Goal: Transaction & Acquisition: Book appointment/travel/reservation

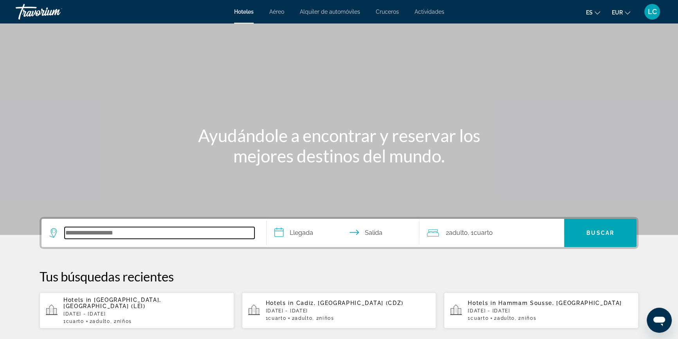
click at [164, 234] on input "Search hotel destination" at bounding box center [160, 233] width 190 height 12
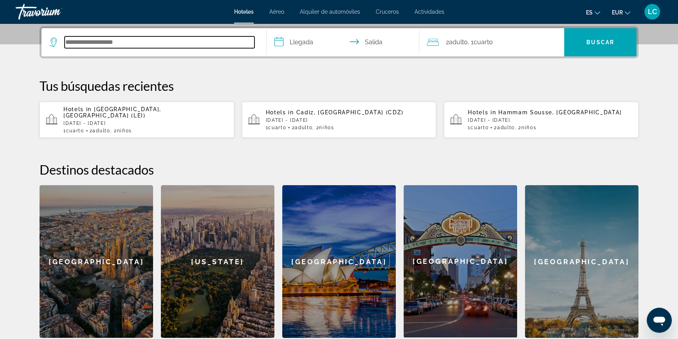
scroll to position [191, 0]
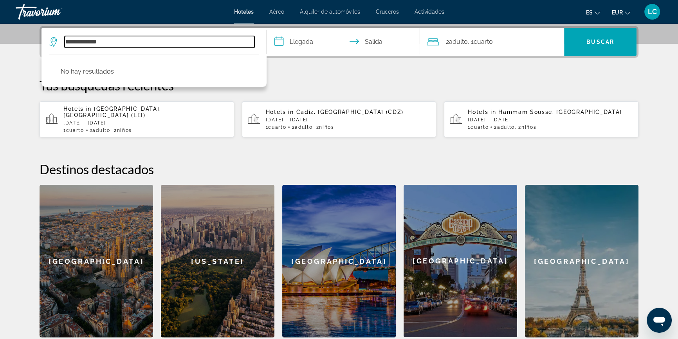
type input "**********"
click at [334, 11] on span "Alquiler de automóviles" at bounding box center [330, 12] width 60 height 6
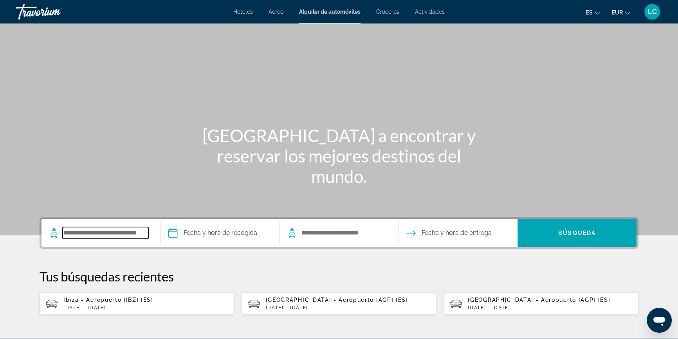
click at [94, 231] on input "Search pickup location" at bounding box center [106, 233] width 86 height 12
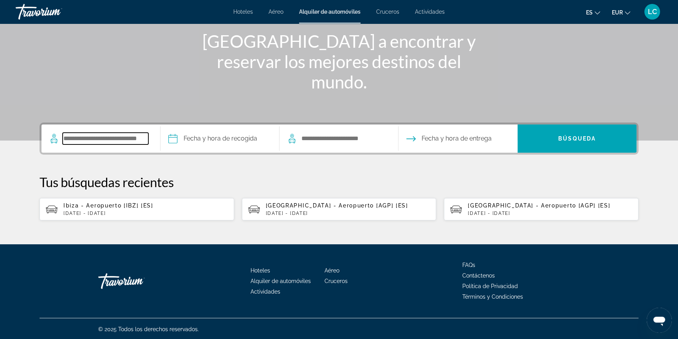
scroll to position [95, 0]
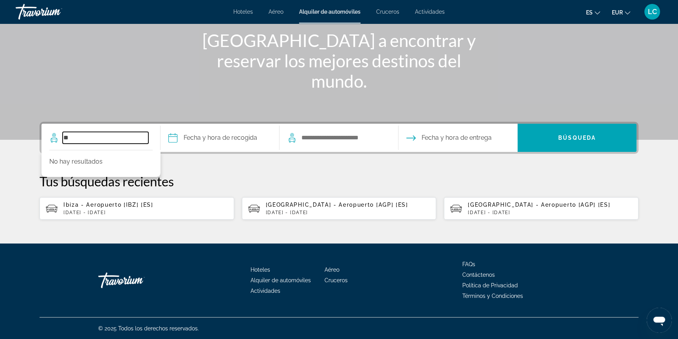
type input "*"
type input "**********"
click at [102, 207] on span "Ibiza - Aeropuerto [IBZ] [ES]" at bounding box center [108, 205] width 90 height 6
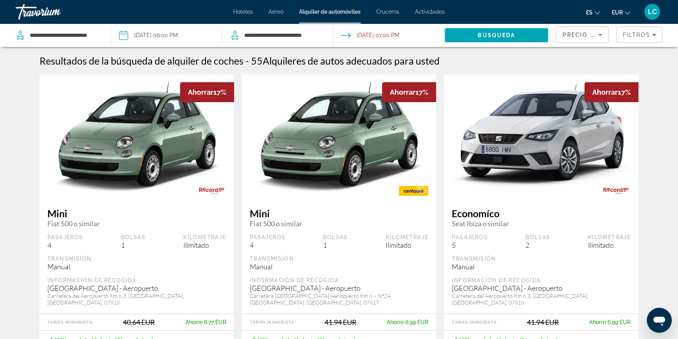
click at [181, 32] on input "Pickup date: Oct 25, 2025 06:00 PM" at bounding box center [166, 36] width 114 height 26
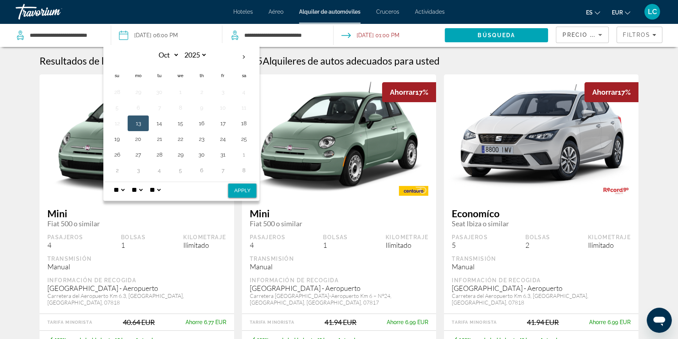
click at [123, 190] on select "* * * * * * * * * ** ** **" at bounding box center [119, 190] width 14 height 16
select select "**"
click at [112, 182] on select "* * * * * * * * * ** ** **" at bounding box center [119, 190] width 14 height 16
click at [246, 192] on button "Apply" at bounding box center [242, 191] width 28 height 14
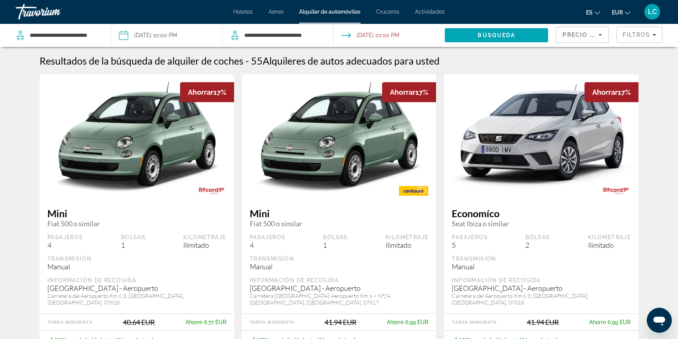
click at [147, 30] on input "**********" at bounding box center [166, 36] width 114 height 26
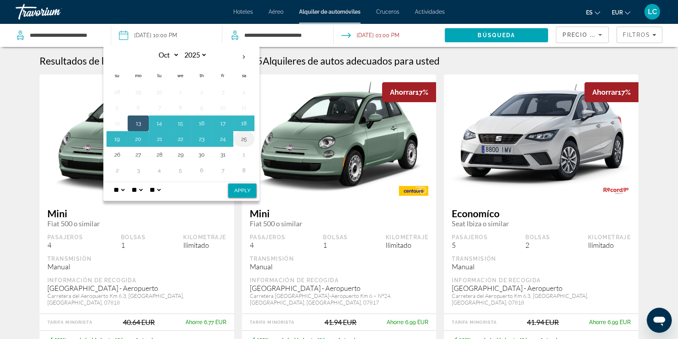
click at [246, 136] on button "25" at bounding box center [244, 139] width 13 height 11
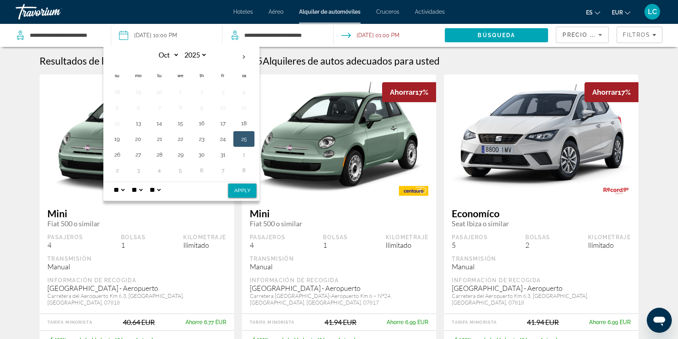
click at [246, 190] on button "Apply" at bounding box center [242, 191] width 28 height 14
type input "**********"
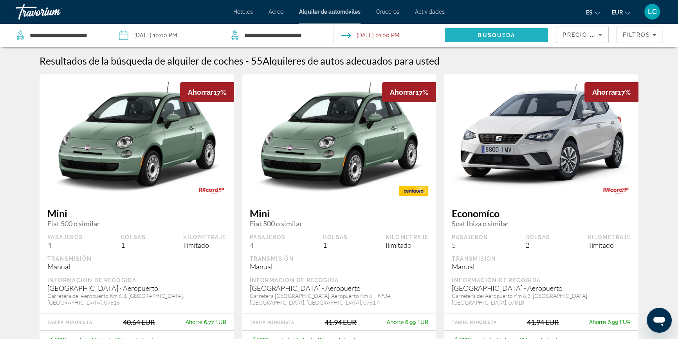
click at [481, 36] on span "Búsqueda" at bounding box center [497, 35] width 38 height 6
click at [645, 38] on span "Filtros" at bounding box center [636, 35] width 27 height 6
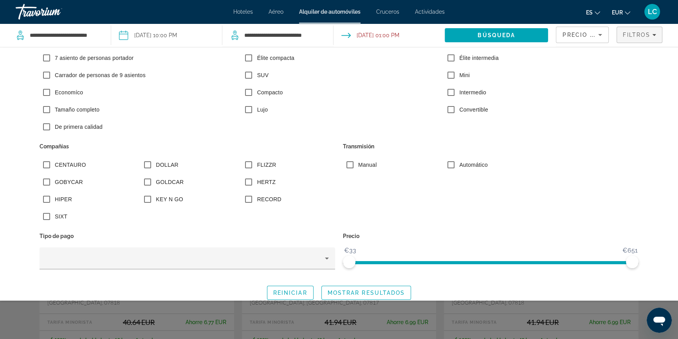
scroll to position [87, 0]
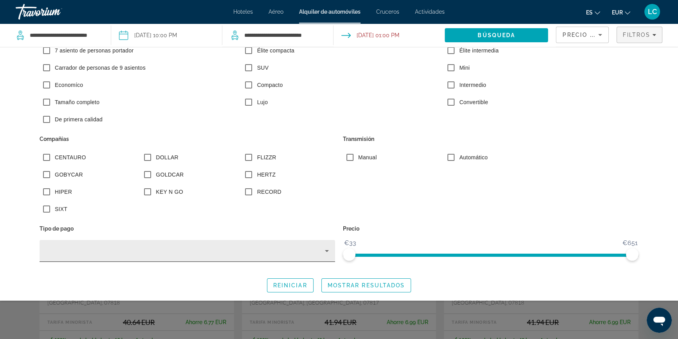
click at [322, 251] on icon "Search widget" at bounding box center [326, 250] width 9 height 9
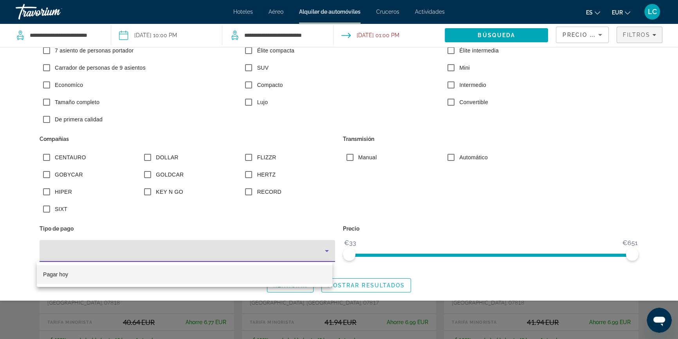
click at [321, 251] on div at bounding box center [339, 169] width 678 height 339
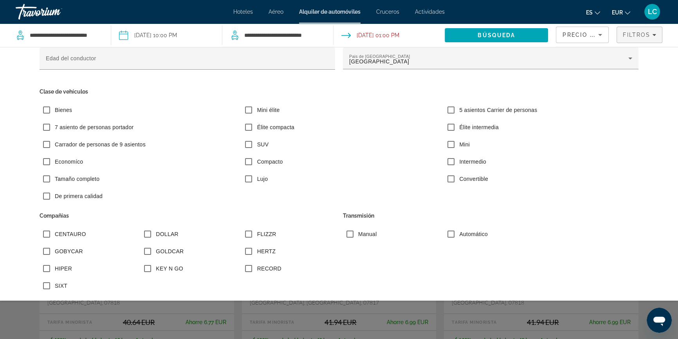
scroll to position [0, 0]
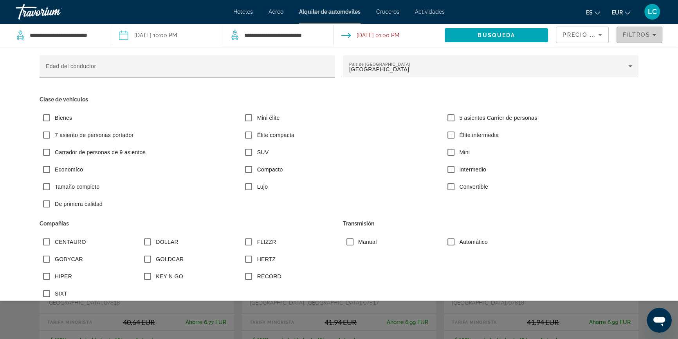
click at [632, 36] on span "Filtros" at bounding box center [636, 35] width 27 height 6
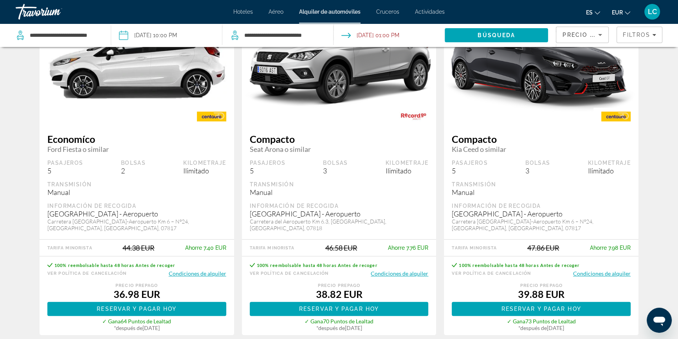
scroll to position [427, 0]
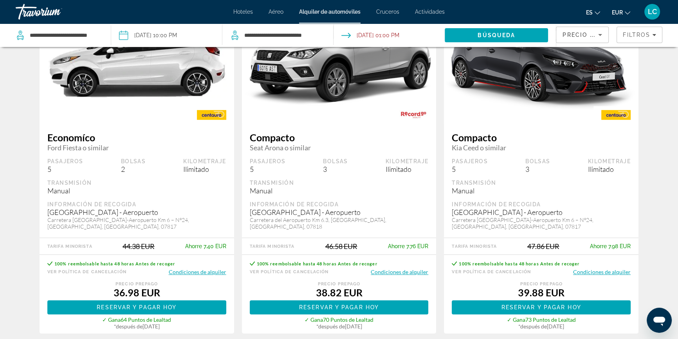
click at [399, 268] on button "Condiciones de alquiler" at bounding box center [400, 271] width 58 height 7
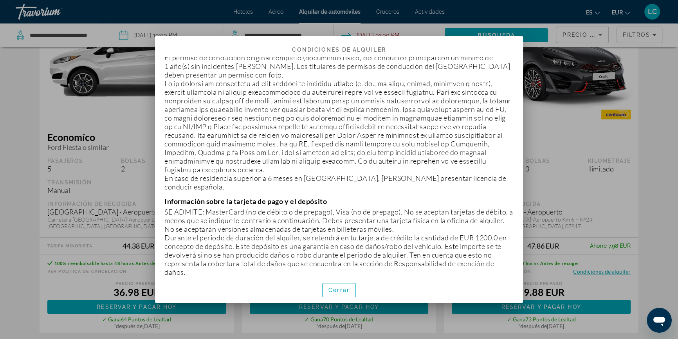
scroll to position [213, 0]
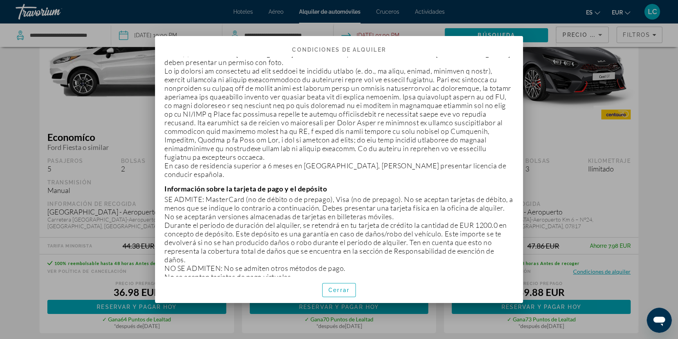
click at [410, 322] on div at bounding box center [339, 169] width 678 height 339
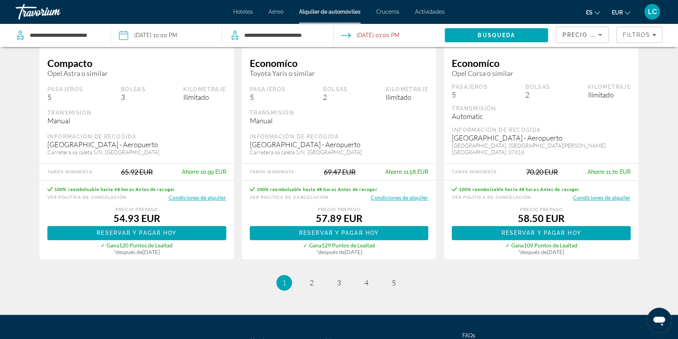
scroll to position [1210, 0]
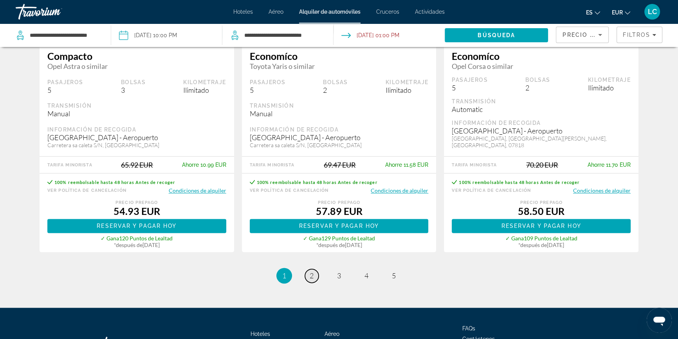
click at [310, 271] on span "2" at bounding box center [312, 275] width 4 height 9
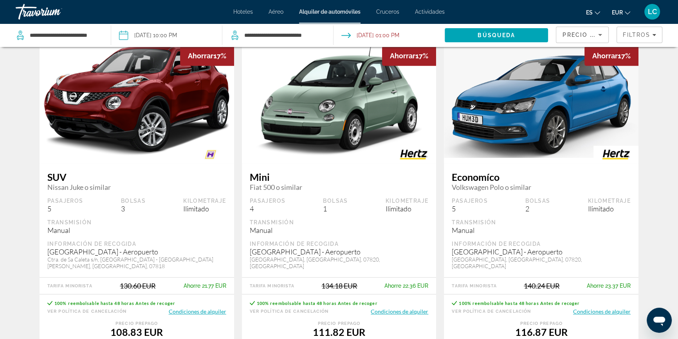
scroll to position [748, 0]
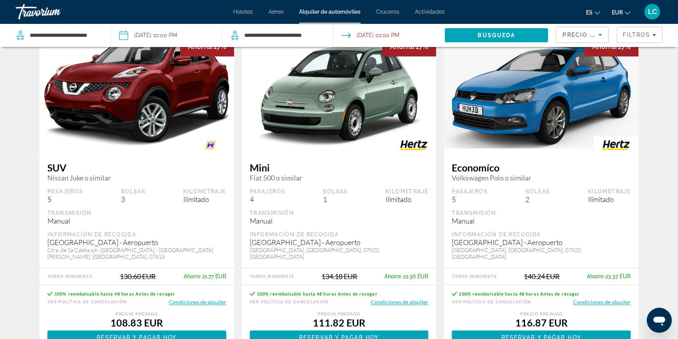
click at [613, 298] on button "Condiciones de alquiler" at bounding box center [602, 301] width 58 height 7
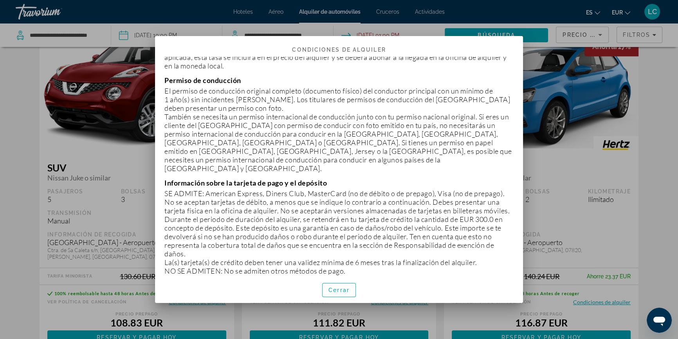
scroll to position [142, 0]
click at [585, 217] on div at bounding box center [339, 169] width 678 height 339
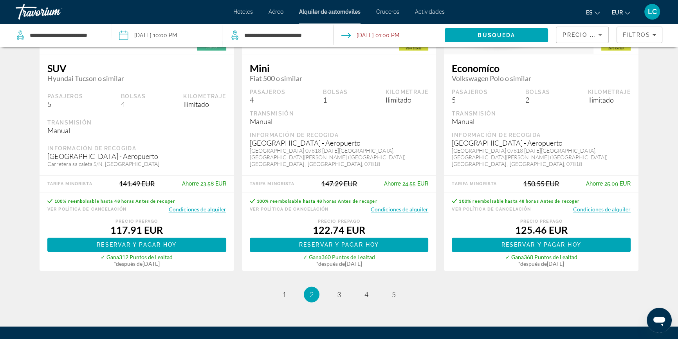
scroll to position [1210, 0]
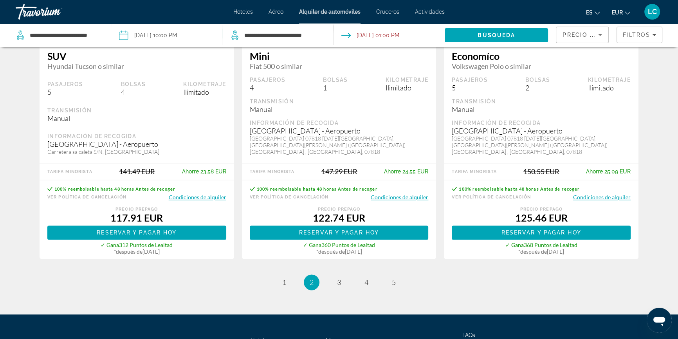
click at [601, 193] on button "Condiciones de alquiler" at bounding box center [602, 196] width 58 height 7
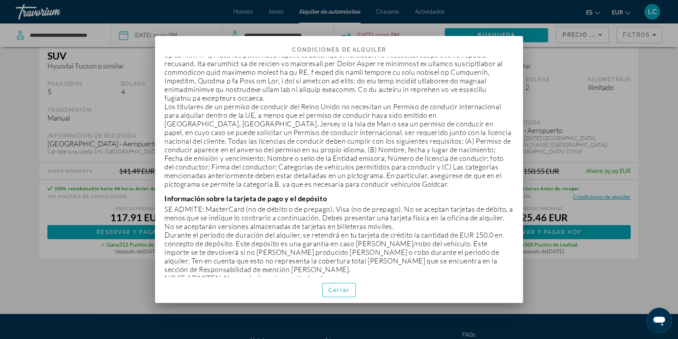
scroll to position [249, 0]
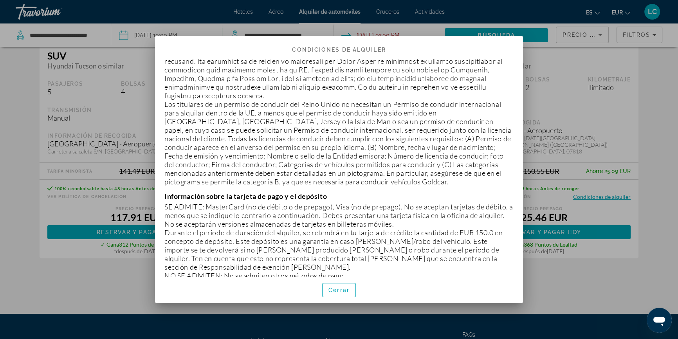
click at [653, 153] on div at bounding box center [339, 169] width 678 height 339
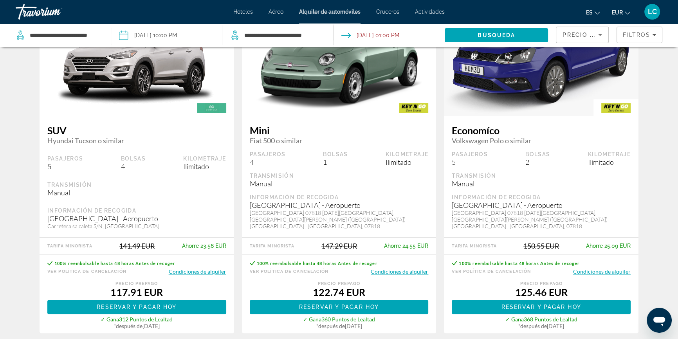
scroll to position [1139, 0]
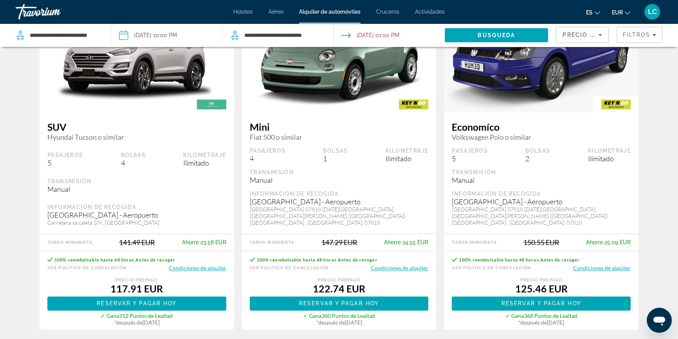
click at [214, 264] on button "Condiciones de alquiler" at bounding box center [198, 267] width 58 height 7
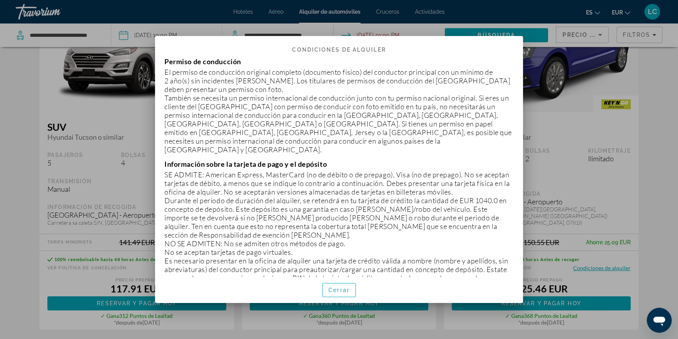
scroll to position [142, 0]
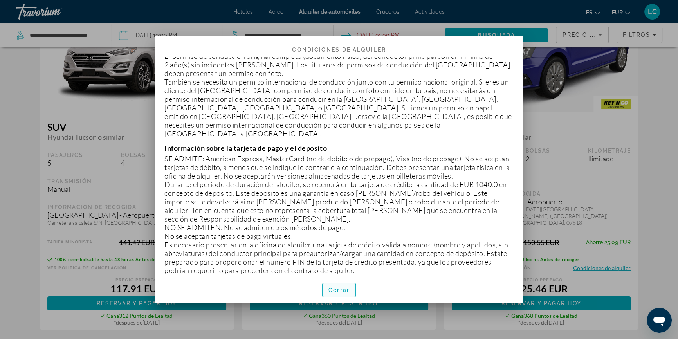
click at [336, 287] on span "Cerrar" at bounding box center [339, 290] width 21 height 6
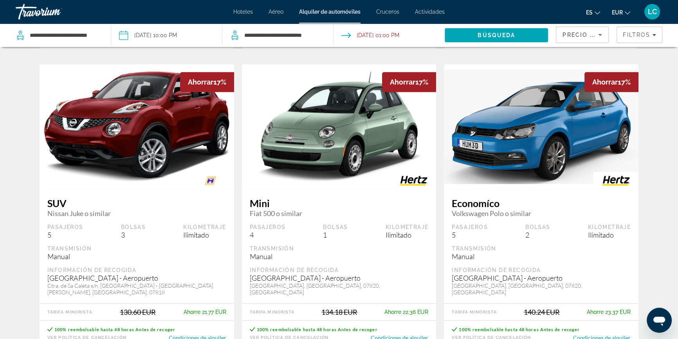
scroll to position [748, 0]
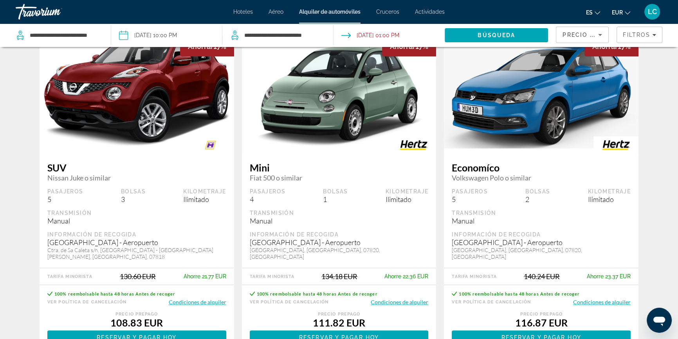
click at [206, 298] on button "Condiciones de alquiler" at bounding box center [198, 301] width 58 height 7
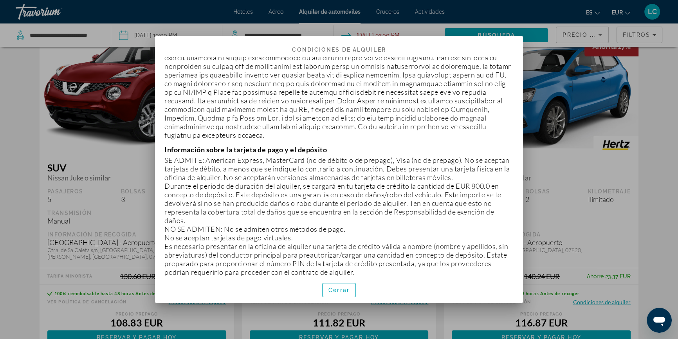
scroll to position [213, 0]
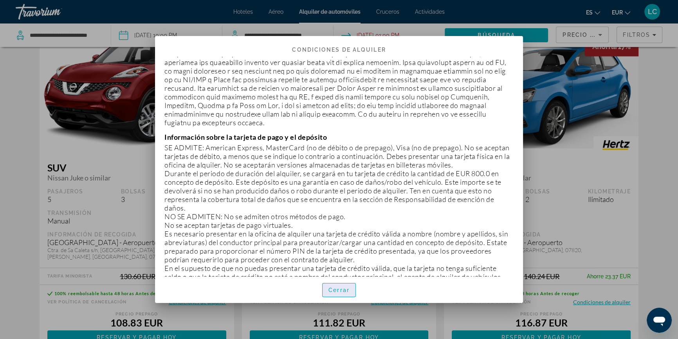
click at [338, 291] on span "Cerrar" at bounding box center [339, 290] width 21 height 6
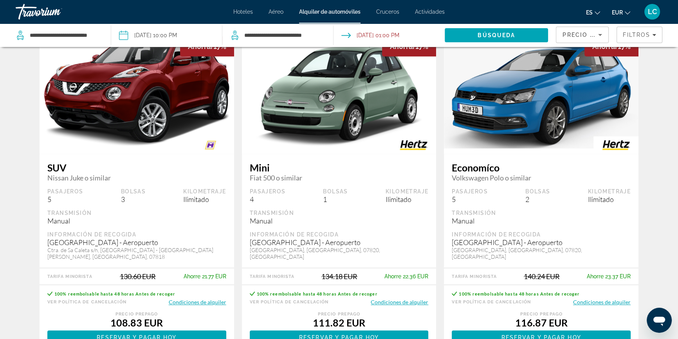
click at [612, 298] on button "Condiciones de alquiler" at bounding box center [602, 301] width 58 height 7
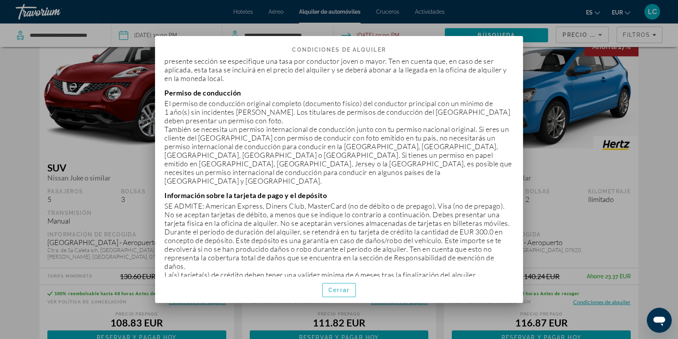
scroll to position [142, 0]
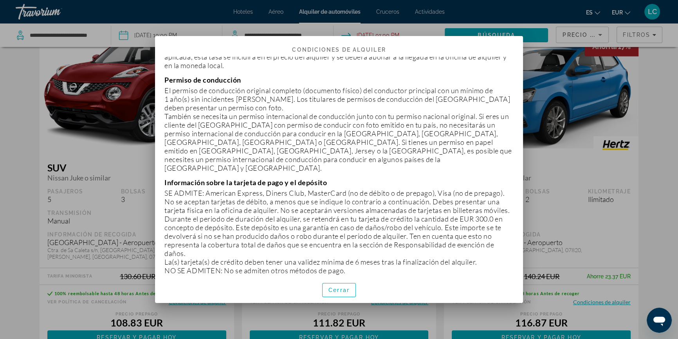
click at [625, 204] on div at bounding box center [339, 169] width 678 height 339
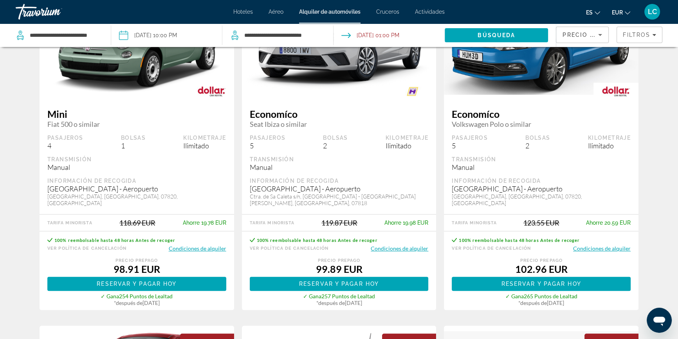
scroll to position [463, 0]
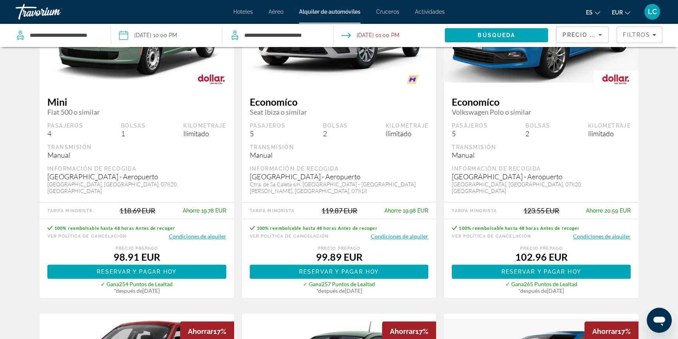
click at [611, 233] on button "Condiciones de alquiler" at bounding box center [602, 236] width 58 height 7
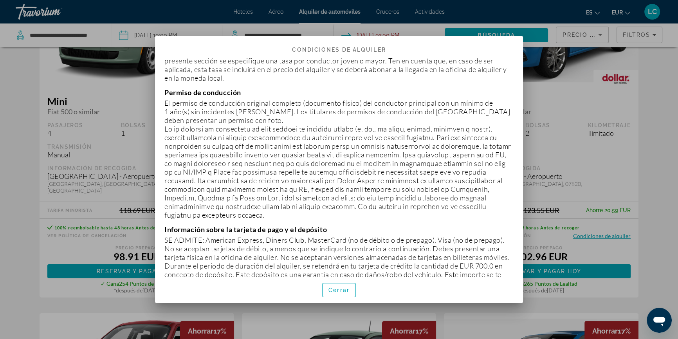
scroll to position [142, 0]
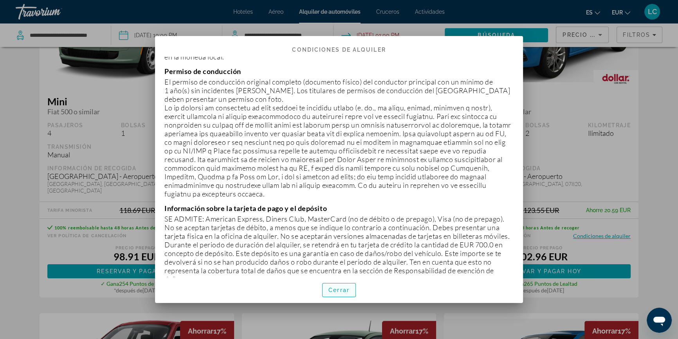
click at [339, 291] on span "Cerrar" at bounding box center [339, 290] width 21 height 6
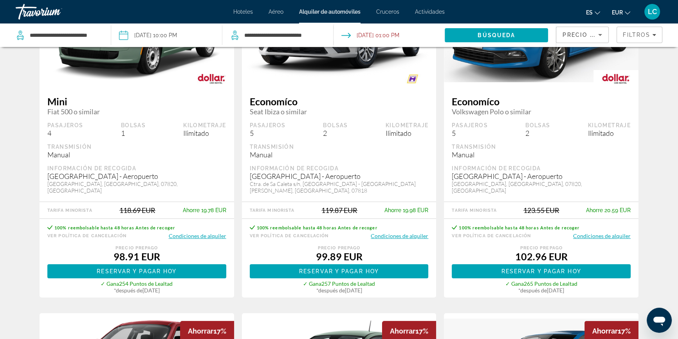
scroll to position [463, 0]
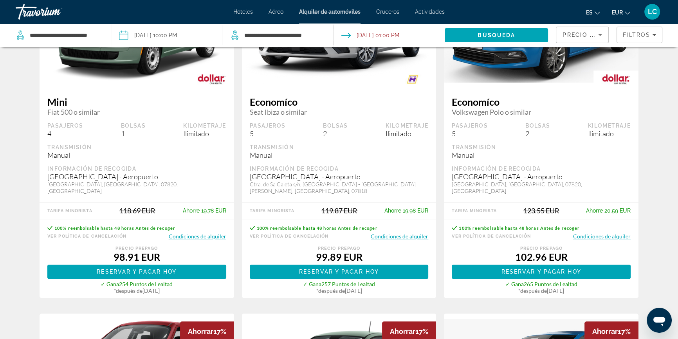
click at [407, 233] on button "Condiciones de alquiler" at bounding box center [400, 236] width 58 height 7
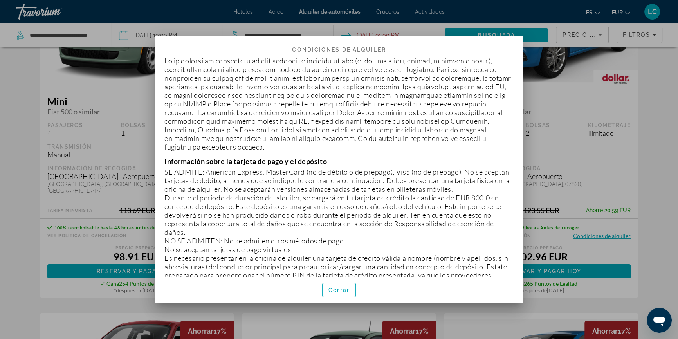
scroll to position [213, 0]
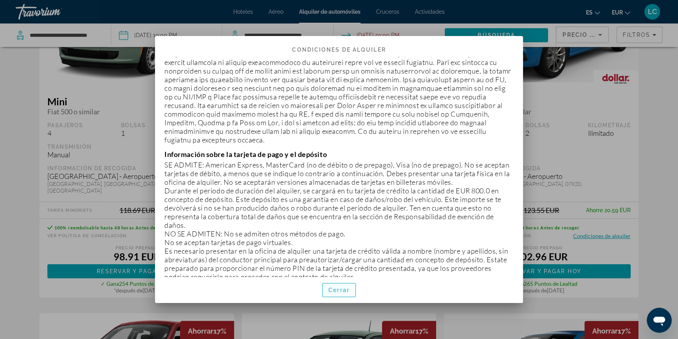
click at [345, 292] on span "Cerrar" at bounding box center [339, 290] width 21 height 6
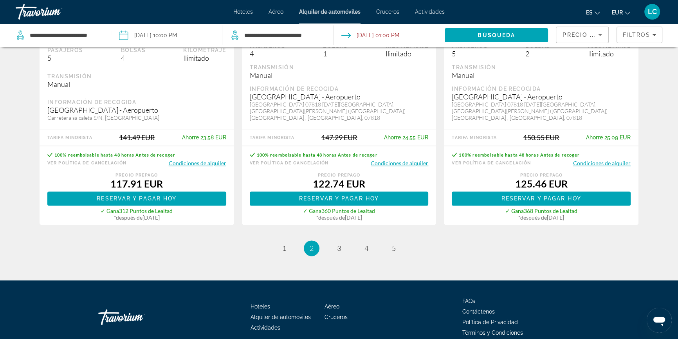
scroll to position [1246, 0]
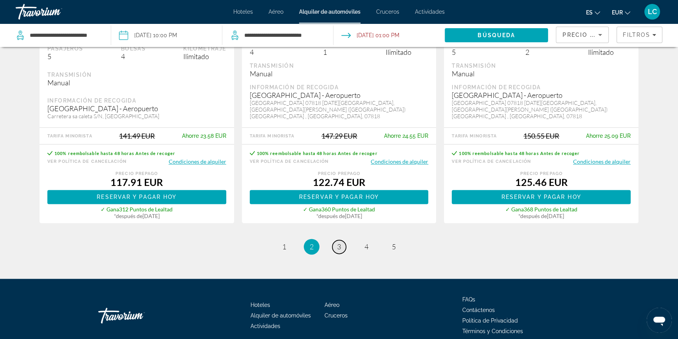
click at [340, 242] on span "3" at bounding box center [339, 246] width 4 height 9
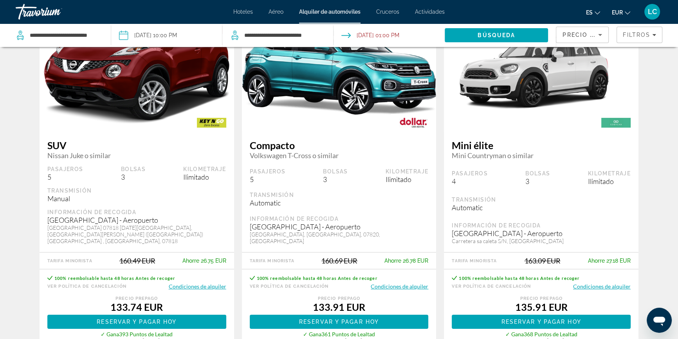
scroll to position [71, 0]
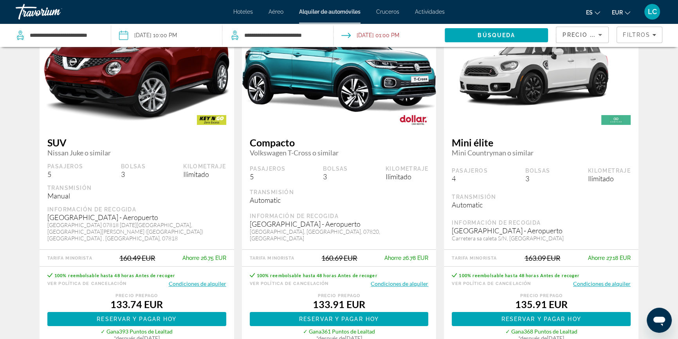
click at [220, 280] on button "Condiciones de alquiler" at bounding box center [198, 283] width 58 height 7
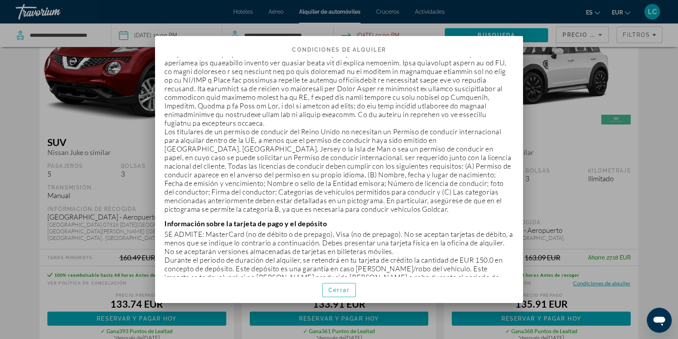
scroll to position [249, 0]
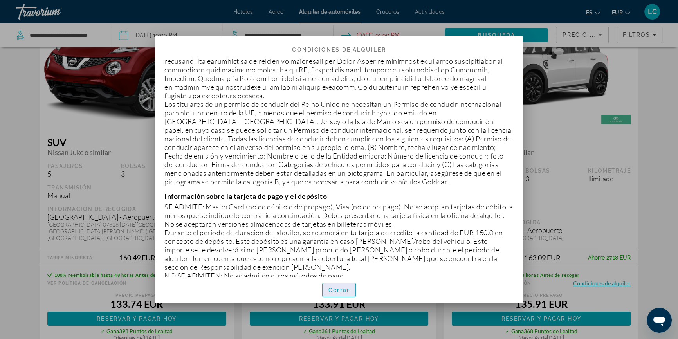
click at [337, 291] on span "Cerrar" at bounding box center [339, 290] width 21 height 6
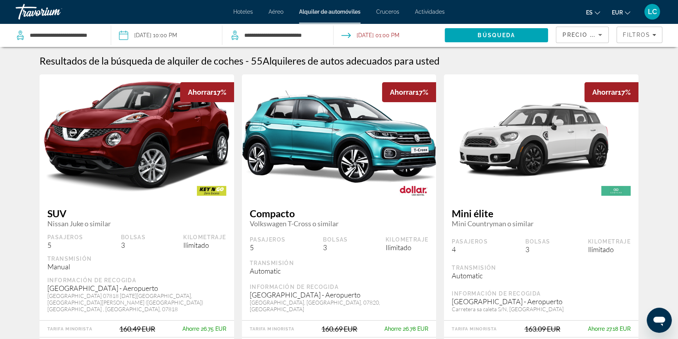
scroll to position [71, 0]
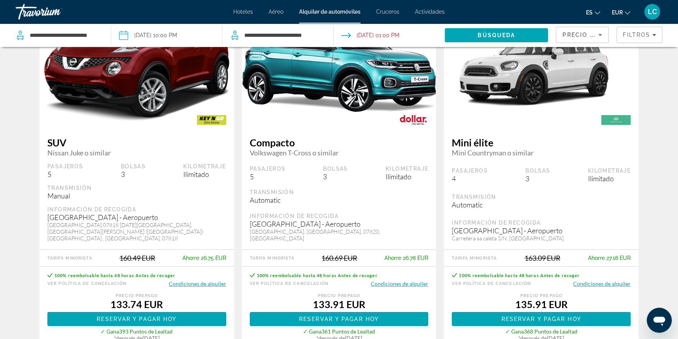
click at [419, 280] on button "Condiciones de alquiler" at bounding box center [400, 283] width 58 height 7
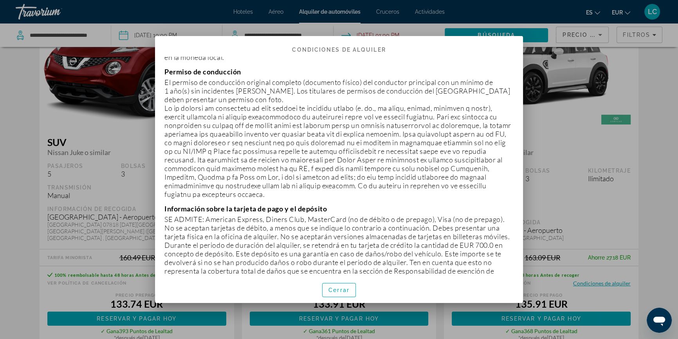
scroll to position [178, 0]
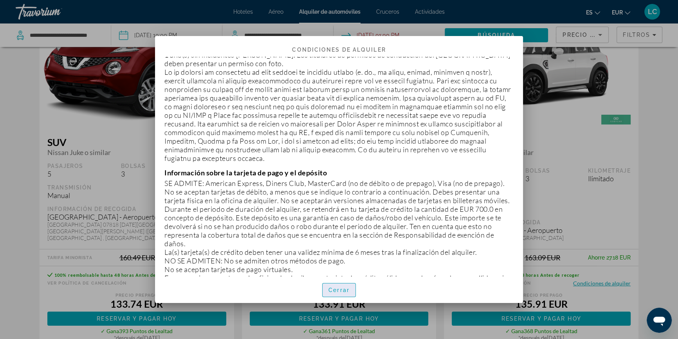
click at [340, 290] on span "Cerrar" at bounding box center [339, 290] width 21 height 6
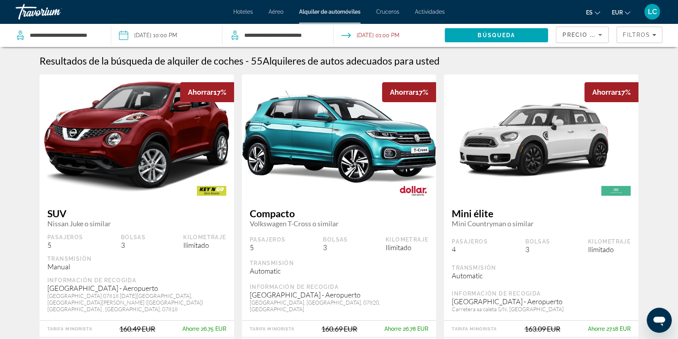
scroll to position [71, 0]
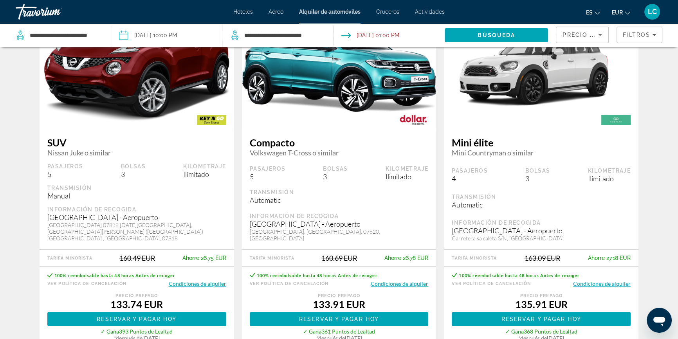
click at [607, 271] on div "100% reembolsable hasta 48 horas Antes de recoger" at bounding box center [541, 275] width 179 height 9
click at [608, 280] on button "Condiciones de alquiler" at bounding box center [602, 283] width 58 height 7
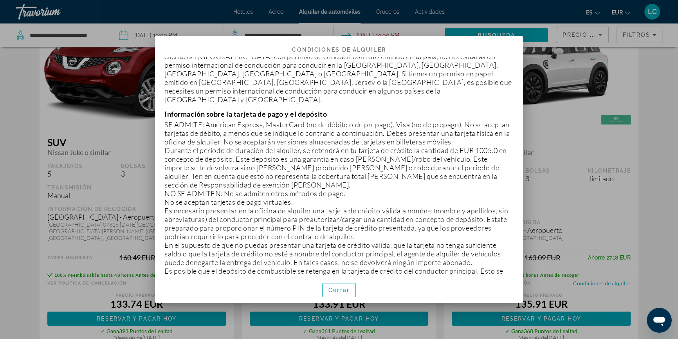
scroll to position [178, 0]
click at [548, 199] on div at bounding box center [339, 169] width 678 height 339
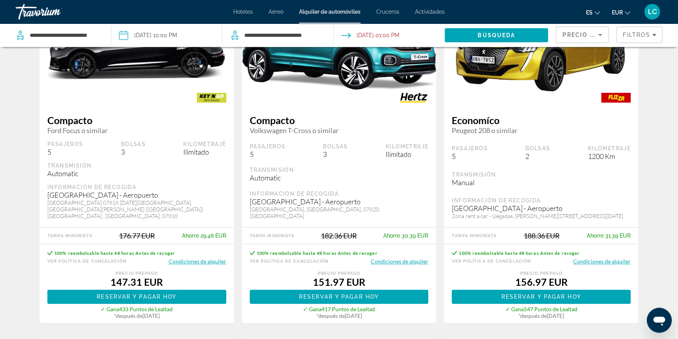
scroll to position [463, 0]
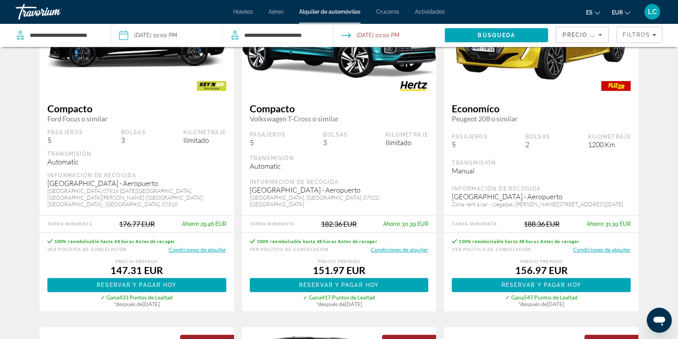
click at [399, 246] on button "Condiciones de alquiler" at bounding box center [400, 249] width 58 height 7
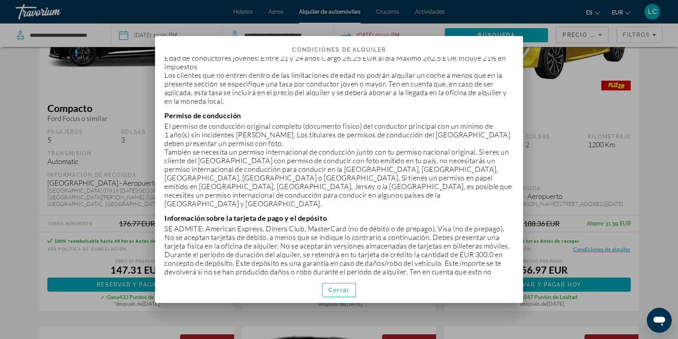
scroll to position [142, 0]
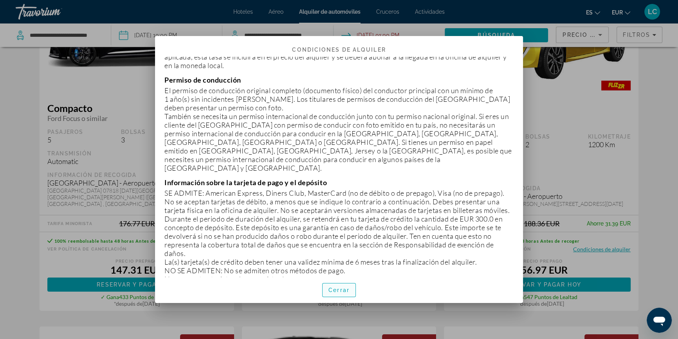
click at [342, 289] on span "Cerrar" at bounding box center [339, 290] width 21 height 6
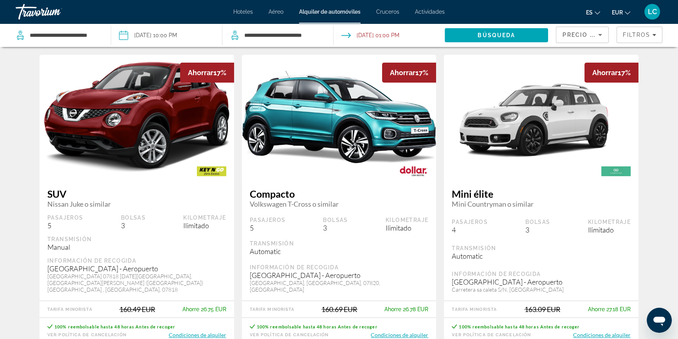
scroll to position [35, 0]
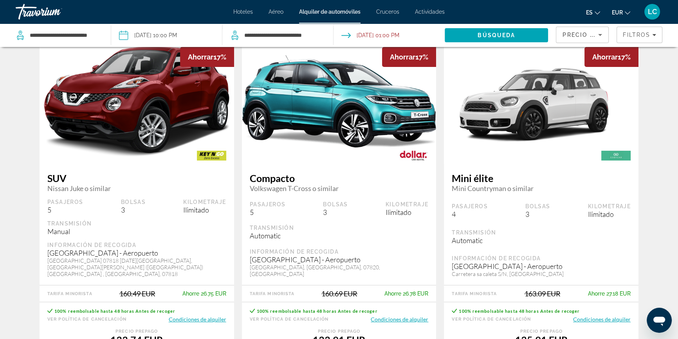
click at [215, 308] on div "100% reembolsable hasta 48 horas Antes de recoger" at bounding box center [136, 310] width 179 height 9
click at [214, 316] on button "Condiciones de alquiler" at bounding box center [198, 319] width 58 height 7
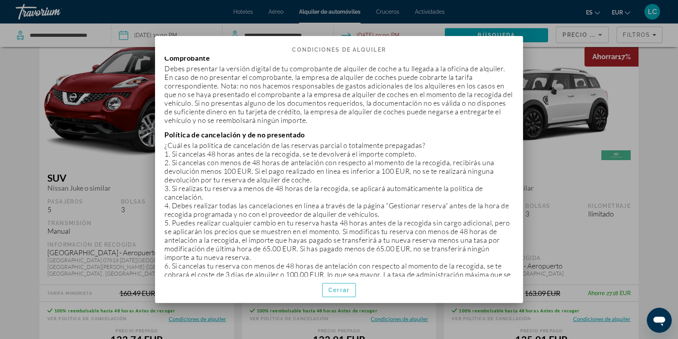
scroll to position [1424, 0]
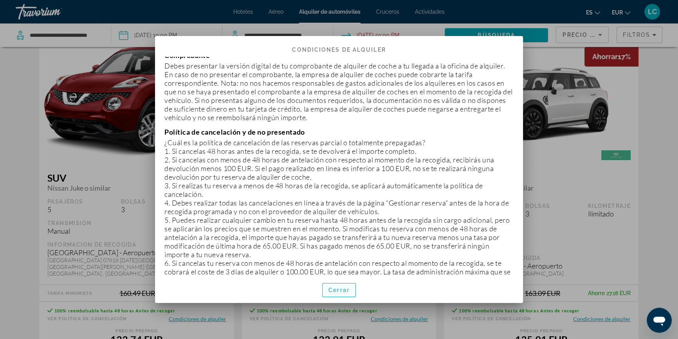
click at [344, 290] on span "Cerrar" at bounding box center [339, 290] width 21 height 6
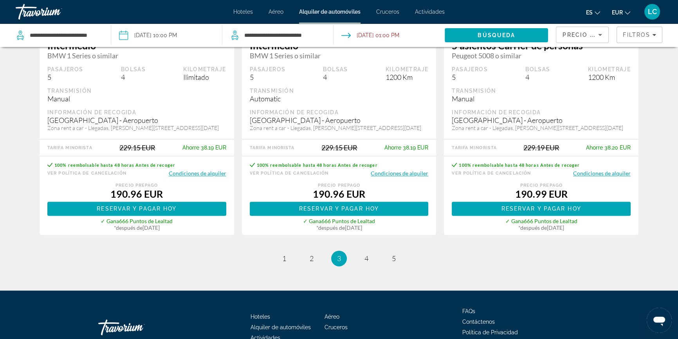
scroll to position [1261, 0]
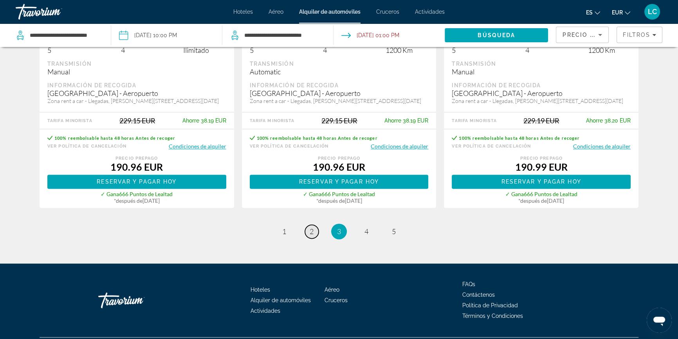
click at [311, 227] on span "2" at bounding box center [312, 231] width 4 height 9
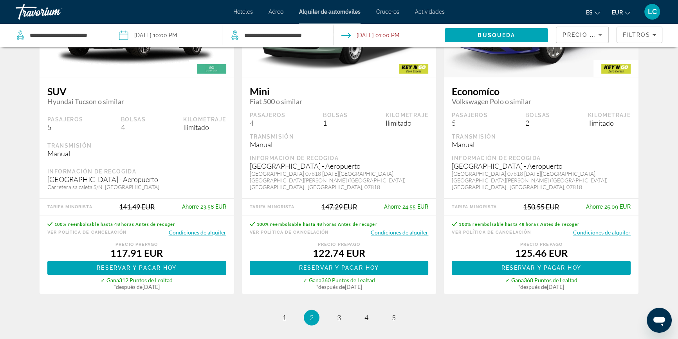
scroll to position [1104, 0]
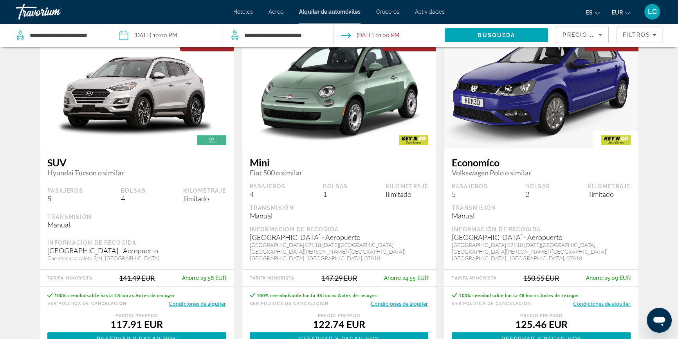
click at [613, 300] on button "Condiciones de alquiler" at bounding box center [602, 303] width 58 height 7
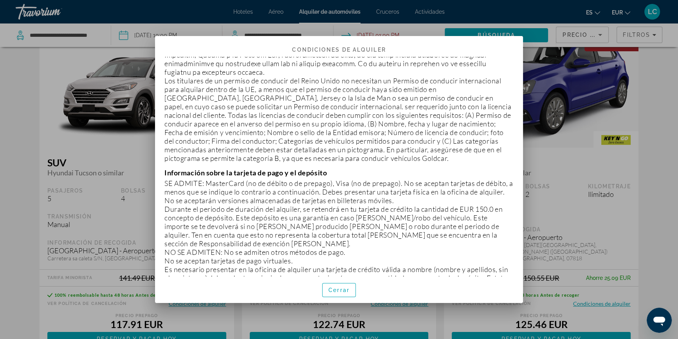
scroll to position [285, 0]
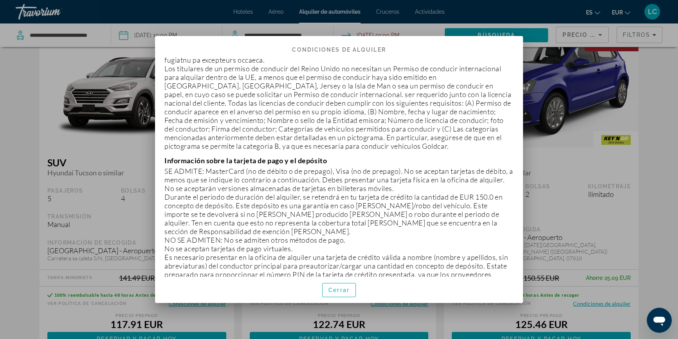
click at [584, 204] on div at bounding box center [339, 169] width 678 height 339
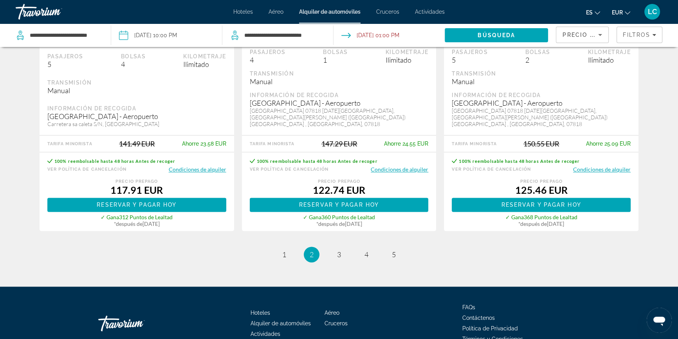
scroll to position [1246, 0]
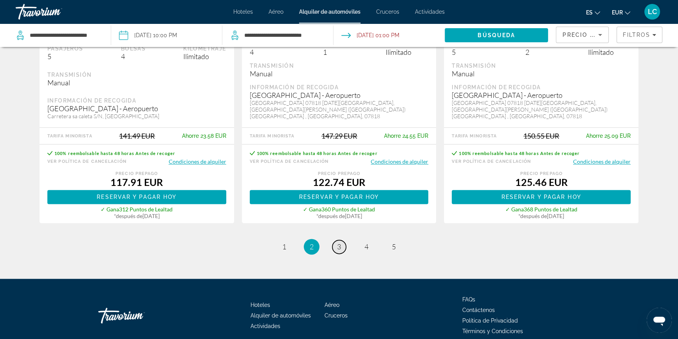
click at [337, 242] on span "3" at bounding box center [339, 246] width 4 height 9
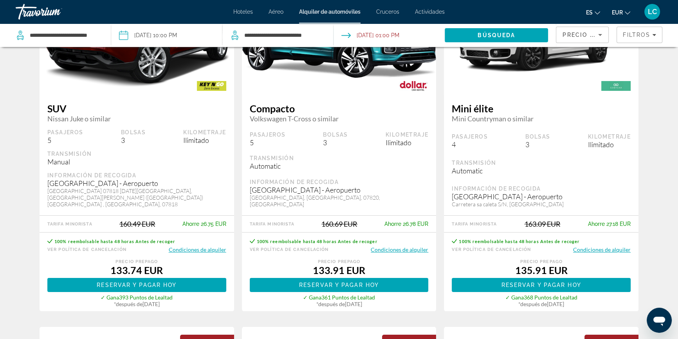
scroll to position [107, 0]
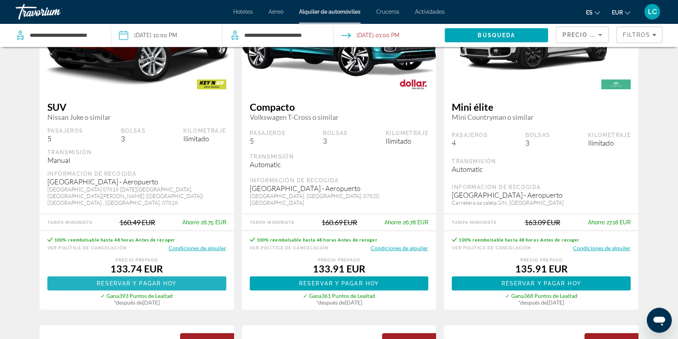
click at [177, 277] on span "Main content" at bounding box center [136, 283] width 179 height 19
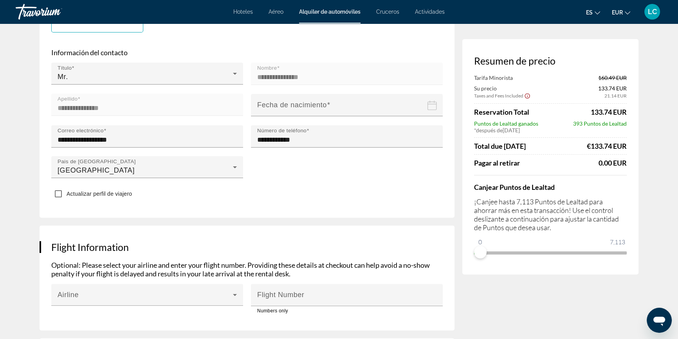
scroll to position [285, 0]
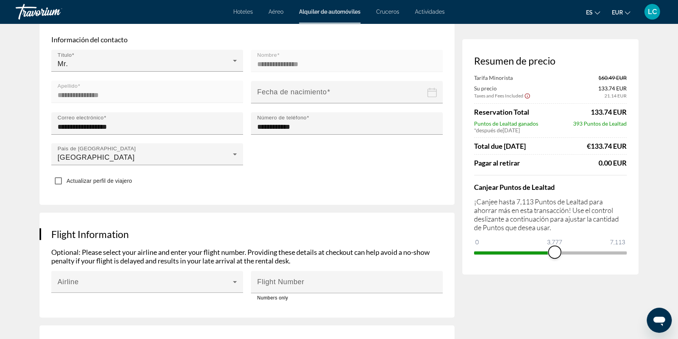
drag, startPoint x: 479, startPoint y: 251, endPoint x: 555, endPoint y: 250, distance: 76.4
click at [555, 250] on span "ngx-slider" at bounding box center [555, 252] width 13 height 13
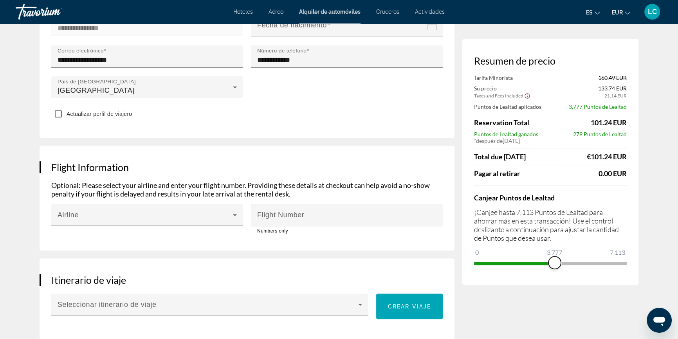
scroll to position [356, 0]
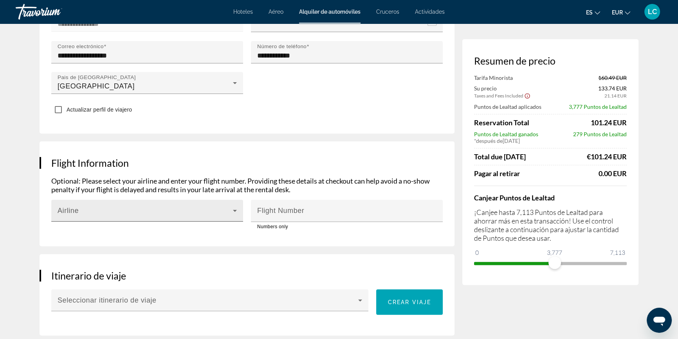
click at [215, 208] on div "Airline" at bounding box center [147, 211] width 179 height 22
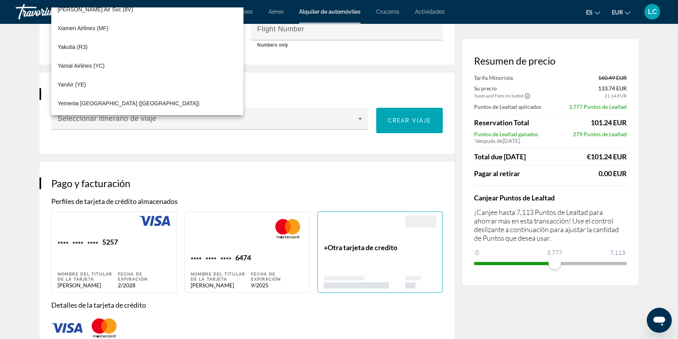
scroll to position [569, 0]
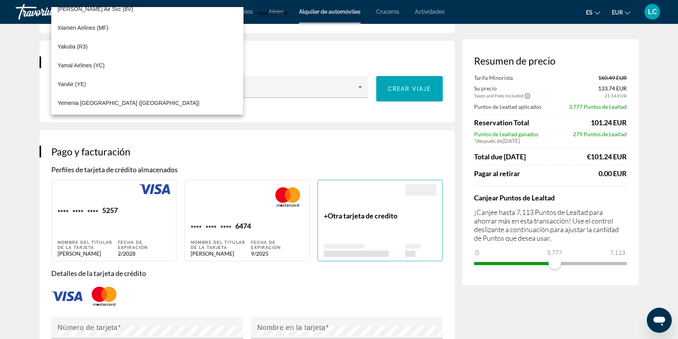
click at [332, 141] on div at bounding box center [339, 169] width 678 height 339
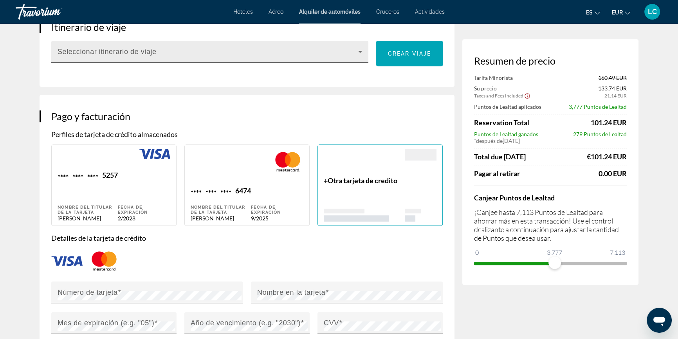
scroll to position [605, 0]
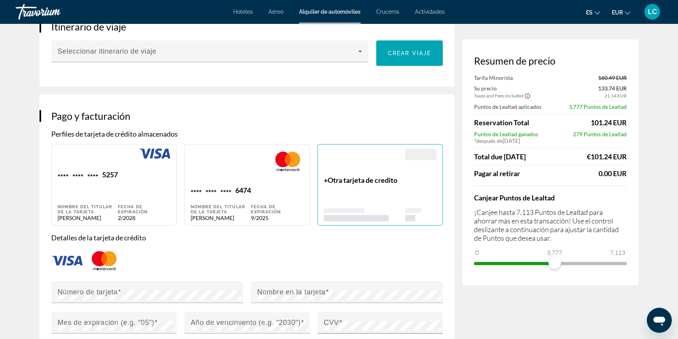
click at [376, 191] on div "+ Otra tarjeta de credito" at bounding box center [364, 198] width 81 height 45
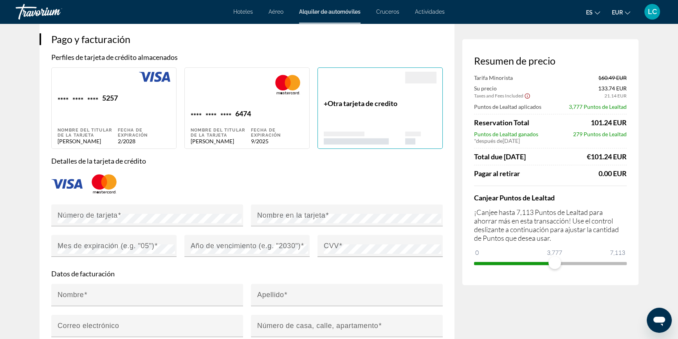
scroll to position [712, 0]
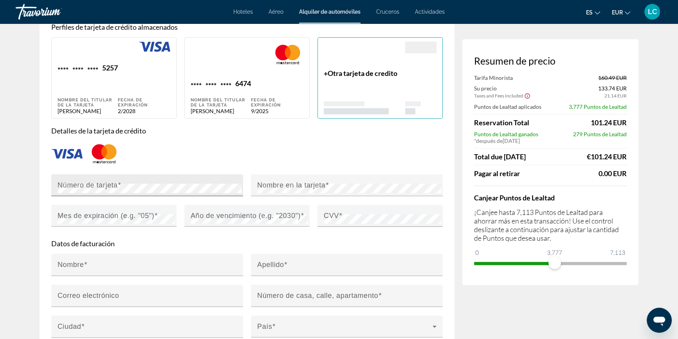
click at [94, 188] on mat-label "Número de tarjeta" at bounding box center [88, 185] width 60 height 8
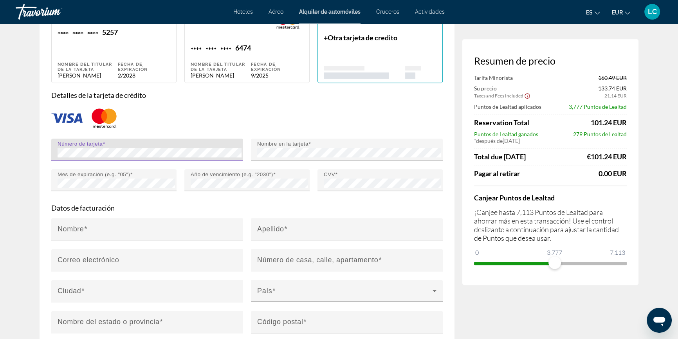
scroll to position [783, 0]
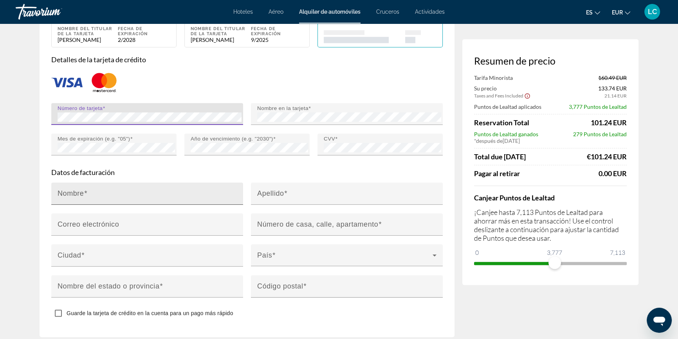
click at [121, 192] on input "Nombre" at bounding box center [150, 196] width 184 height 9
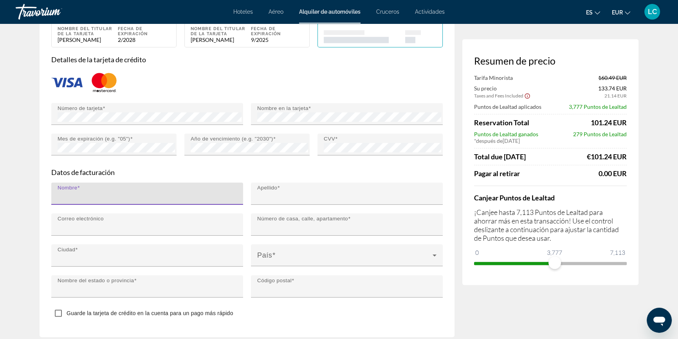
type input "********"
type input "*****"
type input "**********"
type input "*****"
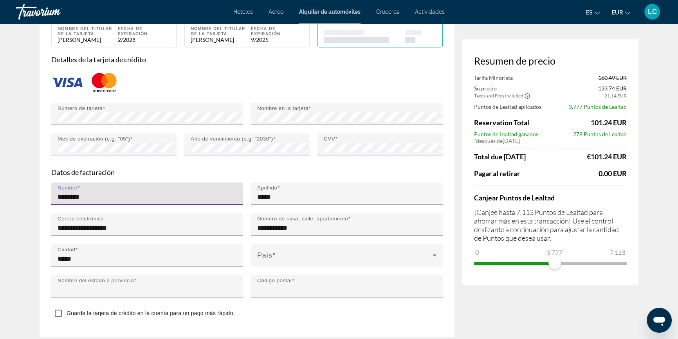
type input "*****"
type input "*******"
click at [310, 256] on span "Main content" at bounding box center [344, 258] width 175 height 9
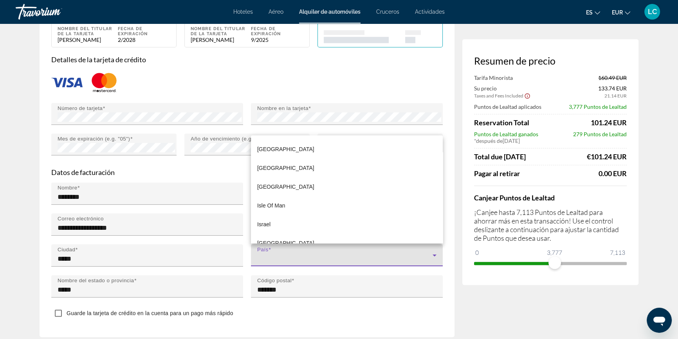
scroll to position [1974, 0]
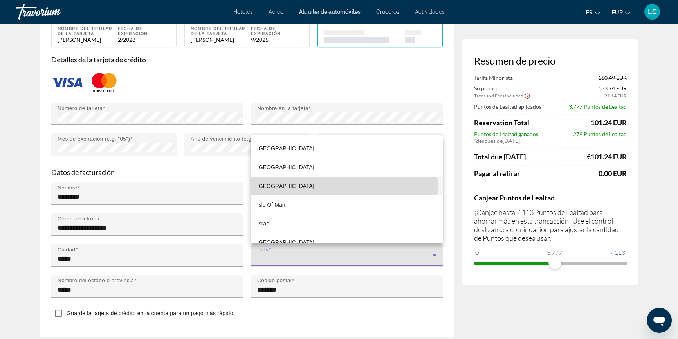
click at [290, 186] on mat-option "[GEOGRAPHIC_DATA]" at bounding box center [347, 185] width 192 height 19
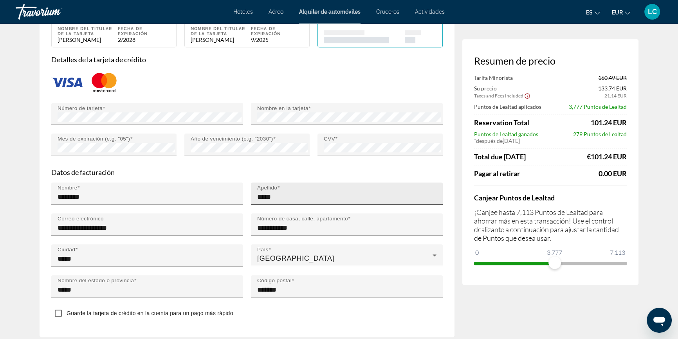
click at [307, 191] on div "Apellido *****" at bounding box center [349, 194] width 184 height 22
type input "**********"
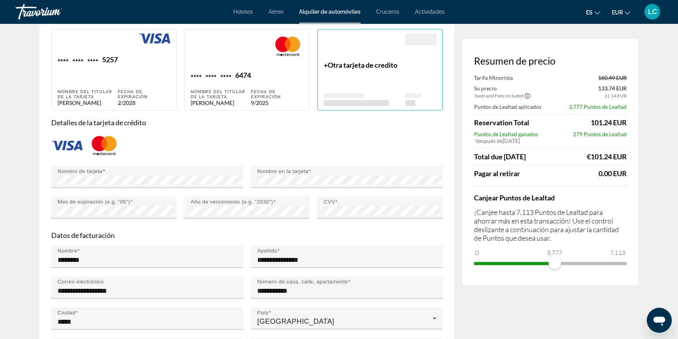
scroll to position [712, 0]
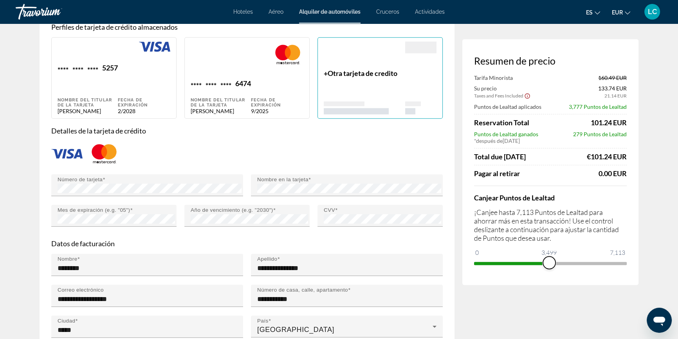
drag, startPoint x: 553, startPoint y: 265, endPoint x: 549, endPoint y: 267, distance: 4.6
click at [549, 267] on span "ngx-slider" at bounding box center [549, 263] width 13 height 13
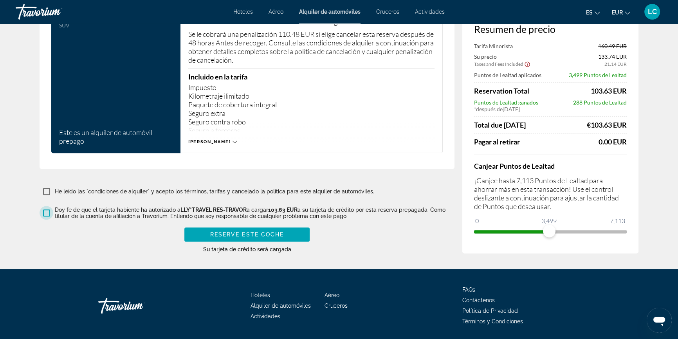
scroll to position [1175, 0]
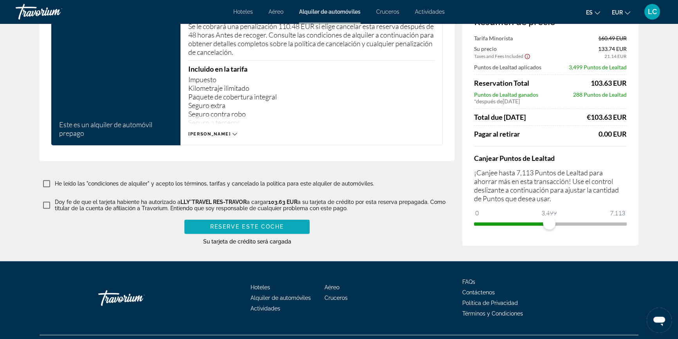
click at [286, 222] on span "Main content" at bounding box center [246, 226] width 125 height 19
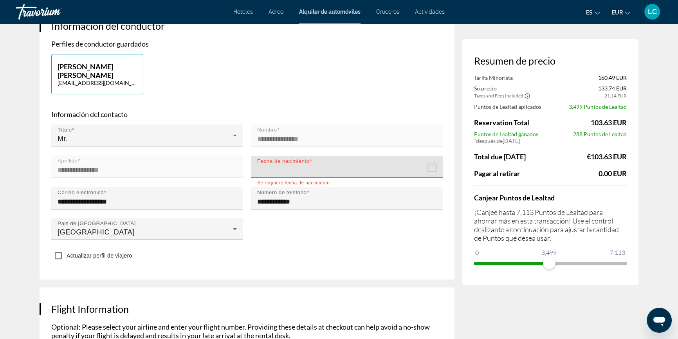
click at [368, 170] on input "Date of birth" at bounding box center [348, 172] width 195 height 34
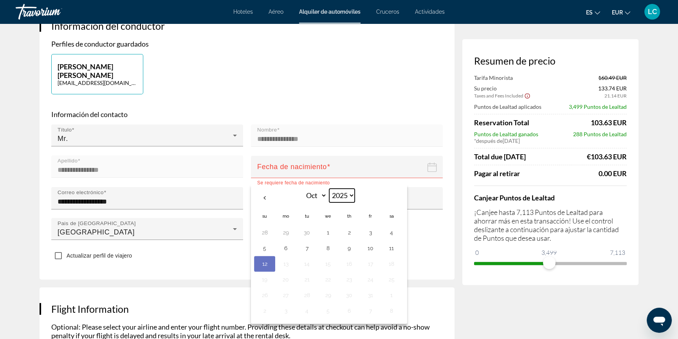
click at [352, 193] on select "**** **** **** **** **** **** **** **** **** **** **** **** **** **** **** ****…" at bounding box center [341, 196] width 25 height 14
select select "****"
click at [329, 189] on select "**** **** **** **** **** **** **** **** **** **** **** **** **** **** **** ****…" at bounding box center [341, 196] width 25 height 14
click at [320, 195] on select "*** *** *** *** *** *** *** *** *** *** *** ***" at bounding box center [314, 196] width 25 height 14
select select "*"
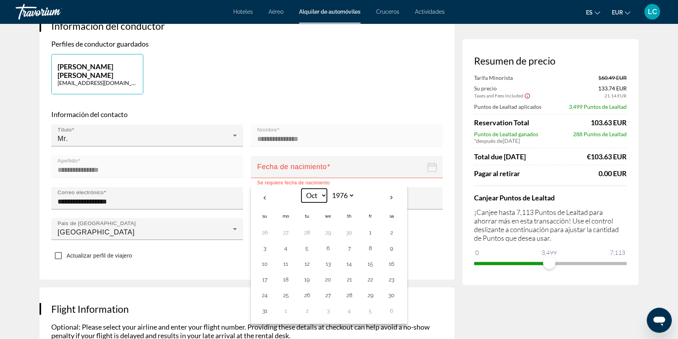
click at [302, 189] on select "*** *** *** *** *** *** *** *** *** *** *** ***" at bounding box center [314, 196] width 25 height 14
click at [286, 230] on button "1" at bounding box center [286, 232] width 13 height 11
type input "**********"
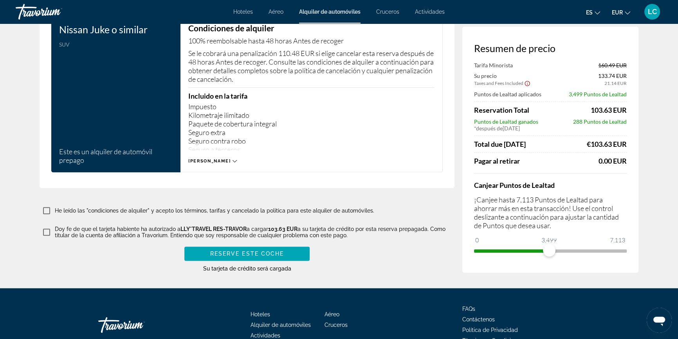
scroll to position [1171, 0]
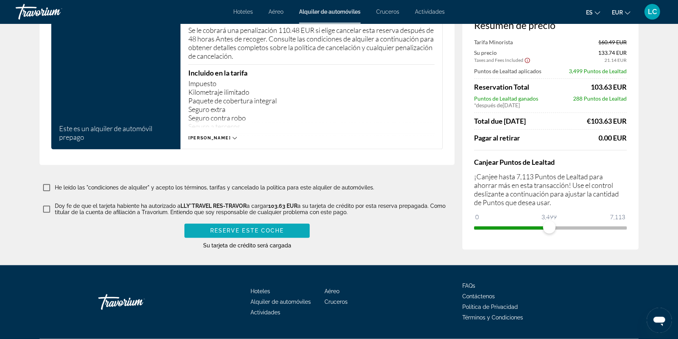
click at [288, 229] on span "Main content" at bounding box center [246, 230] width 125 height 19
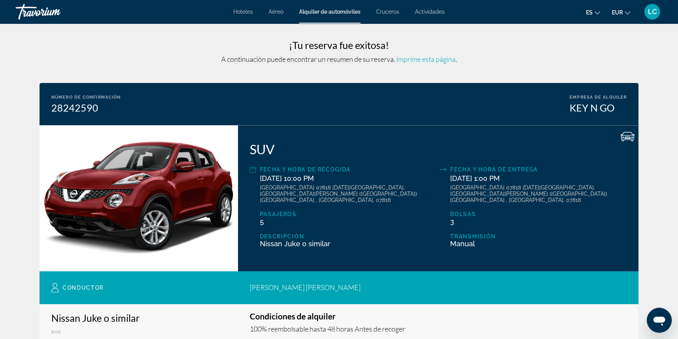
click at [334, 12] on span "Alquiler de automóviles" at bounding box center [329, 12] width 61 height 6
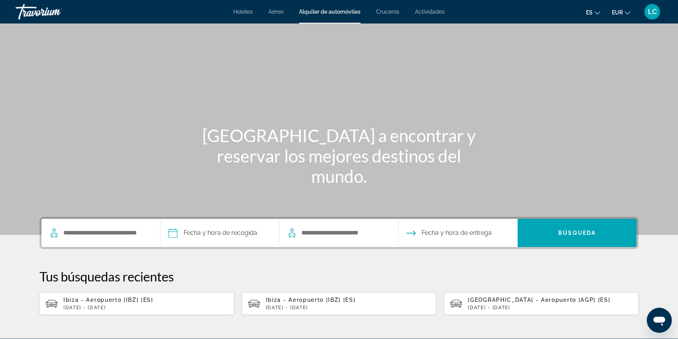
scroll to position [35, 0]
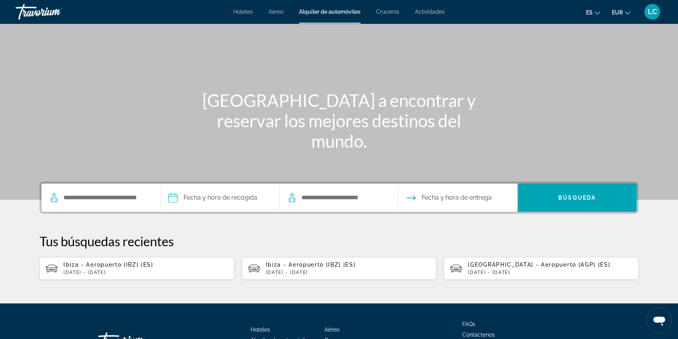
click at [510, 270] on p "[DATE] - [DATE]" at bounding box center [550, 272] width 164 height 5
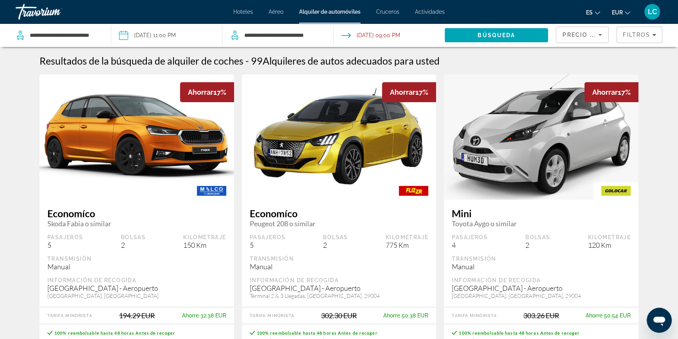
click at [398, 34] on input "Drop-off date: Dec 29, 2025 09:00 PM" at bounding box center [389, 36] width 114 height 26
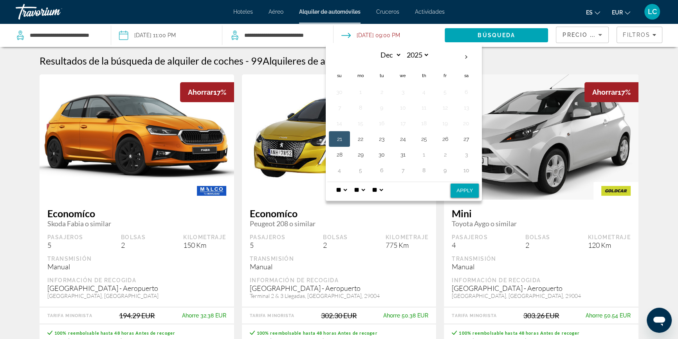
click at [344, 190] on select "* * * * * * * * * ** ** **" at bounding box center [341, 190] width 14 height 16
click at [366, 192] on select "**" at bounding box center [359, 190] width 14 height 16
click at [366, 188] on select "**" at bounding box center [359, 190] width 14 height 16
click at [346, 190] on select "* * * * * * * * * ** ** **" at bounding box center [341, 190] width 14 height 16
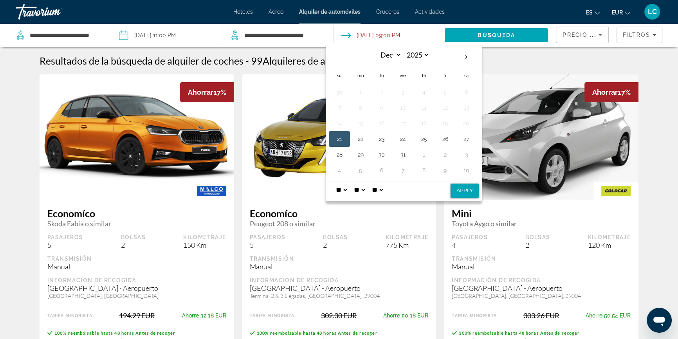
click at [172, 38] on input "Pickup date: Dec 21, 2025 11:00 PM" at bounding box center [166, 36] width 114 height 26
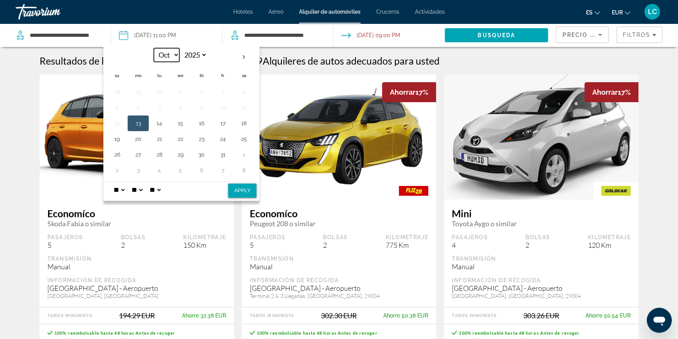
click at [179, 54] on select "*** *** *** *** *** *** *** *** *** *** *** ***" at bounding box center [166, 55] width 25 height 14
select select "**"
click at [154, 48] on select "*** *** *** *** *** *** *** *** *** *** *** ***" at bounding box center [166, 55] width 25 height 14
click at [114, 138] on button "21" at bounding box center [117, 139] width 13 height 11
click at [123, 189] on select "* * * * * * * * * ** ** **" at bounding box center [119, 190] width 14 height 16
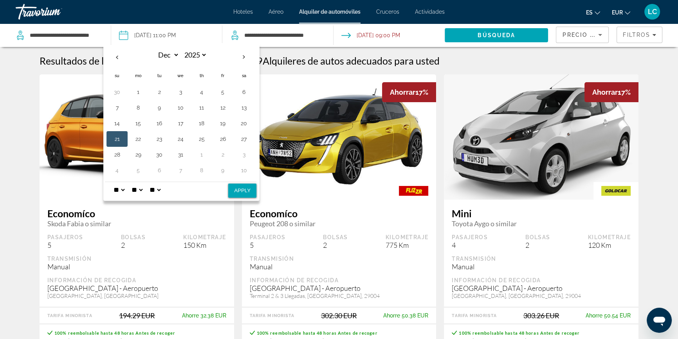
select select "**"
click at [112, 182] on select "* * * * * * * * * ** ** **" at bounding box center [119, 190] width 14 height 16
click at [141, 190] on select "**" at bounding box center [137, 190] width 14 height 16
click at [142, 190] on select "**" at bounding box center [137, 190] width 14 height 16
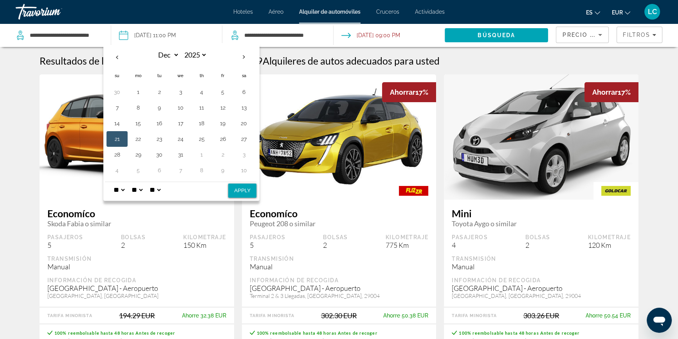
click at [142, 190] on select "**" at bounding box center [137, 190] width 14 height 16
click at [139, 190] on select "**" at bounding box center [137, 190] width 14 height 16
click at [242, 190] on button "Apply" at bounding box center [242, 191] width 28 height 14
type input "**********"
select select "**"
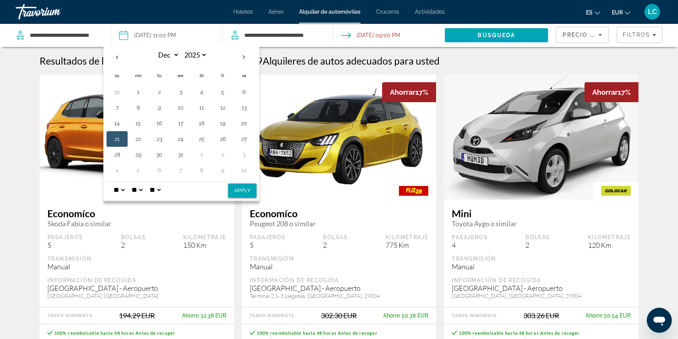
select select "**"
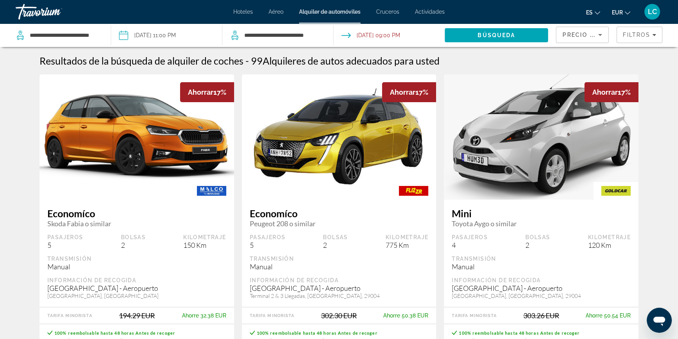
click at [397, 36] on input "Drop-off date: Dec 29, 2025 09:00 PM" at bounding box center [389, 36] width 114 height 26
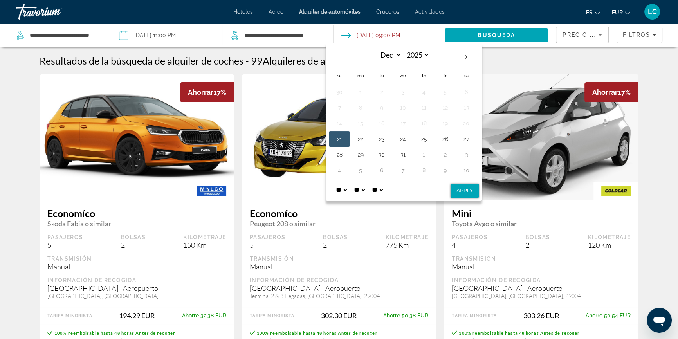
click at [345, 189] on select "* * * * * * * * * ** ** **" at bounding box center [341, 190] width 14 height 16
click at [432, 188] on div "* * * * * * * * * ** ** ** ** ** **" at bounding box center [403, 190] width 152 height 16
click at [342, 192] on select "* * * * * * * * * ** ** **" at bounding box center [341, 190] width 14 height 16
click at [413, 29] on input "Drop-off date: Dec 29, 2025 09:00 PM" at bounding box center [389, 36] width 114 height 26
click at [274, 59] on span "Alquileres de autos adecuados para usted" at bounding box center [351, 61] width 177 height 12
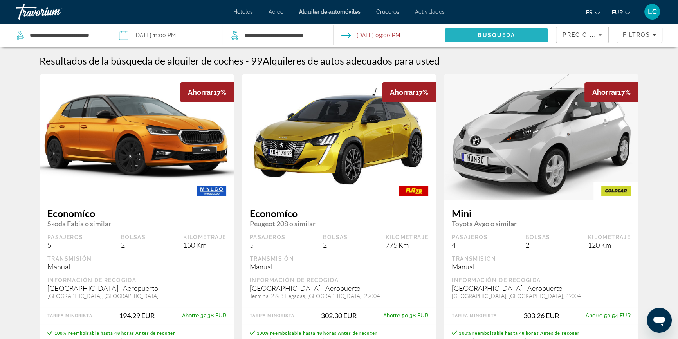
click at [497, 34] on span "Búsqueda" at bounding box center [497, 35] width 38 height 6
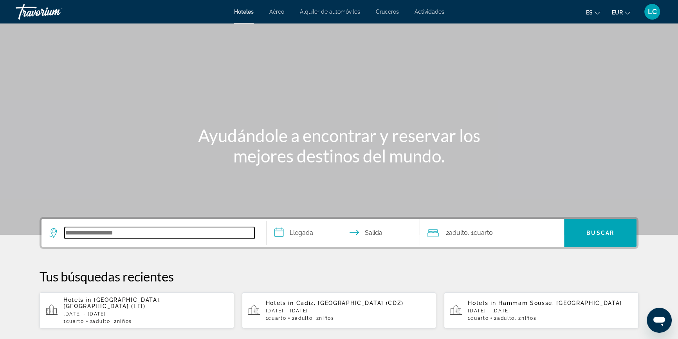
click at [175, 231] on input "Search hotel destination" at bounding box center [160, 233] width 190 height 12
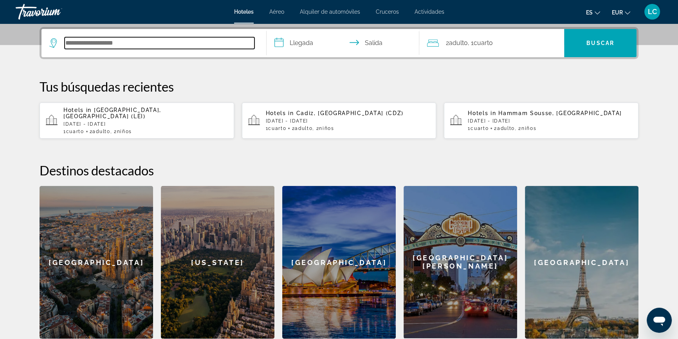
scroll to position [191, 0]
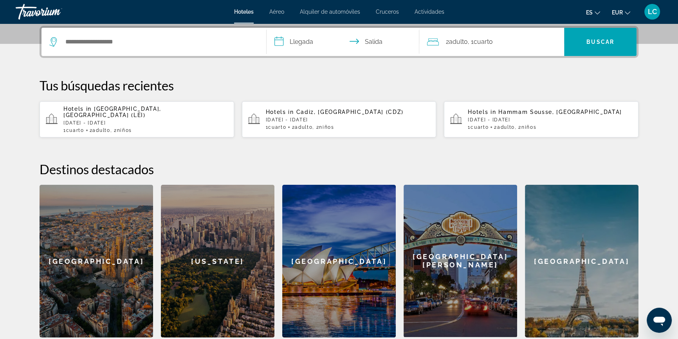
click at [321, 11] on span "Alquiler de automóviles" at bounding box center [330, 12] width 60 height 6
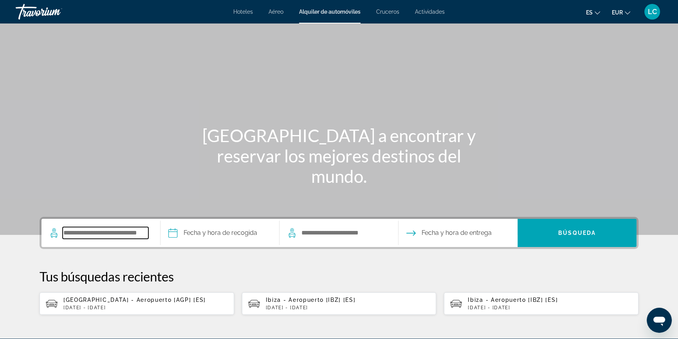
click at [129, 234] on input "Search pickup location" at bounding box center [106, 233] width 86 height 12
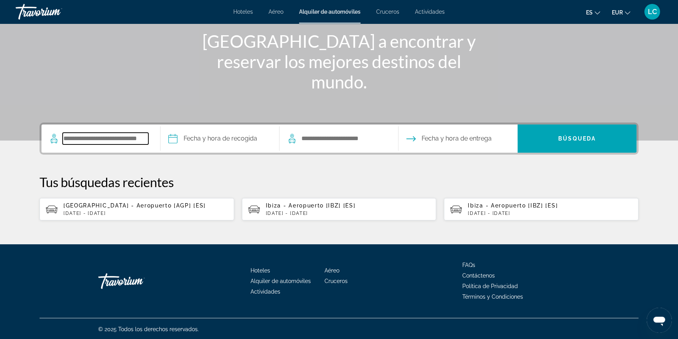
scroll to position [95, 0]
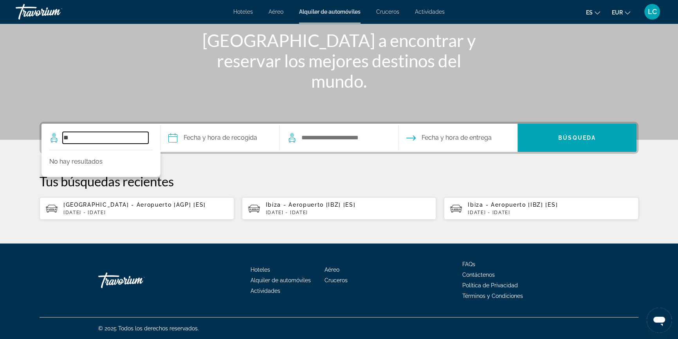
type input "*"
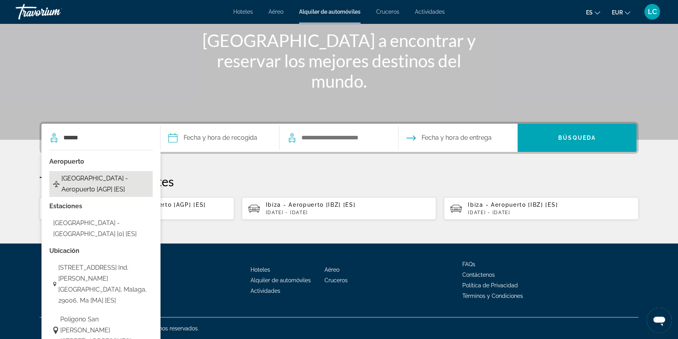
click at [127, 184] on span "[GEOGRAPHIC_DATA] - Aeropuerto [AGP] [ES]" at bounding box center [104, 184] width 87 height 22
type input "**********"
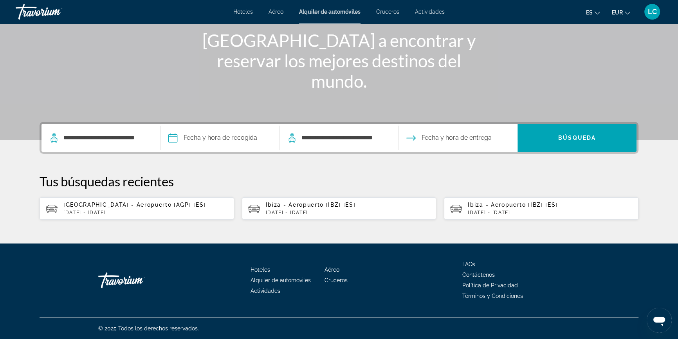
click at [231, 137] on input "Pickup date" at bounding box center [220, 139] width 122 height 31
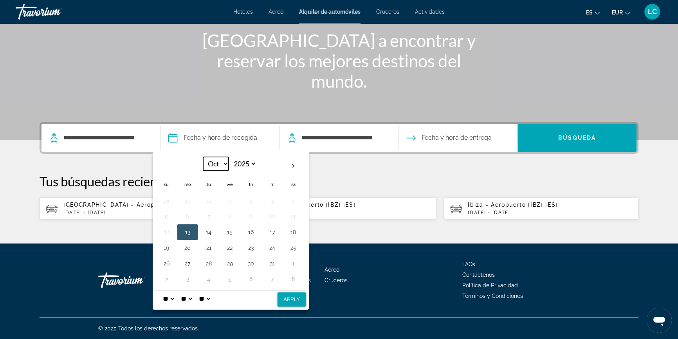
click at [223, 162] on select "*** *** *** *** *** *** *** *** *** *** *** ***" at bounding box center [215, 164] width 25 height 14
select select "**"
click at [203, 157] on select "*** *** *** *** *** *** *** *** *** *** *** ***" at bounding box center [215, 164] width 25 height 14
click at [167, 247] on button "21" at bounding box center [166, 247] width 13 height 11
click at [172, 296] on select "* * * * * * * * * ** ** **" at bounding box center [168, 299] width 14 height 16
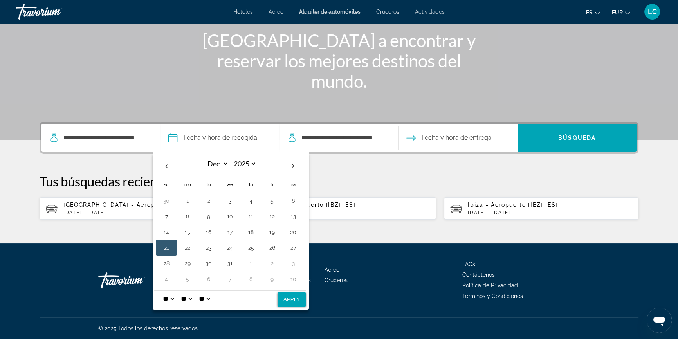
click at [161, 291] on select "* * * * * * * * * ** ** **" at bounding box center [168, 299] width 14 height 16
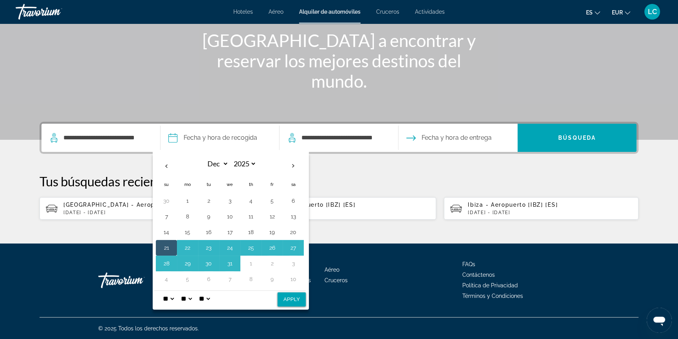
click at [193, 299] on select "**" at bounding box center [186, 299] width 14 height 16
click at [171, 298] on select "* * * * * * * * * ** ** **" at bounding box center [168, 299] width 14 height 16
select select "**"
click at [161, 291] on select "* * * * * * * * * ** ** **" at bounding box center [168, 299] width 14 height 16
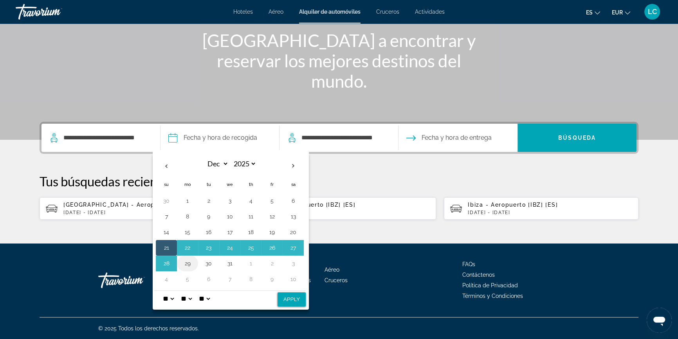
click at [190, 265] on button "29" at bounding box center [187, 263] width 13 height 11
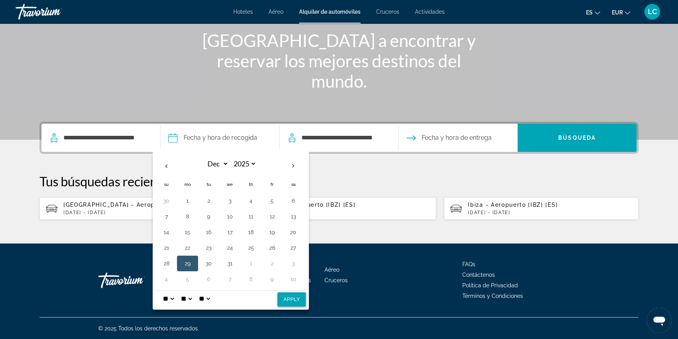
click at [293, 302] on button "Apply" at bounding box center [292, 300] width 28 height 14
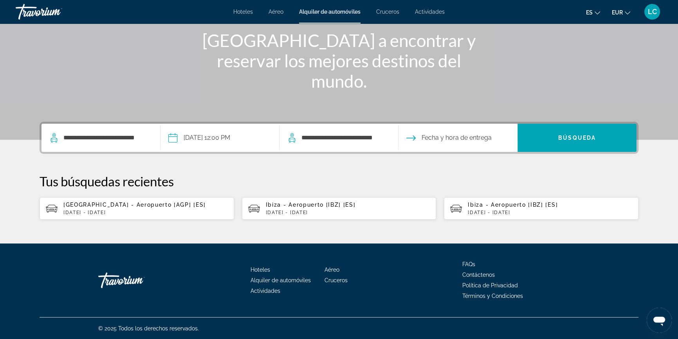
click at [209, 133] on input "**********" at bounding box center [220, 139] width 122 height 31
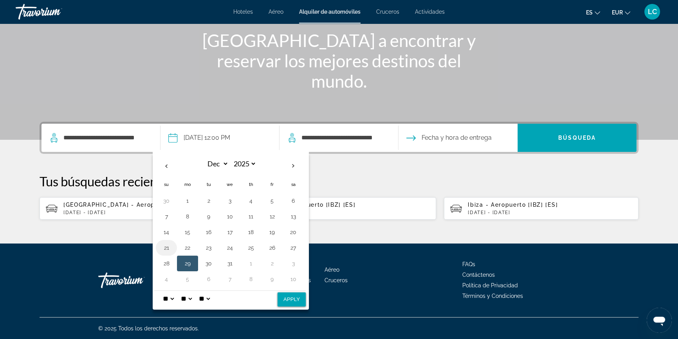
click at [170, 245] on button "21" at bounding box center [166, 247] width 13 height 11
click at [292, 298] on button "Apply" at bounding box center [292, 300] width 28 height 14
type input "**********"
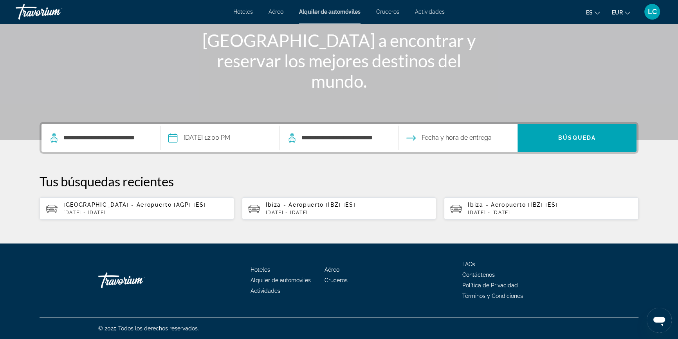
click at [208, 137] on input "**********" at bounding box center [220, 139] width 122 height 31
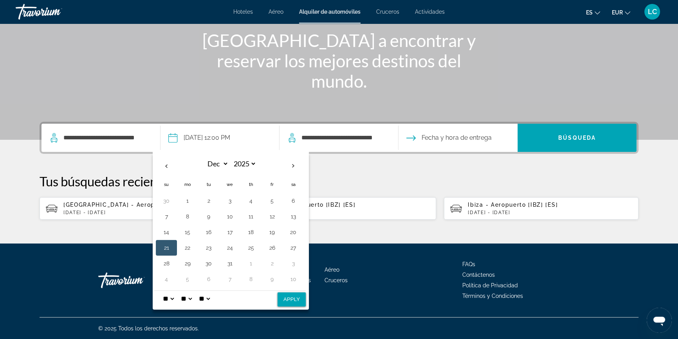
click at [211, 296] on select "** **" at bounding box center [204, 299] width 14 height 16
select select "**"
click at [202, 291] on select "** **" at bounding box center [204, 299] width 14 height 16
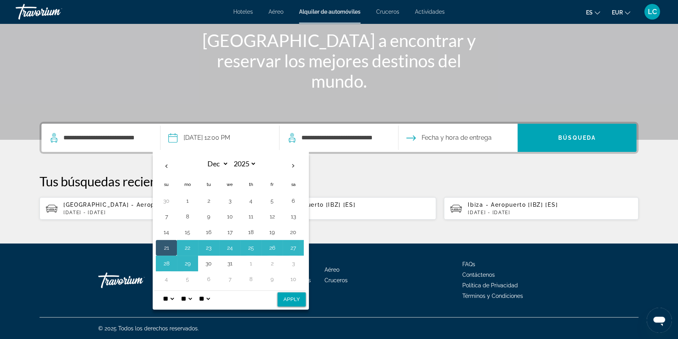
click at [300, 302] on button "Apply" at bounding box center [292, 300] width 28 height 14
type input "**********"
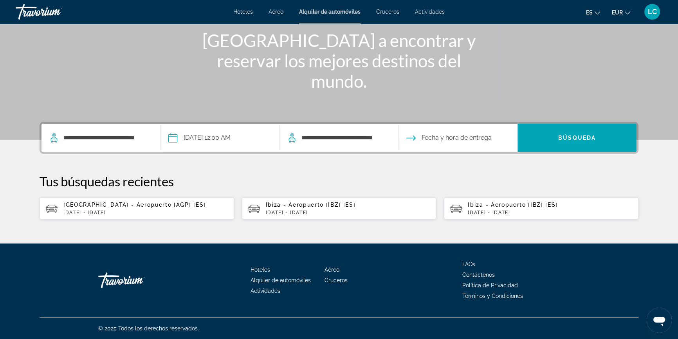
click at [446, 137] on input "Drop-off date" at bounding box center [458, 139] width 122 height 31
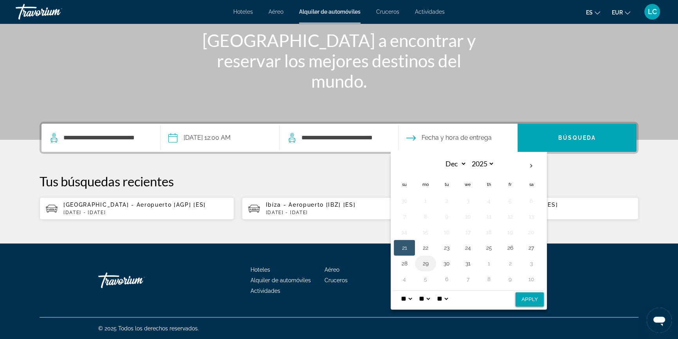
click at [426, 260] on button "29" at bounding box center [425, 263] width 13 height 11
click at [410, 298] on select "* * * * * * * * * ** ** **" at bounding box center [406, 299] width 14 height 16
select select "*"
click at [399, 291] on select "* * * * * * * * * ** ** **" at bounding box center [406, 299] width 14 height 16
click at [448, 298] on select "** **" at bounding box center [443, 299] width 14 height 16
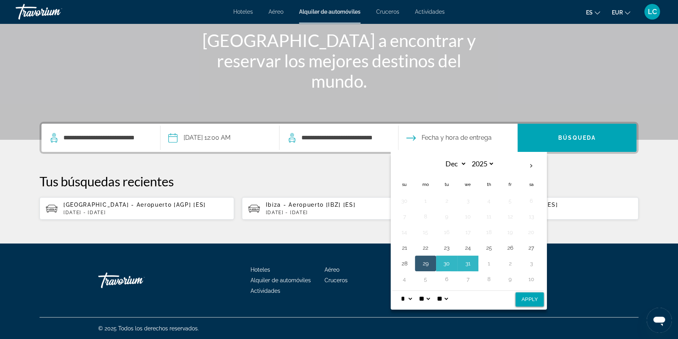
select select "**"
click at [440, 291] on select "** **" at bounding box center [443, 299] width 14 height 16
click at [535, 302] on button "Apply" at bounding box center [530, 300] width 28 height 14
type input "**********"
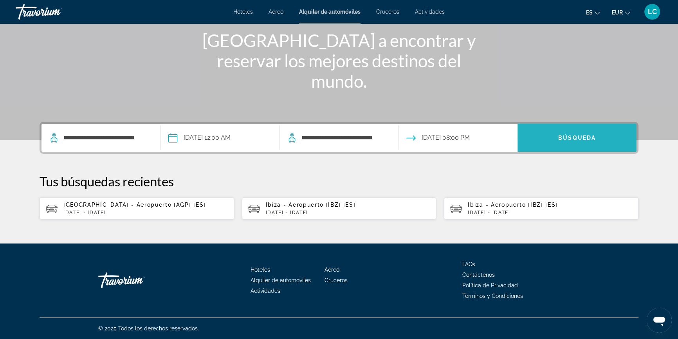
click at [599, 135] on span "Search" at bounding box center [577, 137] width 119 height 19
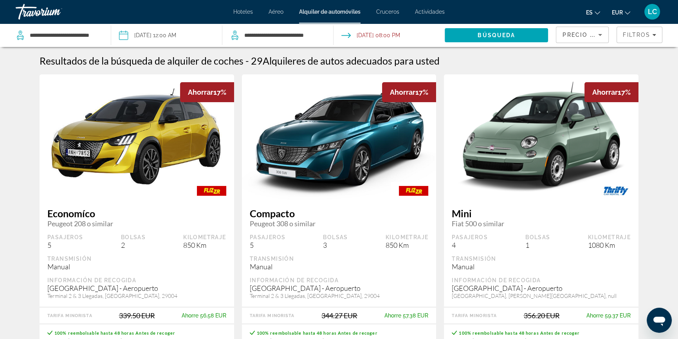
click at [160, 34] on input "Pickup date: Dec 21, 2025 12:00 AM" at bounding box center [166, 36] width 114 height 26
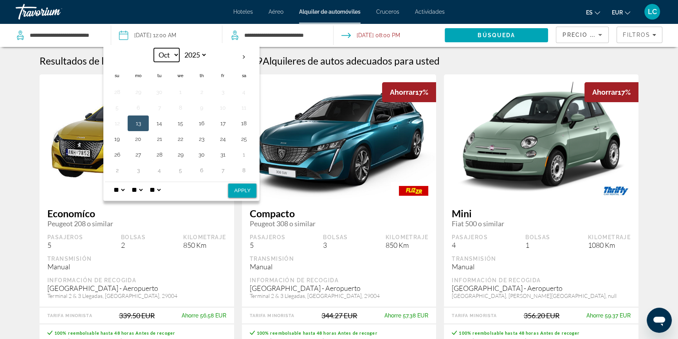
click at [172, 56] on select "*** *** *** *** *** *** *** *** *** *** *** ***" at bounding box center [166, 55] width 25 height 14
select select "**"
click at [154, 48] on select "*** *** *** *** *** *** *** *** *** *** *** ***" at bounding box center [166, 55] width 25 height 14
click at [141, 137] on button "22" at bounding box center [138, 139] width 13 height 11
click at [162, 189] on select "** **" at bounding box center [155, 190] width 14 height 16
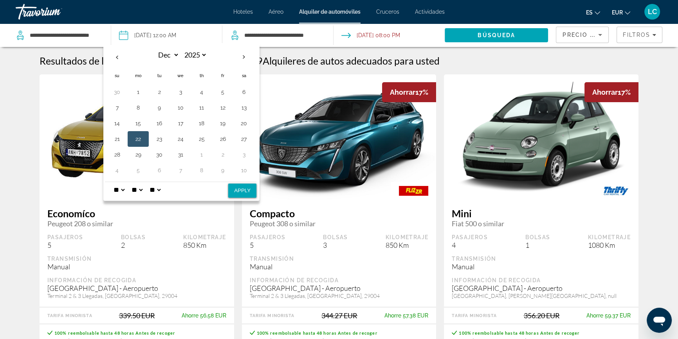
select select "**"
click at [153, 182] on select "** **" at bounding box center [155, 190] width 14 height 16
click at [246, 183] on div "* * * * * * * * * ** ** ** ** ** **" at bounding box center [181, 190] width 152 height 16
click at [244, 193] on button "Apply" at bounding box center [242, 191] width 28 height 14
type input "**********"
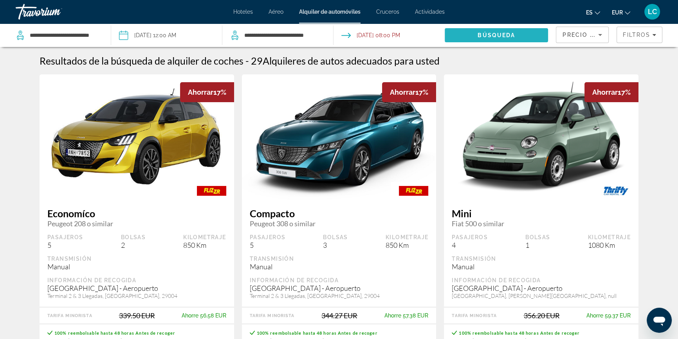
click at [494, 35] on span "Búsqueda" at bounding box center [497, 35] width 38 height 6
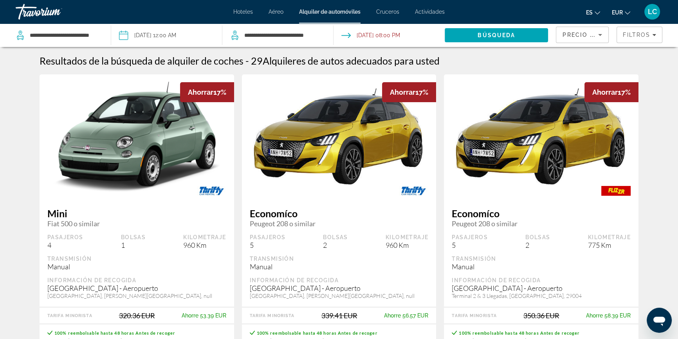
click at [166, 37] on input "**********" at bounding box center [166, 36] width 114 height 26
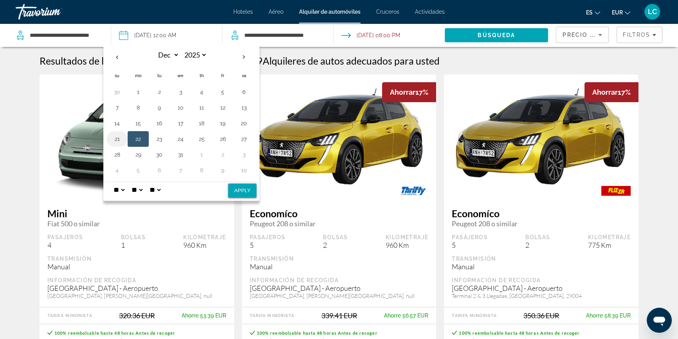
click at [118, 137] on button "21" at bounding box center [117, 139] width 13 height 11
click at [138, 138] on button "22" at bounding box center [138, 139] width 13 height 11
click at [162, 190] on select "** **" at bounding box center [155, 190] width 14 height 16
select select "**"
click at [153, 182] on select "** **" at bounding box center [155, 190] width 14 height 16
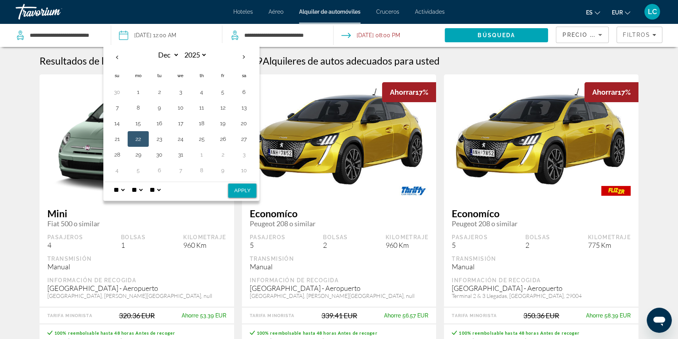
click at [244, 194] on button "Apply" at bounding box center [242, 191] width 28 height 14
type input "**********"
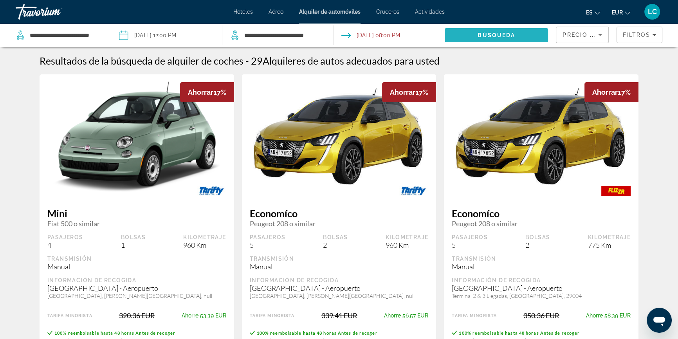
click at [486, 33] on span "Búsqueda" at bounding box center [497, 35] width 38 height 6
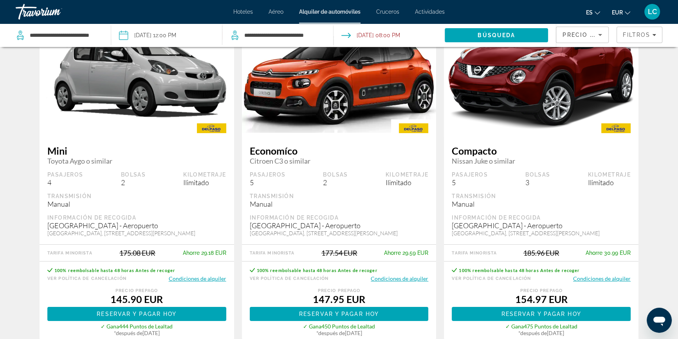
scroll to position [71, 0]
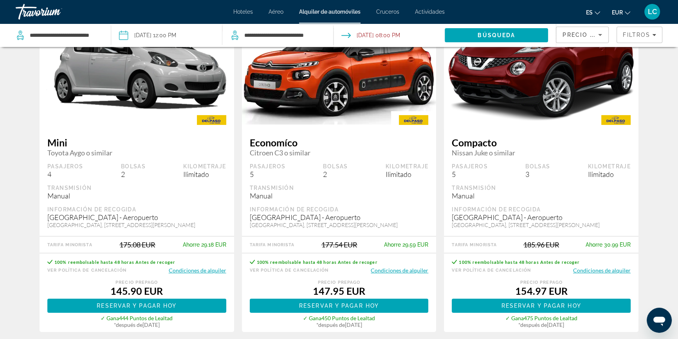
click at [601, 271] on button "Condiciones de alquiler" at bounding box center [602, 270] width 58 height 7
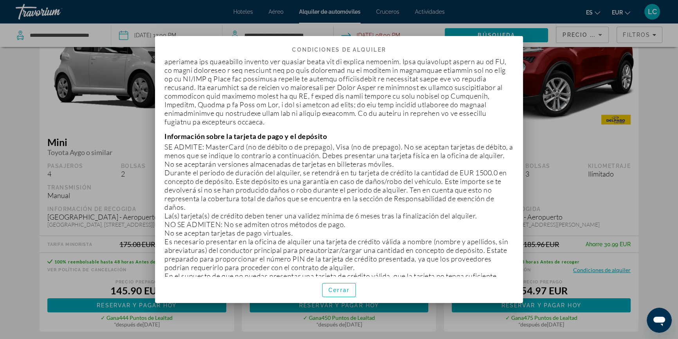
scroll to position [249, 0]
click at [568, 195] on div at bounding box center [339, 169] width 678 height 339
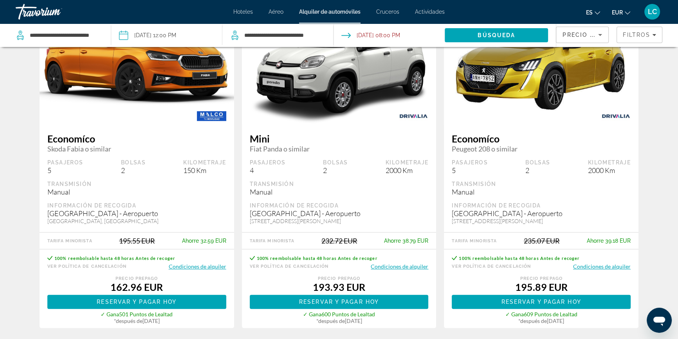
scroll to position [463, 0]
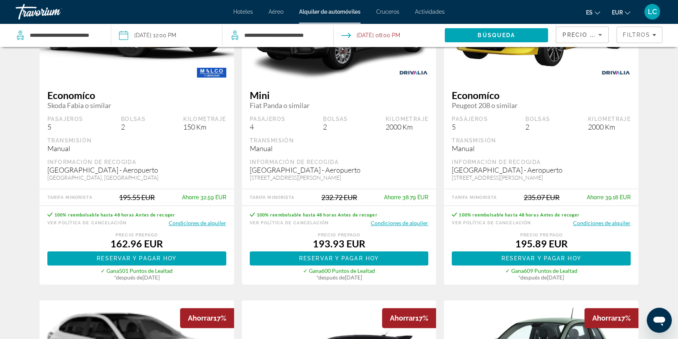
click at [605, 224] on button "Condiciones de alquiler" at bounding box center [602, 222] width 58 height 7
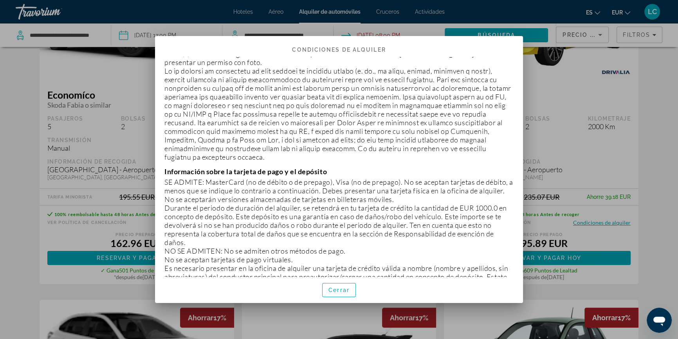
scroll to position [249, 0]
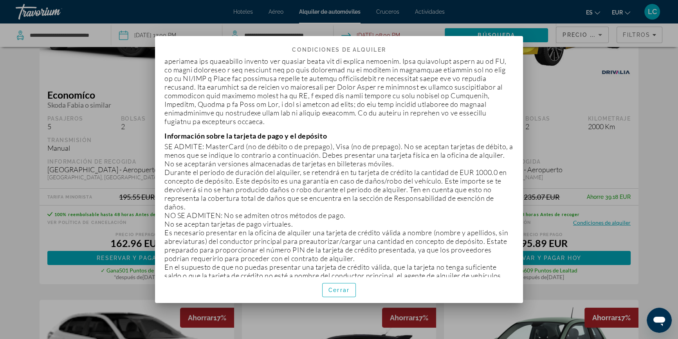
click at [586, 168] on div at bounding box center [339, 169] width 678 height 339
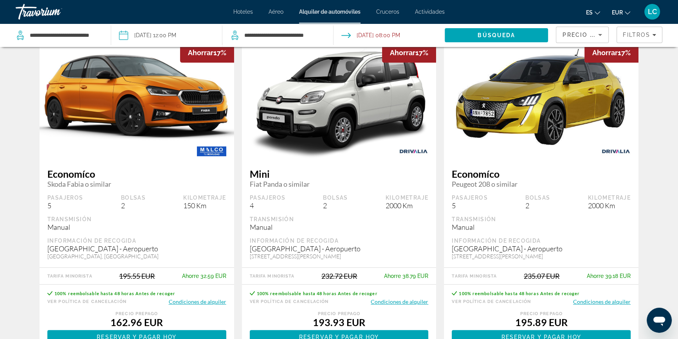
scroll to position [427, 0]
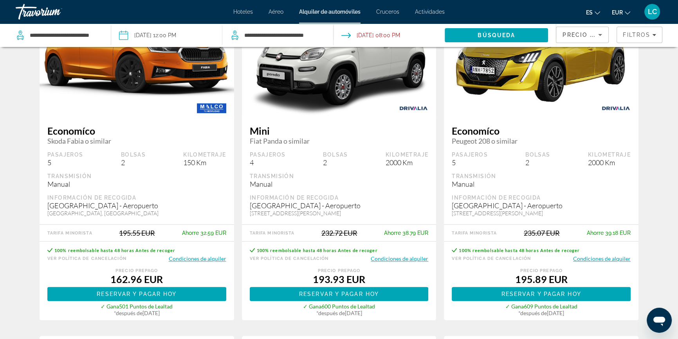
click at [208, 257] on button "Condiciones de alquiler" at bounding box center [198, 258] width 58 height 7
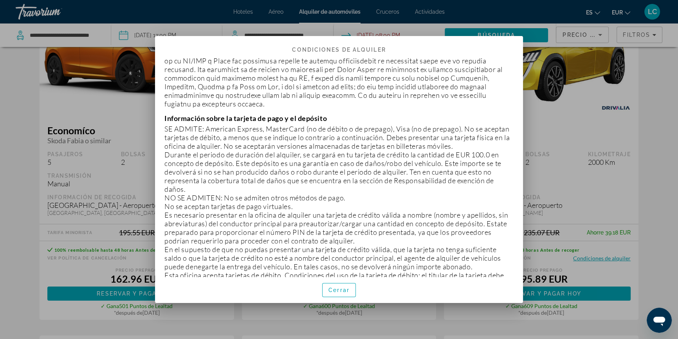
scroll to position [249, 0]
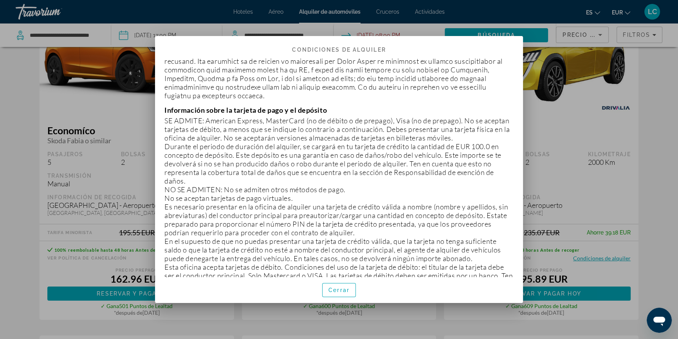
click at [554, 178] on div at bounding box center [339, 169] width 678 height 339
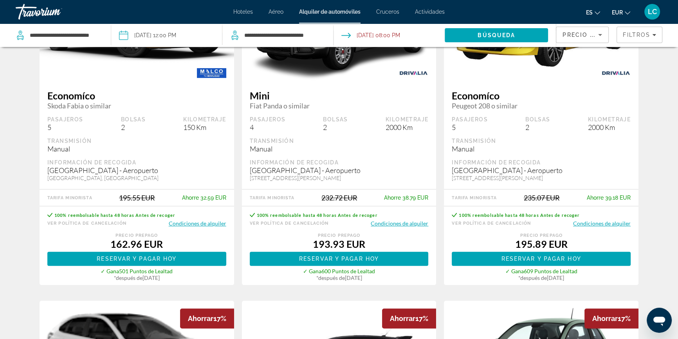
scroll to position [463, 0]
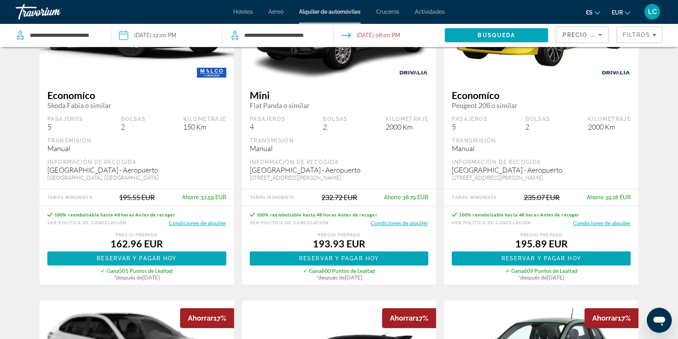
click at [178, 256] on span "Main content" at bounding box center [136, 258] width 179 height 19
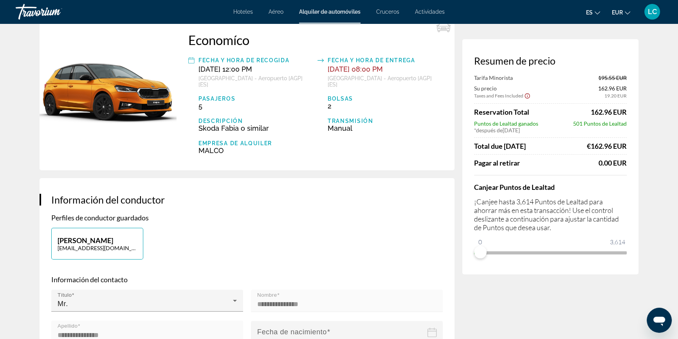
scroll to position [35, 0]
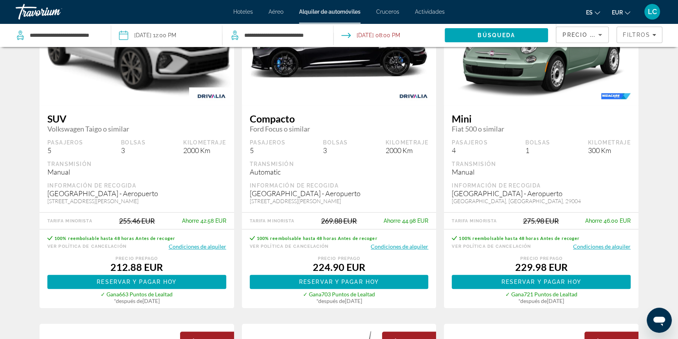
scroll to position [819, 0]
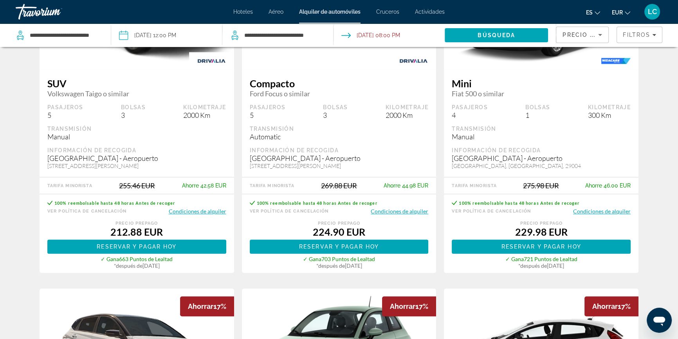
click at [219, 210] on button "Condiciones de alquiler" at bounding box center [198, 211] width 58 height 7
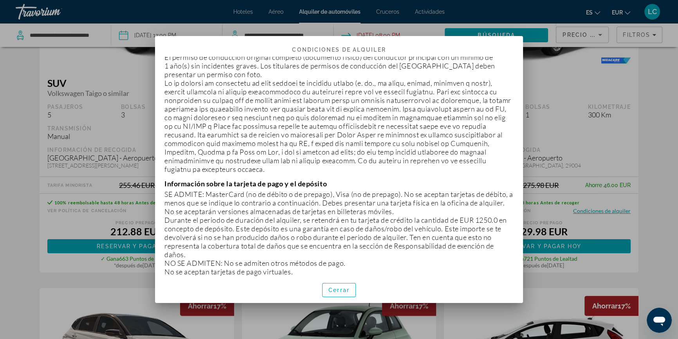
scroll to position [213, 0]
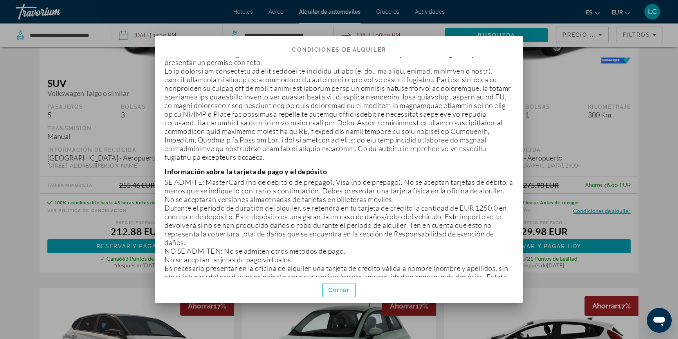
click at [337, 291] on span "Cerrar" at bounding box center [339, 290] width 21 height 6
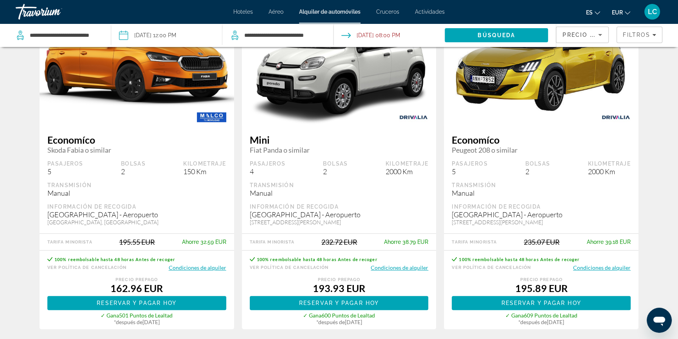
scroll to position [427, 0]
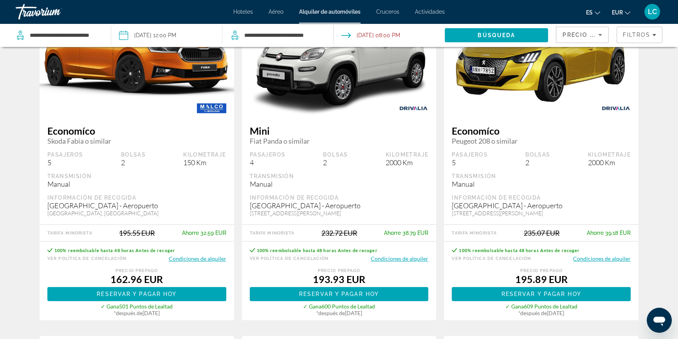
click at [595, 255] on button "Condiciones de alquiler" at bounding box center [602, 258] width 58 height 7
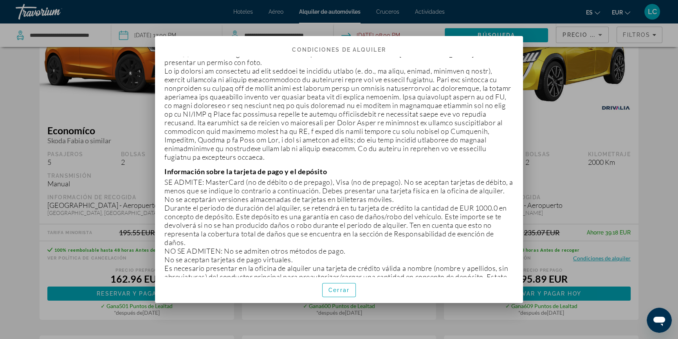
scroll to position [249, 0]
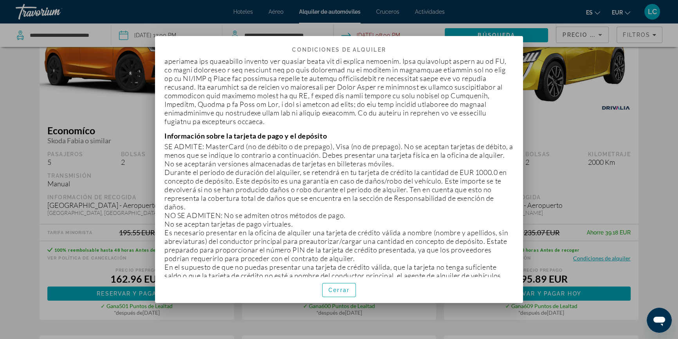
click at [571, 182] on div at bounding box center [339, 169] width 678 height 339
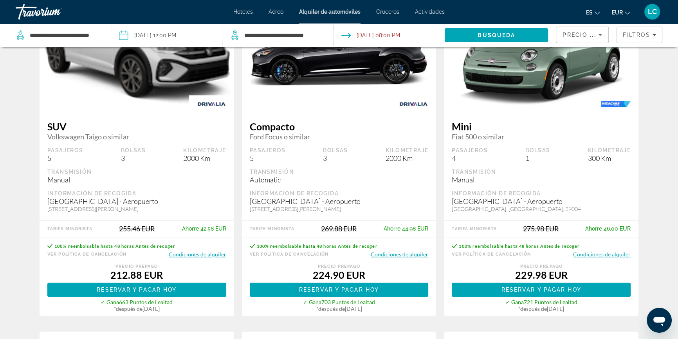
scroll to position [783, 0]
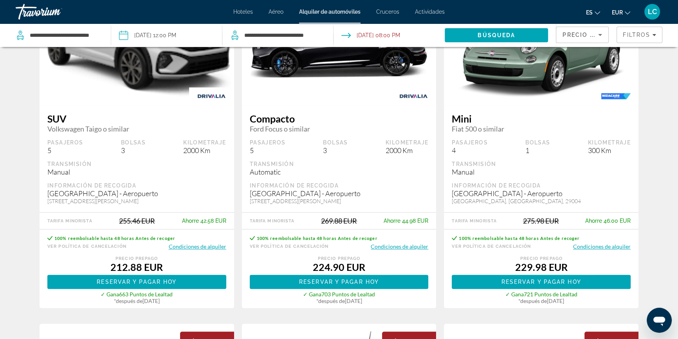
click at [607, 245] on button "Condiciones de alquiler" at bounding box center [602, 246] width 58 height 7
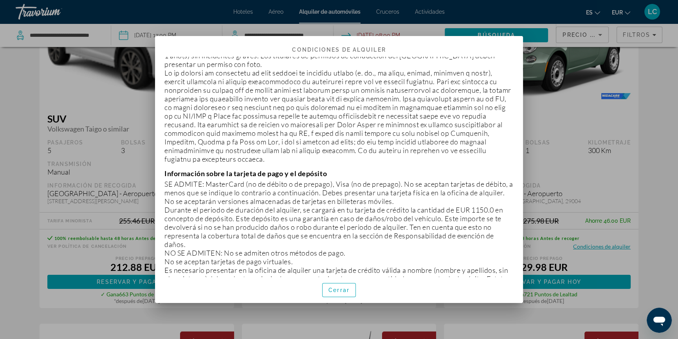
scroll to position [213, 0]
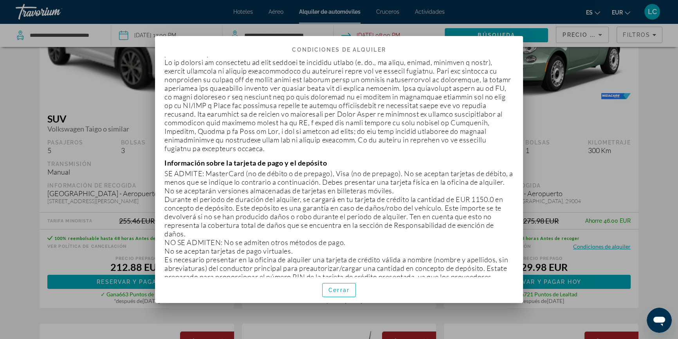
click at [559, 193] on div at bounding box center [339, 169] width 678 height 339
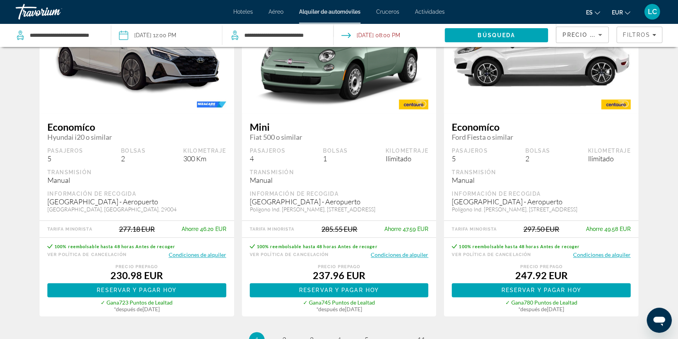
scroll to position [1106, 0]
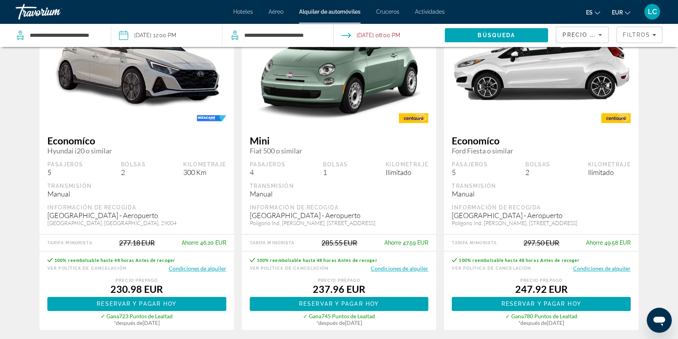
click at [594, 266] on button "Condiciones de alquiler" at bounding box center [602, 268] width 58 height 7
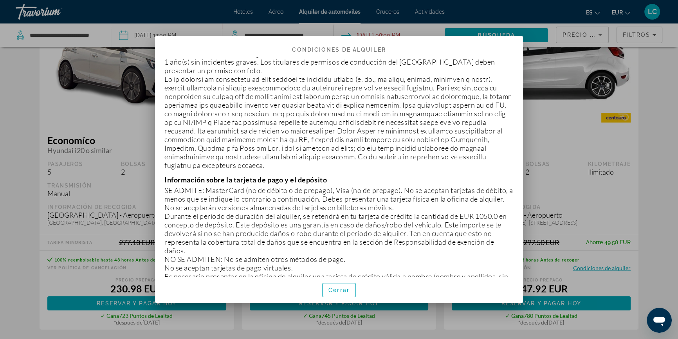
scroll to position [213, 0]
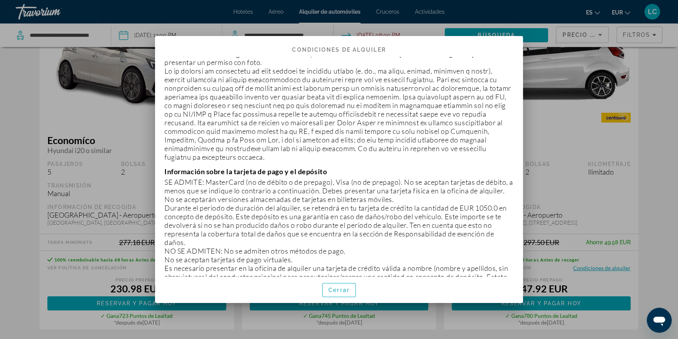
click at [569, 210] on div at bounding box center [339, 169] width 678 height 339
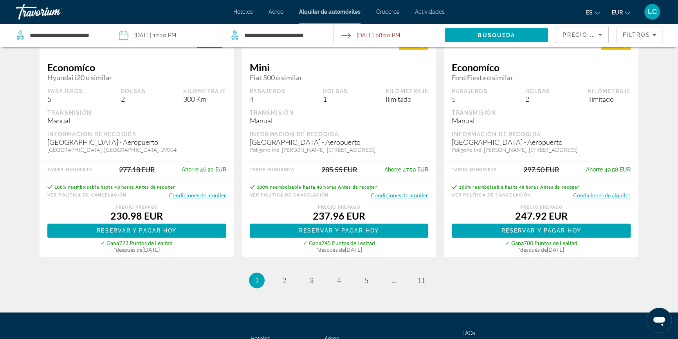
scroll to position [1248, 0]
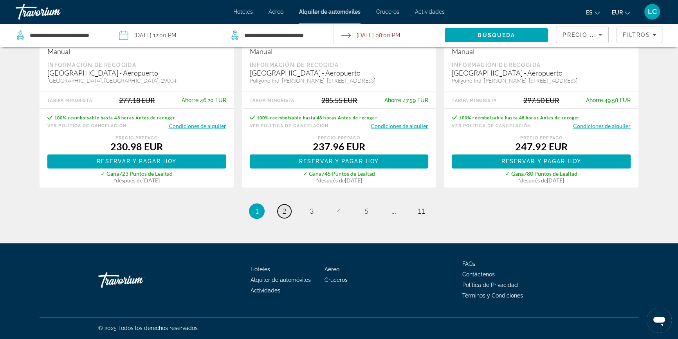
click at [281, 208] on link "page 2" at bounding box center [285, 211] width 14 height 14
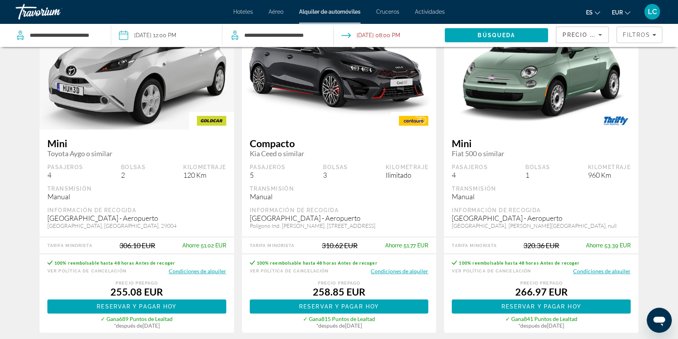
scroll to position [71, 0]
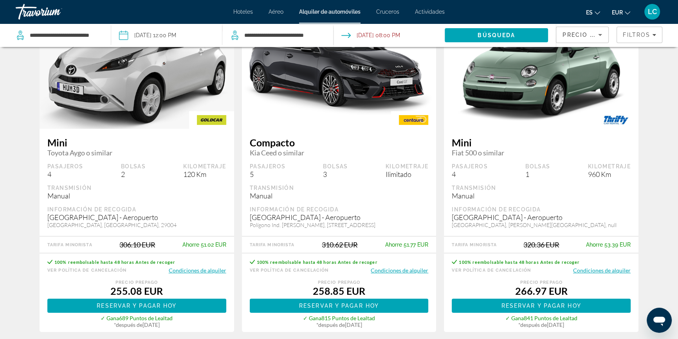
click at [212, 267] on button "Condiciones de alquiler" at bounding box center [198, 270] width 58 height 7
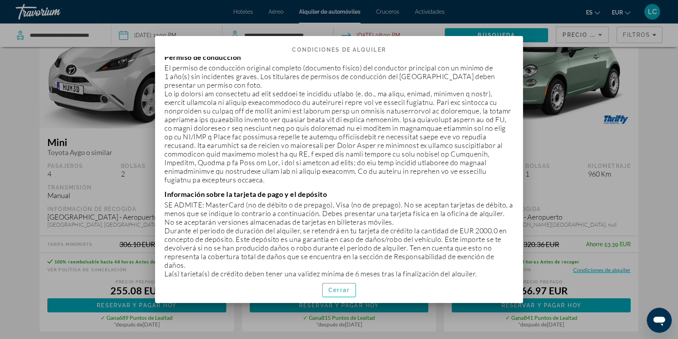
scroll to position [178, 0]
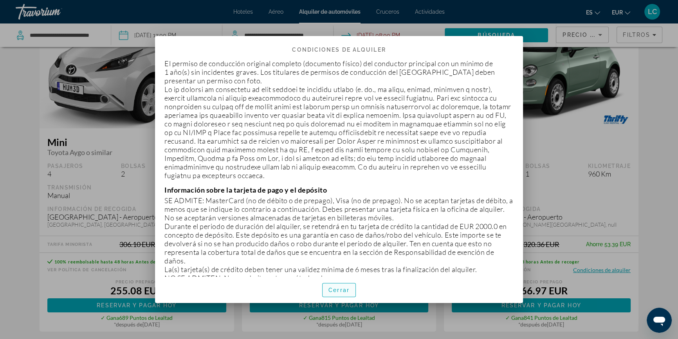
click at [340, 290] on span "Cerrar" at bounding box center [339, 290] width 21 height 6
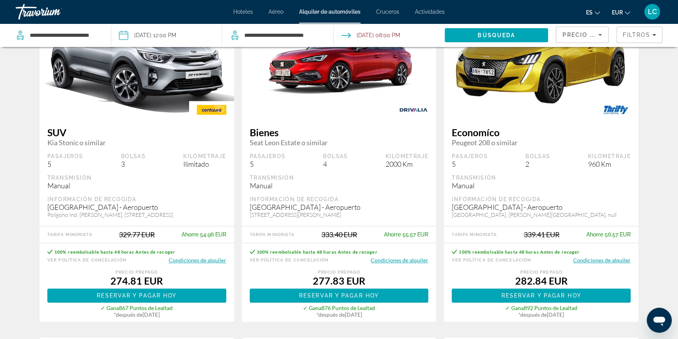
scroll to position [427, 0]
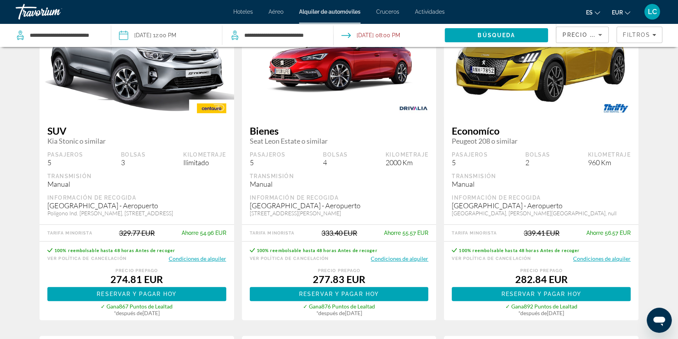
click at [213, 257] on button "Condiciones de alquiler" at bounding box center [198, 258] width 58 height 7
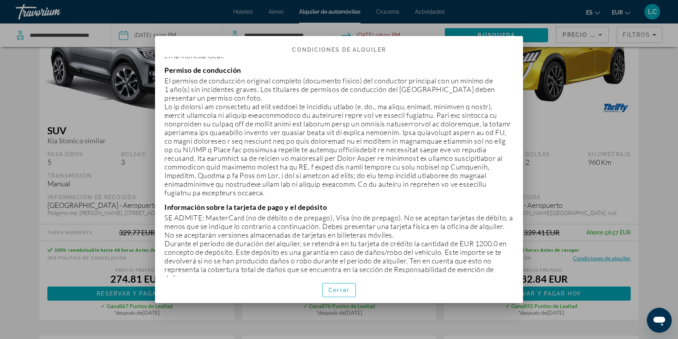
scroll to position [213, 0]
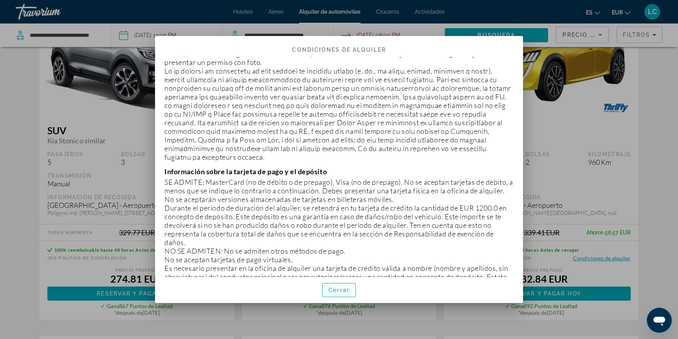
click at [337, 291] on span "Cerrar" at bounding box center [339, 290] width 21 height 6
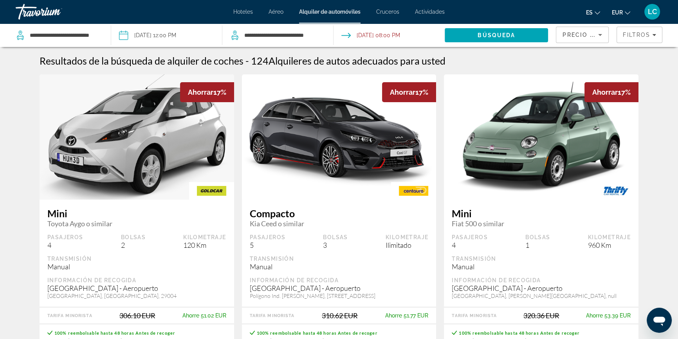
scroll to position [427, 0]
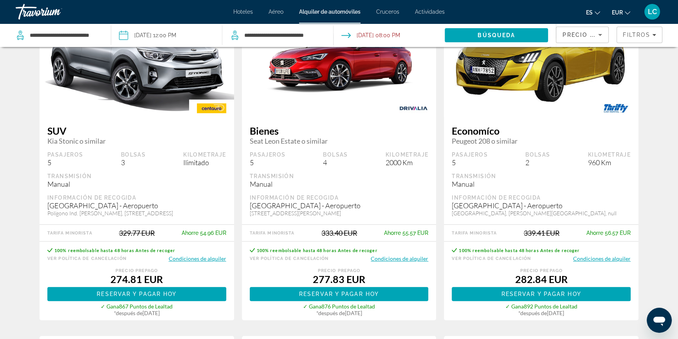
click at [404, 256] on button "Condiciones de alquiler" at bounding box center [400, 258] width 58 height 7
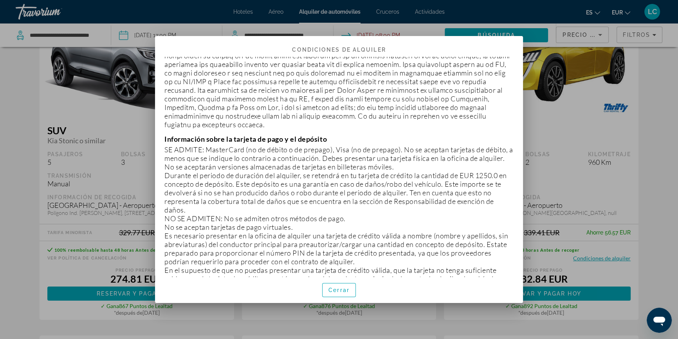
scroll to position [249, 0]
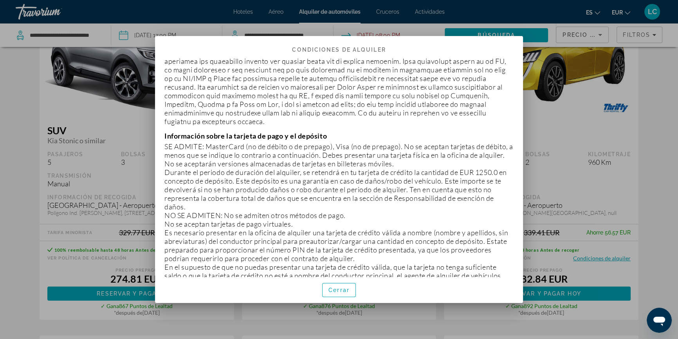
click at [336, 290] on span "Cerrar" at bounding box center [339, 290] width 21 height 6
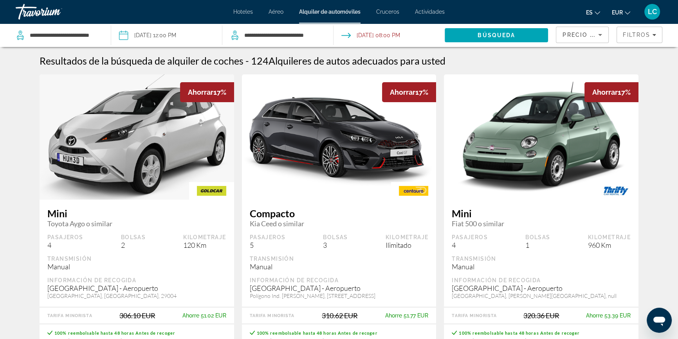
scroll to position [427, 0]
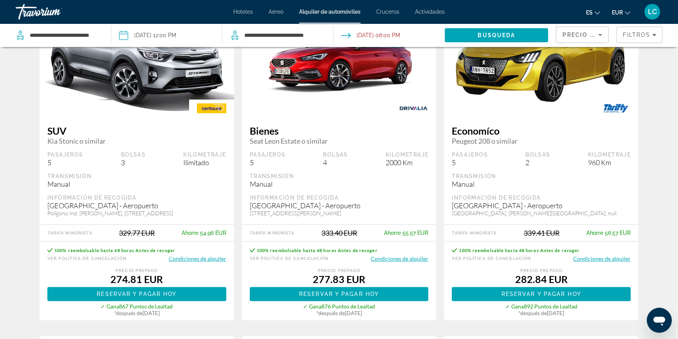
click at [613, 257] on button "Condiciones de alquiler" at bounding box center [602, 258] width 58 height 7
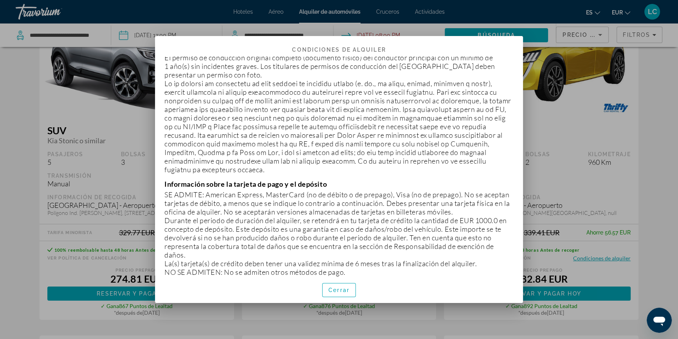
scroll to position [213, 0]
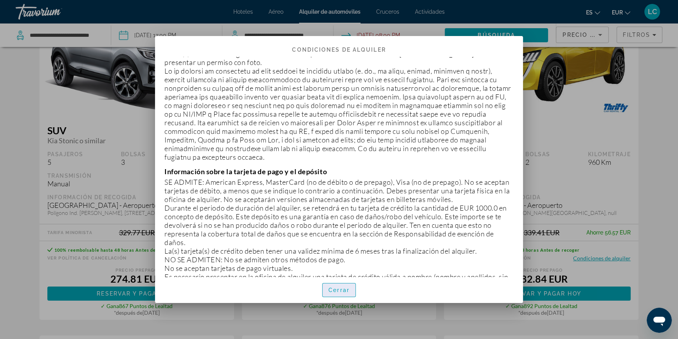
click at [339, 290] on span "Cerrar" at bounding box center [339, 290] width 21 height 6
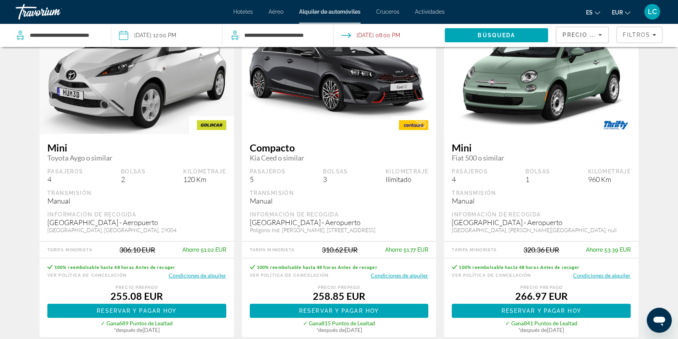
scroll to position [71, 0]
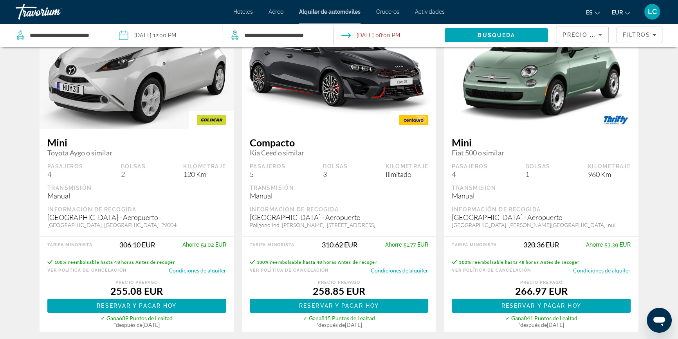
click at [408, 267] on button "Condiciones de alquiler" at bounding box center [400, 270] width 58 height 7
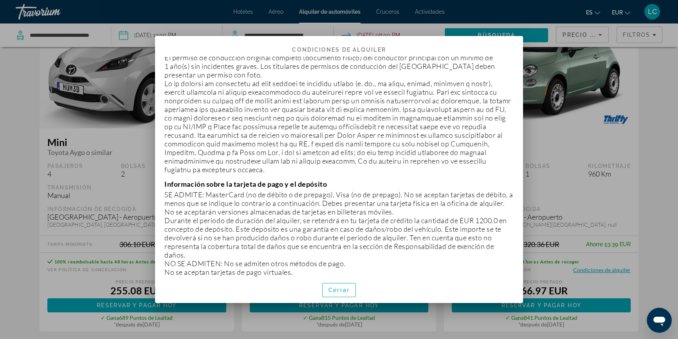
scroll to position [213, 0]
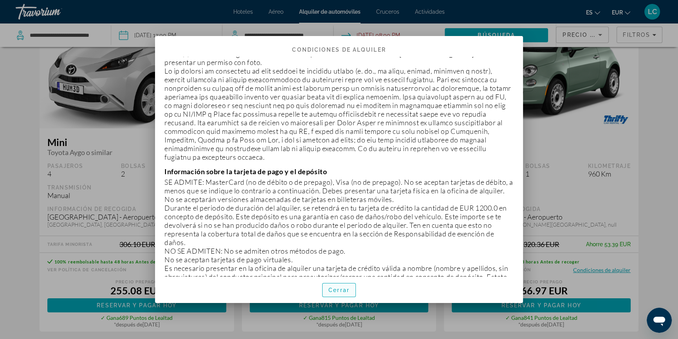
click at [341, 290] on span "Cerrar" at bounding box center [339, 290] width 21 height 6
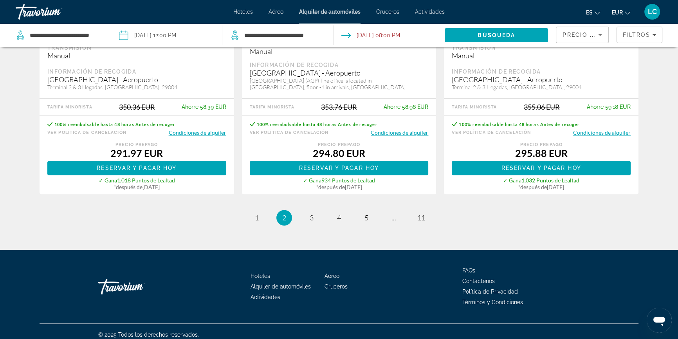
scroll to position [1261, 0]
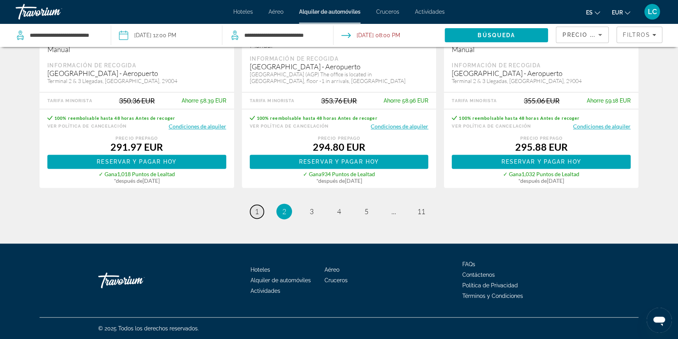
click at [256, 209] on span "1" at bounding box center [257, 211] width 4 height 9
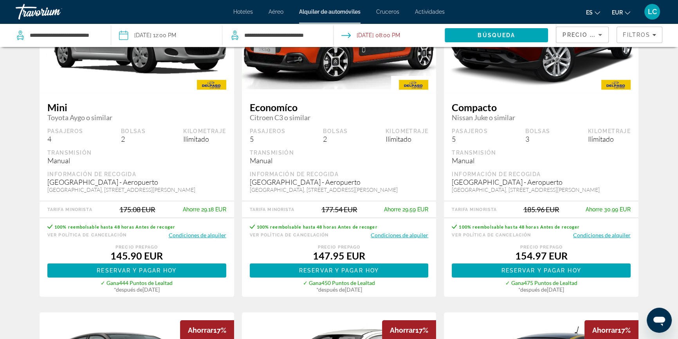
scroll to position [107, 0]
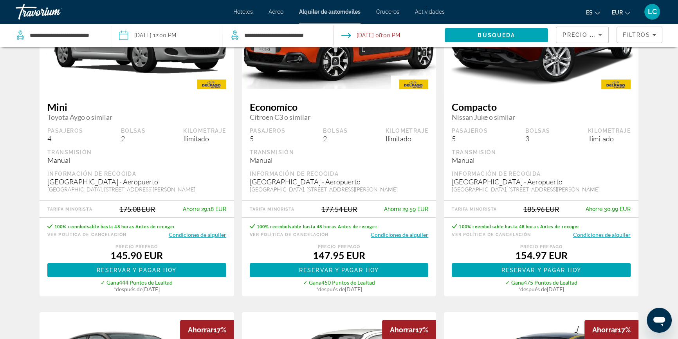
click at [393, 232] on button "Condiciones de alquiler" at bounding box center [400, 234] width 58 height 7
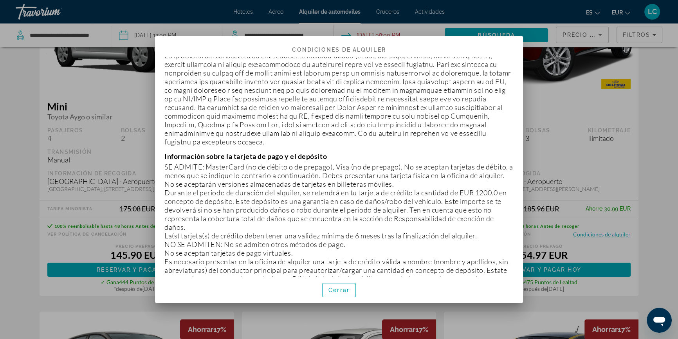
scroll to position [249, 0]
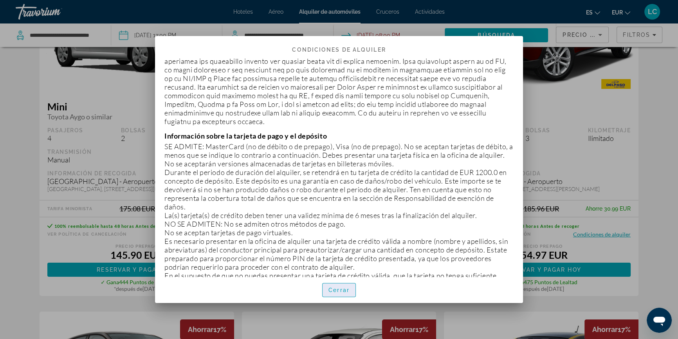
click at [352, 290] on span "button" at bounding box center [339, 290] width 33 height 19
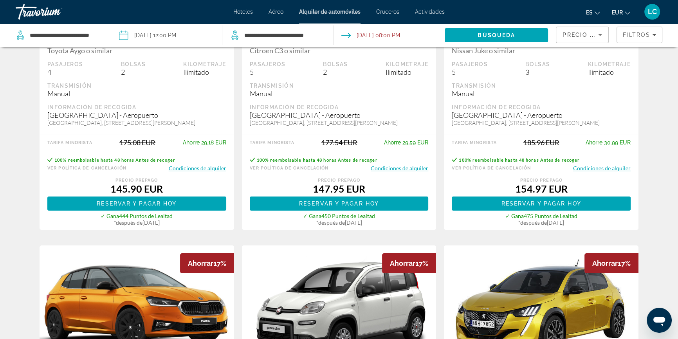
scroll to position [178, 0]
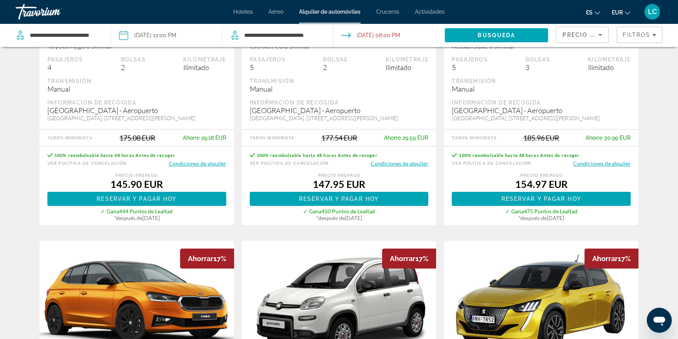
click at [602, 163] on button "Condiciones de alquiler" at bounding box center [602, 163] width 58 height 7
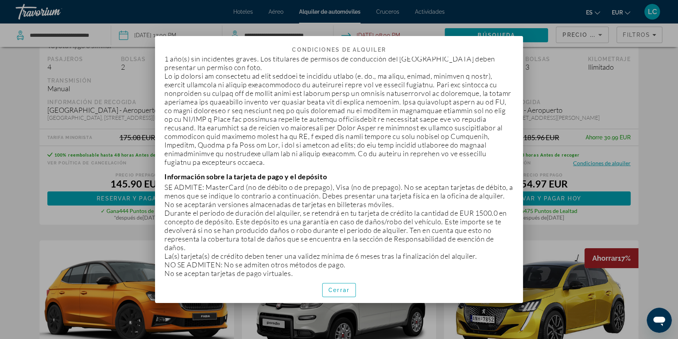
scroll to position [213, 0]
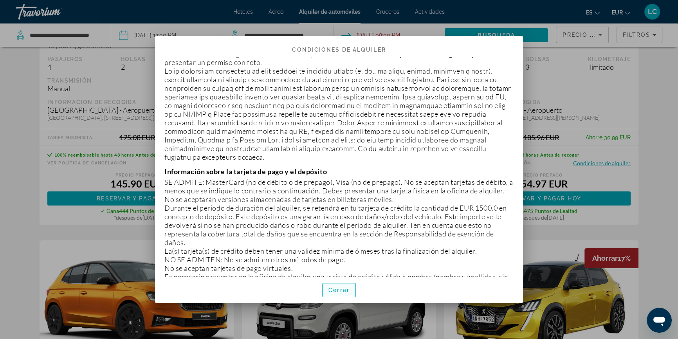
click at [347, 293] on span "Cerrar" at bounding box center [339, 290] width 21 height 6
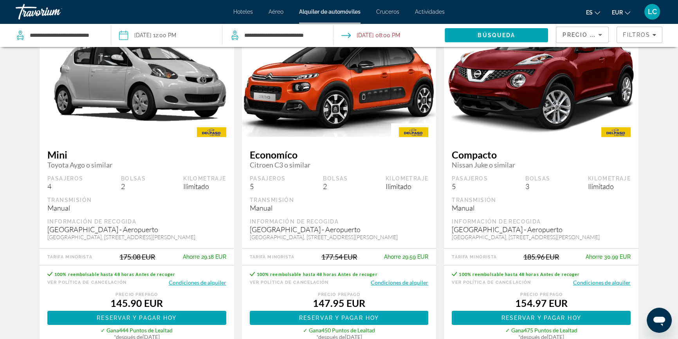
scroll to position [71, 0]
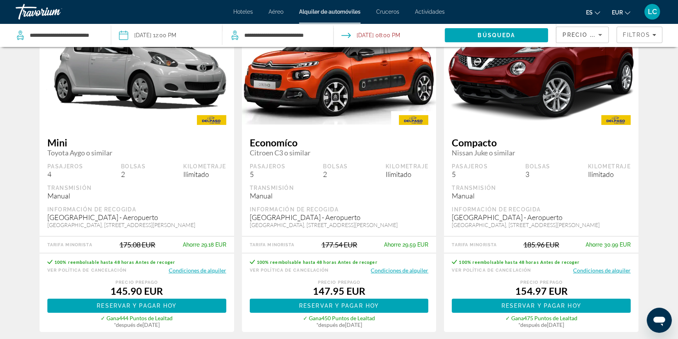
click at [209, 270] on button "Condiciones de alquiler" at bounding box center [198, 270] width 58 height 7
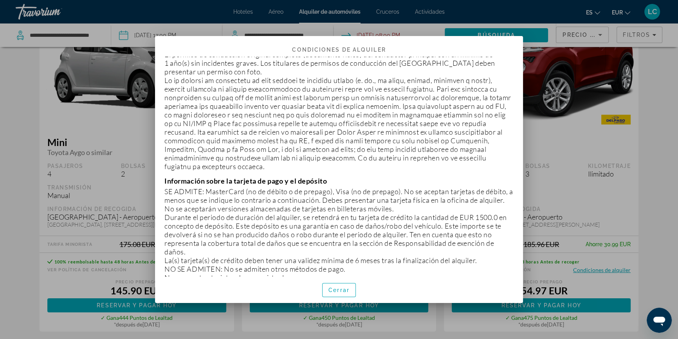
scroll to position [213, 0]
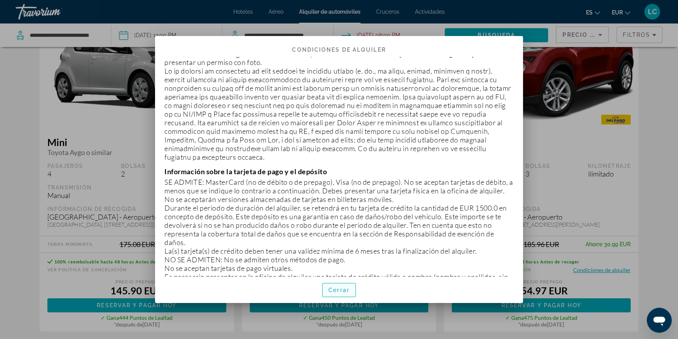
click at [329, 287] on span "Cerrar" at bounding box center [339, 290] width 21 height 6
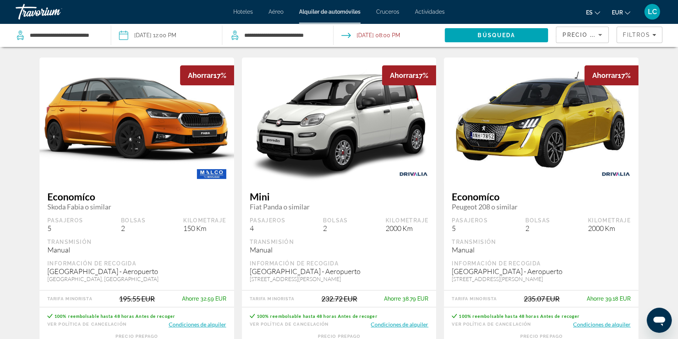
scroll to position [392, 0]
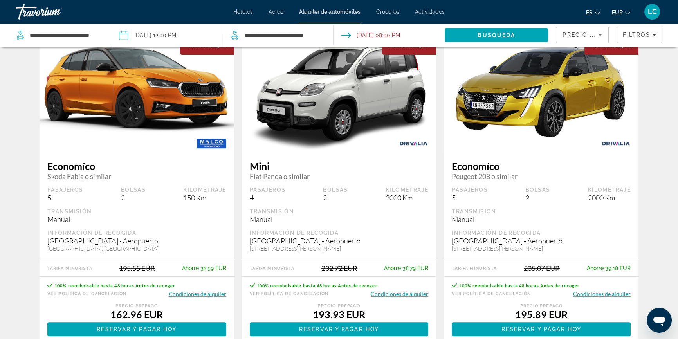
click at [414, 294] on button "Condiciones de alquiler" at bounding box center [400, 293] width 58 height 7
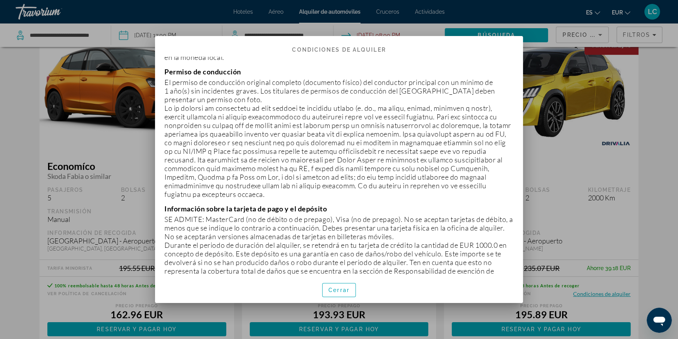
scroll to position [178, 0]
click at [567, 243] on div at bounding box center [339, 169] width 678 height 339
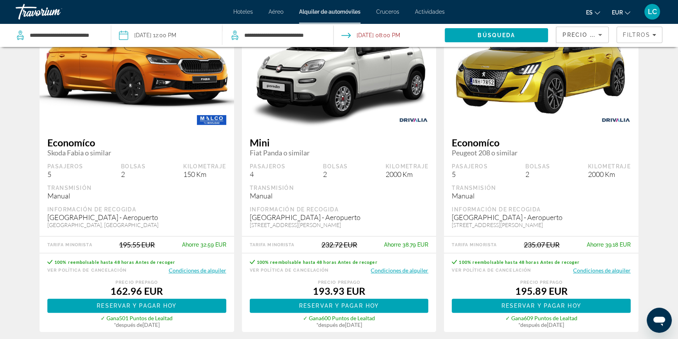
scroll to position [427, 0]
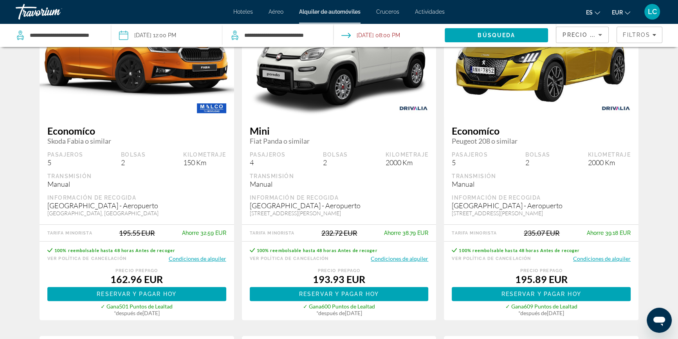
click at [601, 259] on button "Condiciones de alquiler" at bounding box center [602, 258] width 58 height 7
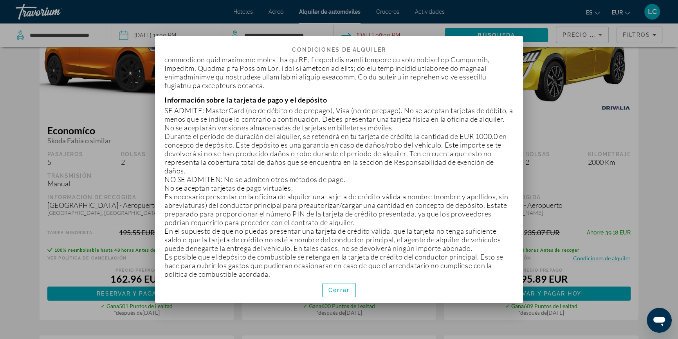
scroll to position [285, 0]
click at [558, 220] on div at bounding box center [339, 169] width 678 height 339
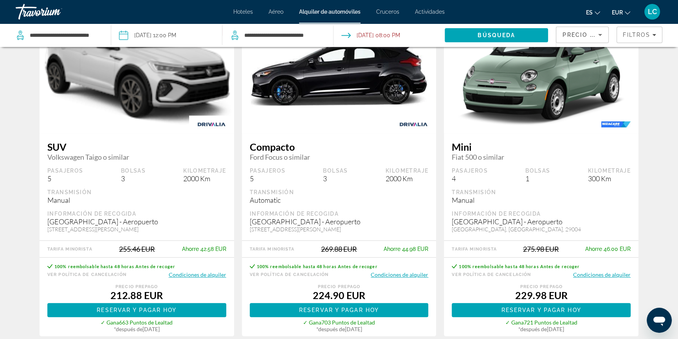
scroll to position [783, 0]
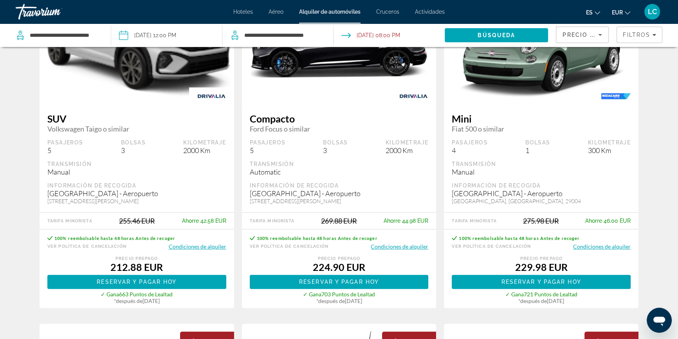
click at [211, 246] on button "Condiciones de alquiler" at bounding box center [198, 246] width 58 height 7
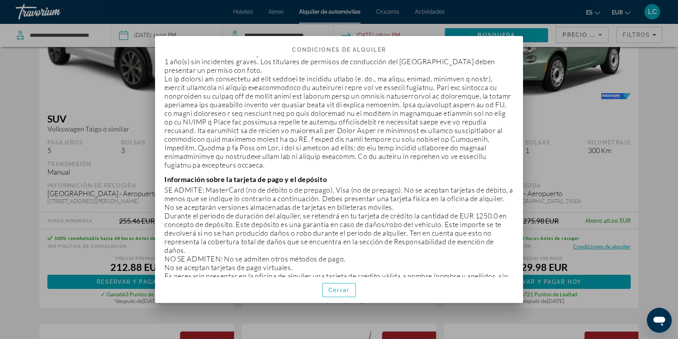
scroll to position [213, 0]
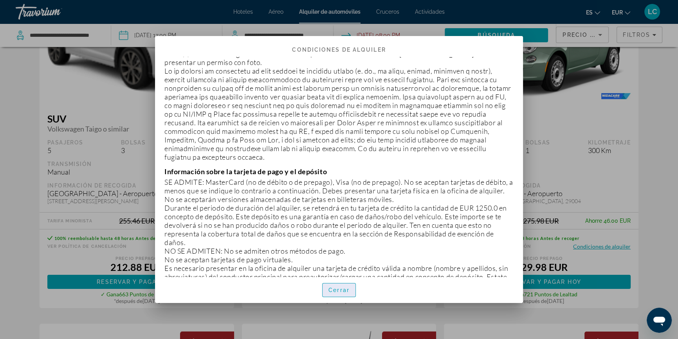
click at [346, 287] on span "Cerrar" at bounding box center [339, 290] width 21 height 6
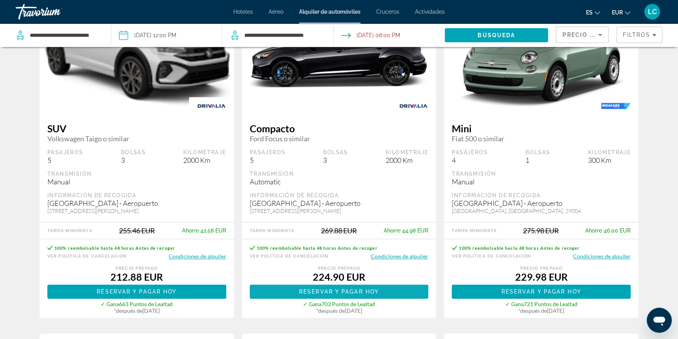
scroll to position [783, 0]
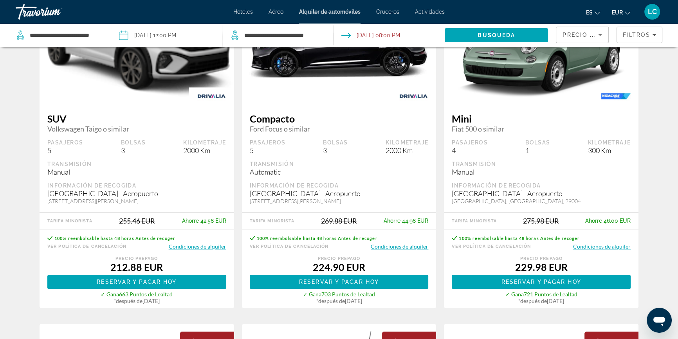
click at [404, 247] on button "Condiciones de alquiler" at bounding box center [400, 246] width 58 height 7
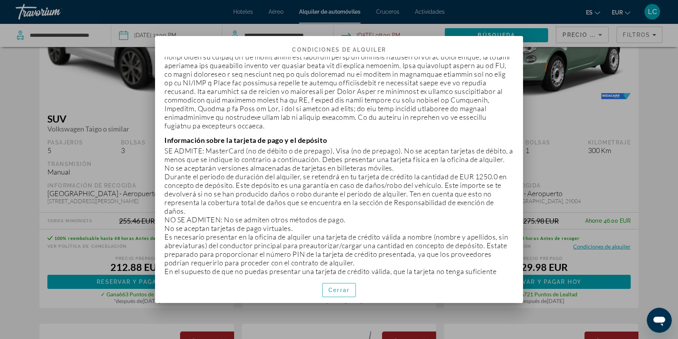
scroll to position [249, 0]
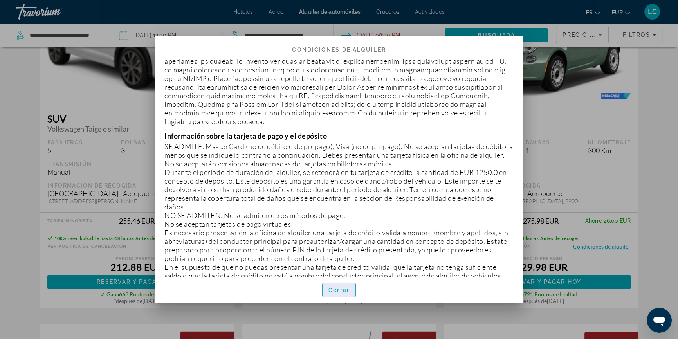
click at [334, 290] on span "Cerrar" at bounding box center [339, 290] width 21 height 6
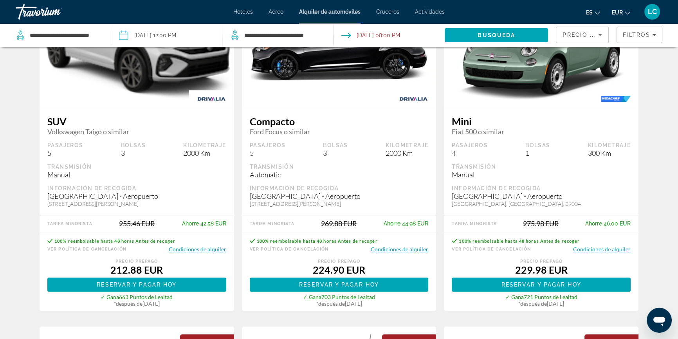
scroll to position [783, 0]
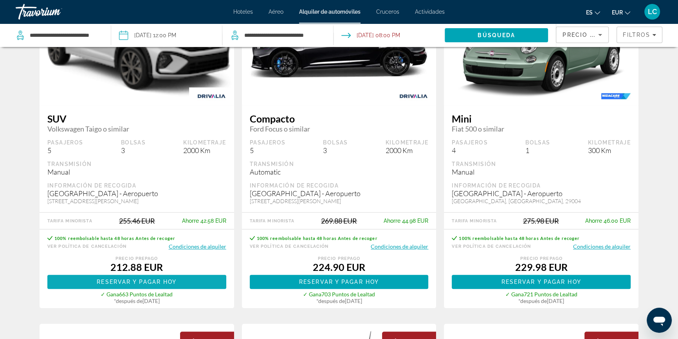
click at [212, 281] on span "Main content" at bounding box center [136, 282] width 179 height 19
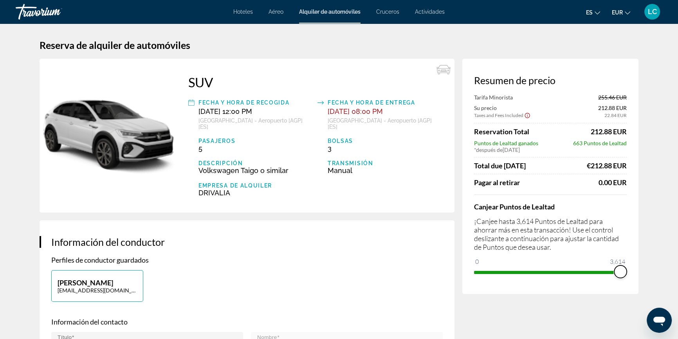
drag, startPoint x: 481, startPoint y: 271, endPoint x: 668, endPoint y: 274, distance: 187.2
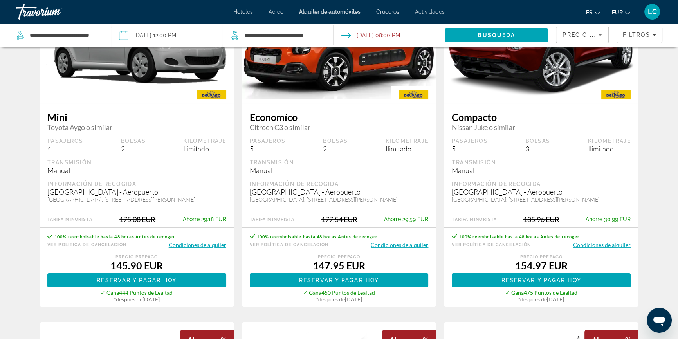
scroll to position [107, 0]
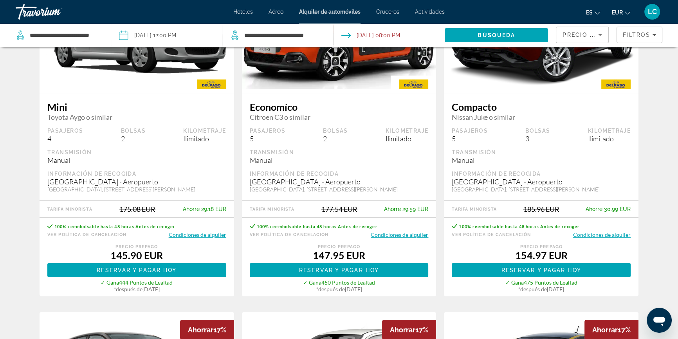
click at [401, 231] on button "Condiciones de alquiler" at bounding box center [400, 234] width 58 height 7
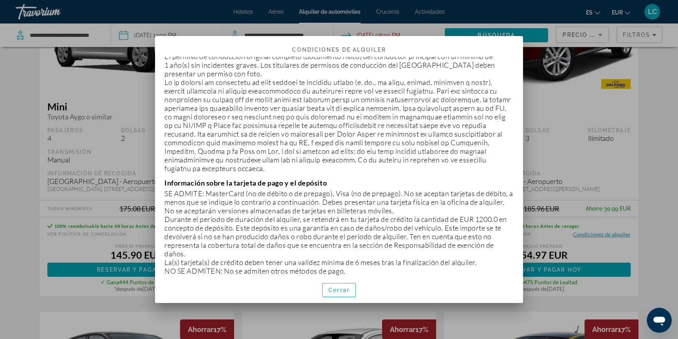
scroll to position [213, 0]
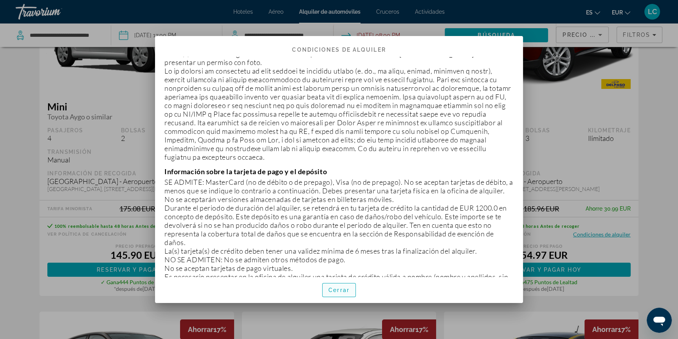
click at [335, 288] on span "Cerrar" at bounding box center [339, 290] width 21 height 6
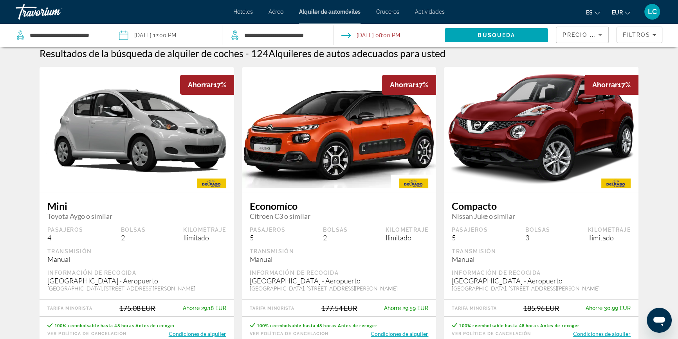
scroll to position [0, 0]
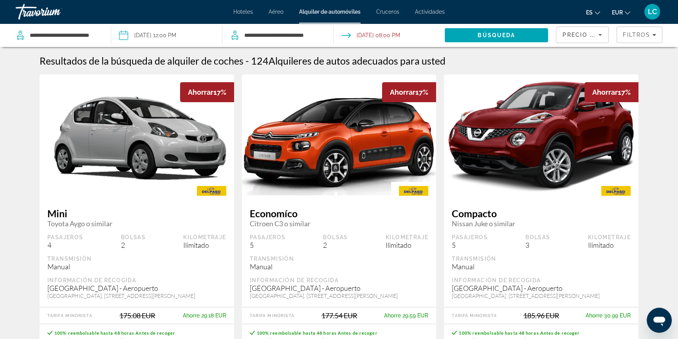
click at [428, 13] on span "Actividades" at bounding box center [430, 12] width 30 height 6
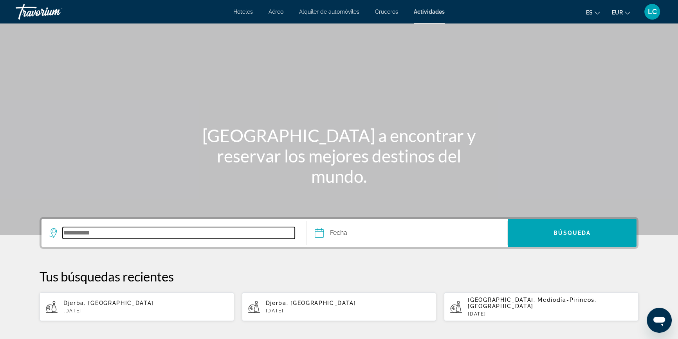
click at [218, 229] on input "Search destination" at bounding box center [179, 233] width 232 height 12
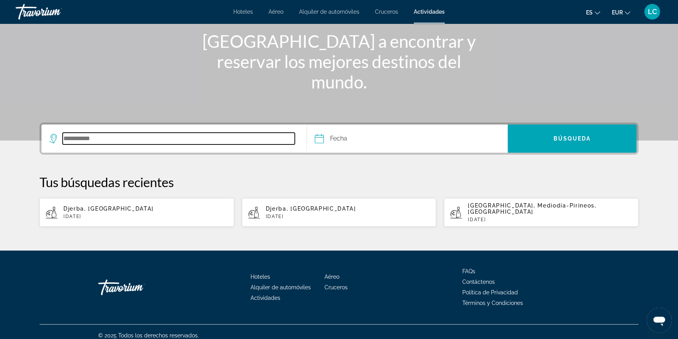
scroll to position [95, 0]
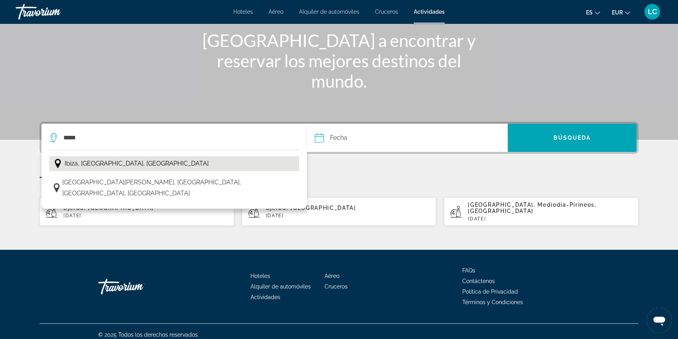
click at [137, 162] on span "Ibiza, Islas Baleares, España" at bounding box center [137, 163] width 144 height 11
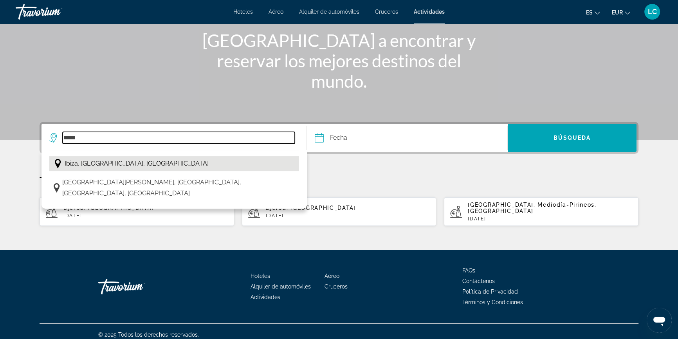
type input "**********"
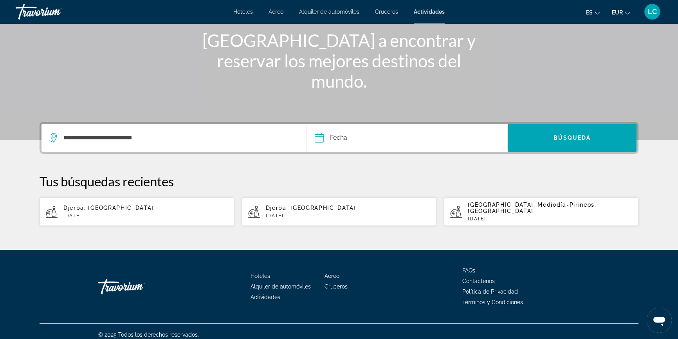
click at [355, 137] on input "Date" at bounding box center [362, 139] width 99 height 31
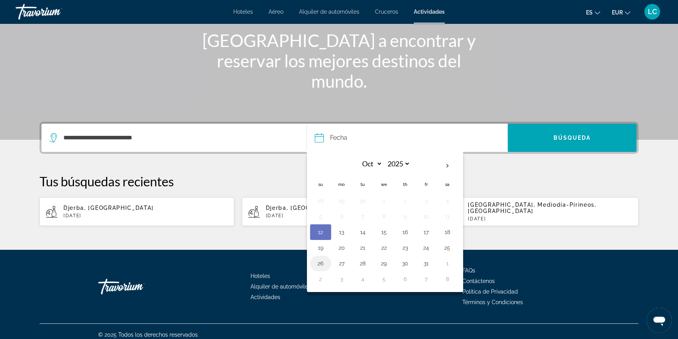
click at [323, 261] on button "26" at bounding box center [320, 263] width 13 height 11
type input "**********"
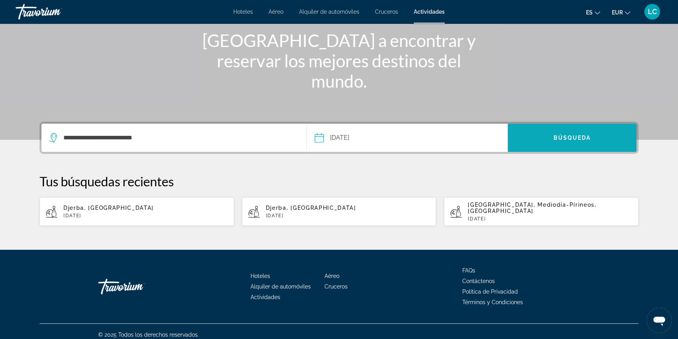
click at [556, 143] on span "Search" at bounding box center [572, 137] width 129 height 19
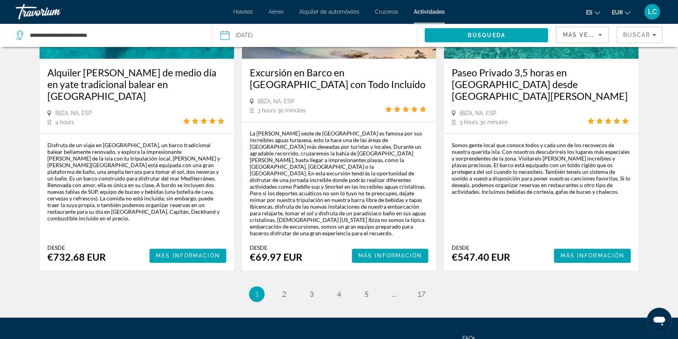
scroll to position [1266, 0]
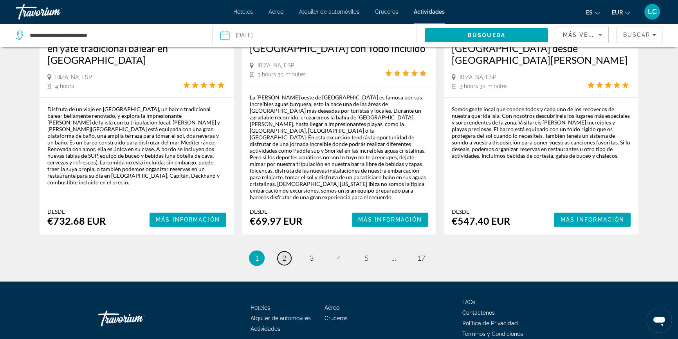
click at [287, 251] on link "page 2" at bounding box center [285, 258] width 14 height 14
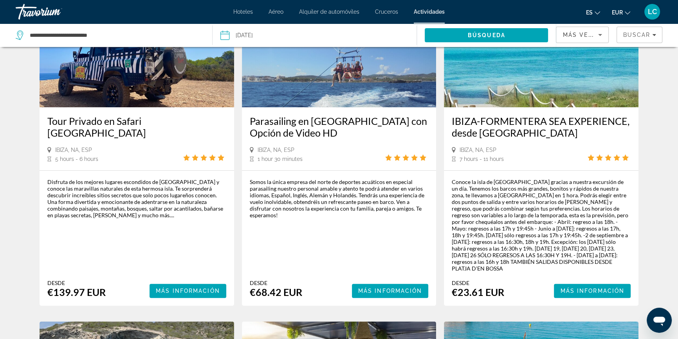
scroll to position [427, 0]
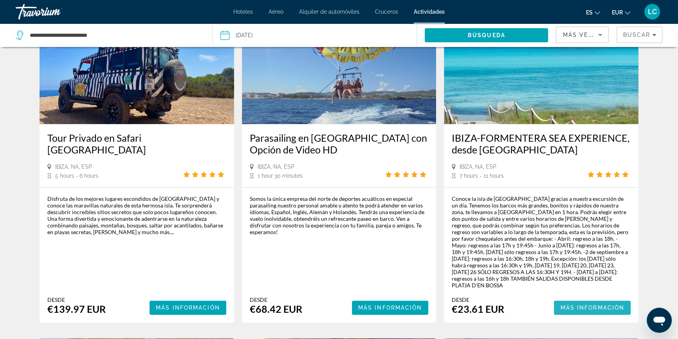
click at [590, 305] on span "Más información" at bounding box center [592, 308] width 64 height 6
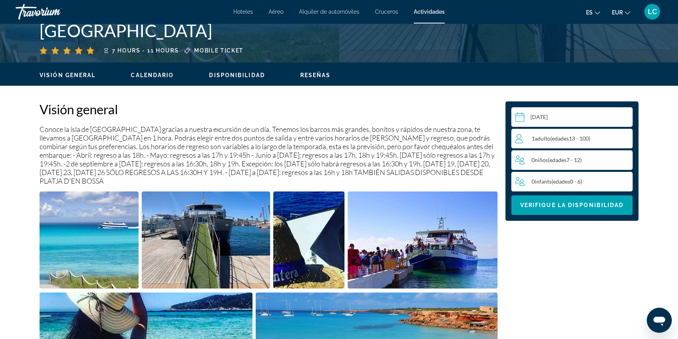
scroll to position [213, 0]
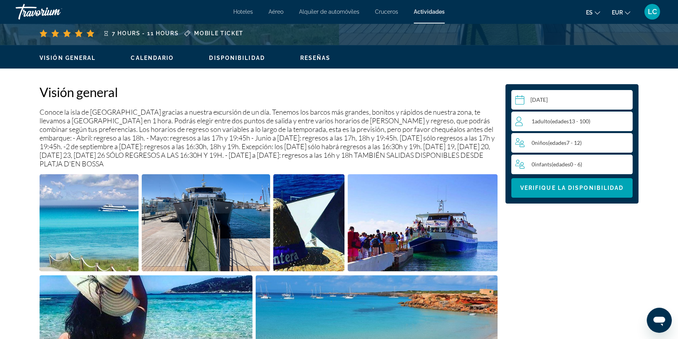
click at [590, 120] on span "( edades 13 - 100)" at bounding box center [571, 121] width 40 height 7
click at [625, 121] on icon "Increment adults" at bounding box center [625, 120] width 7 height 9
click at [627, 163] on icon "Increment infants" at bounding box center [625, 163] width 7 height 9
click at [606, 188] on span "Verifique la disponibilidad" at bounding box center [572, 188] width 104 height 6
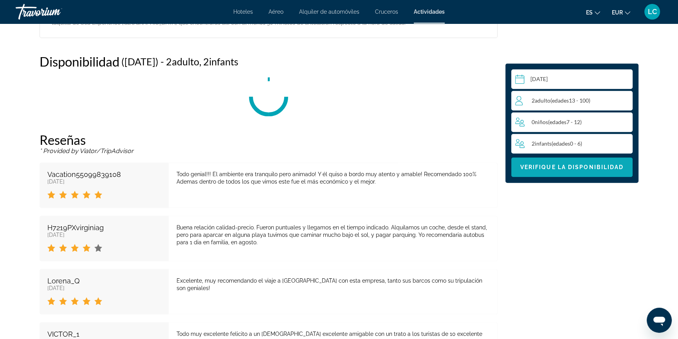
scroll to position [995, 0]
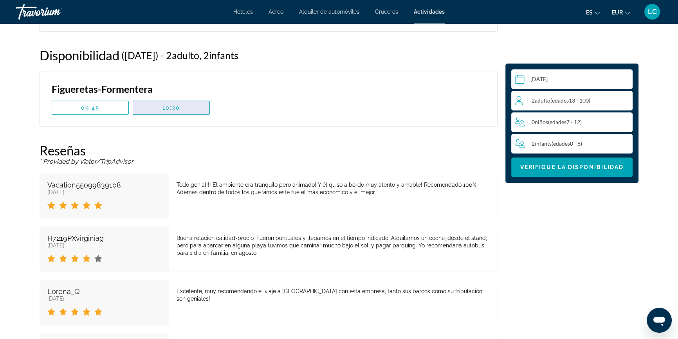
click at [182, 106] on span "Main content" at bounding box center [171, 107] width 76 height 19
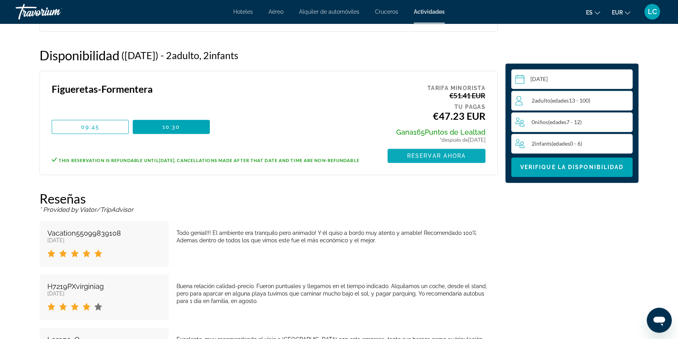
click at [456, 155] on span "Reservar ahora" at bounding box center [436, 156] width 59 height 6
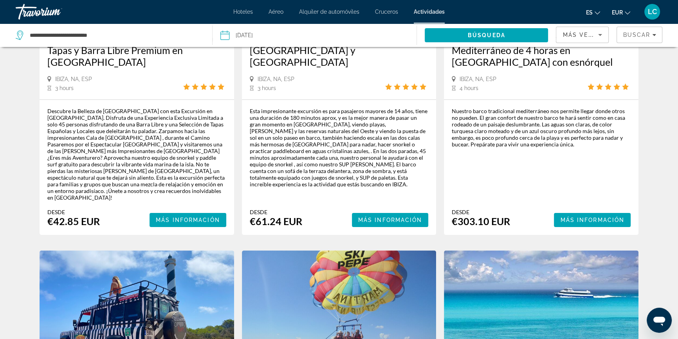
scroll to position [35, 0]
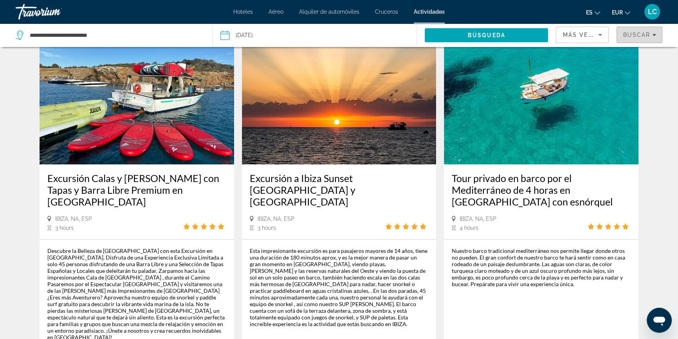
click at [642, 35] on span "Buscar" at bounding box center [636, 35] width 27 height 6
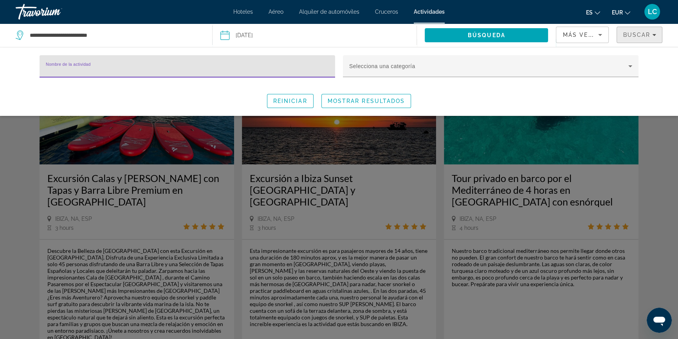
click at [642, 35] on span "Buscar" at bounding box center [636, 35] width 27 height 6
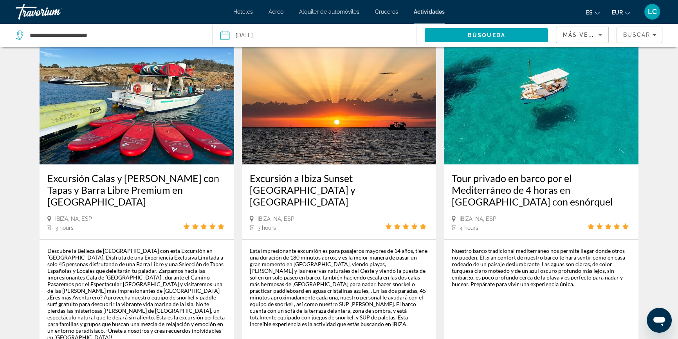
click at [566, 35] on span "Más vendidos" at bounding box center [588, 35] width 51 height 6
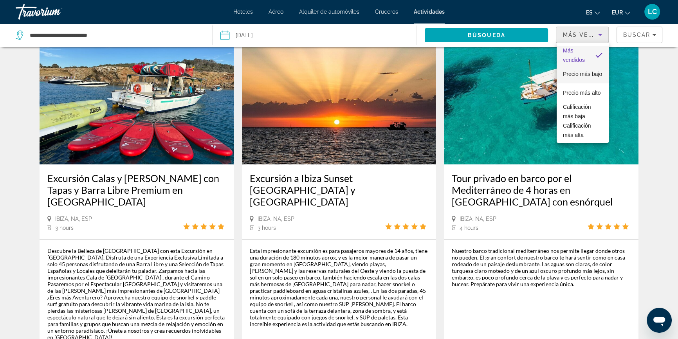
click at [587, 74] on span "Precio más bajo" at bounding box center [582, 74] width 39 height 6
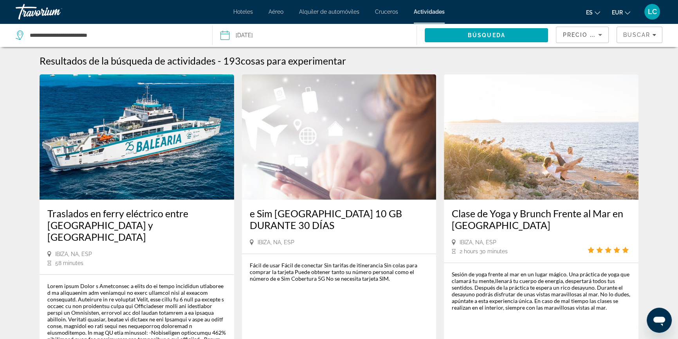
click at [153, 177] on img "Main content" at bounding box center [137, 136] width 195 height 125
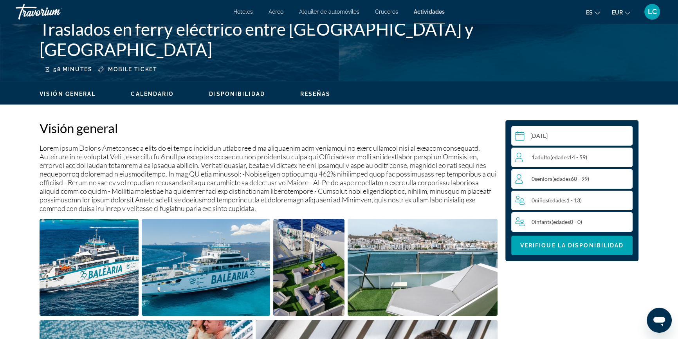
scroll to position [178, 0]
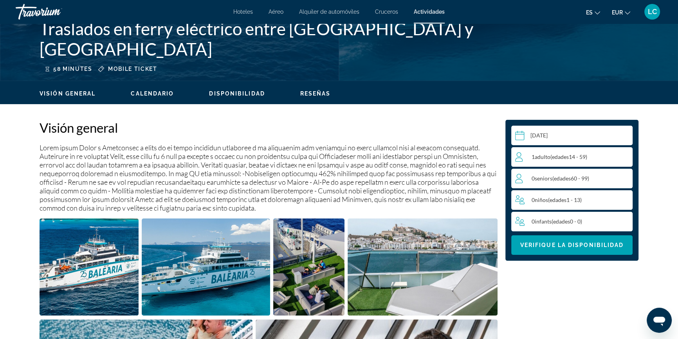
click at [591, 154] on div "1 Adulto Adulto ( edades 14 - 59)" at bounding box center [573, 156] width 117 height 9
click at [627, 154] on icon "Increment adults" at bounding box center [625, 156] width 7 height 9
click at [623, 200] on icon "Increment children" at bounding box center [625, 199] width 7 height 9
click at [562, 129] on input "Main content" at bounding box center [573, 137] width 125 height 22
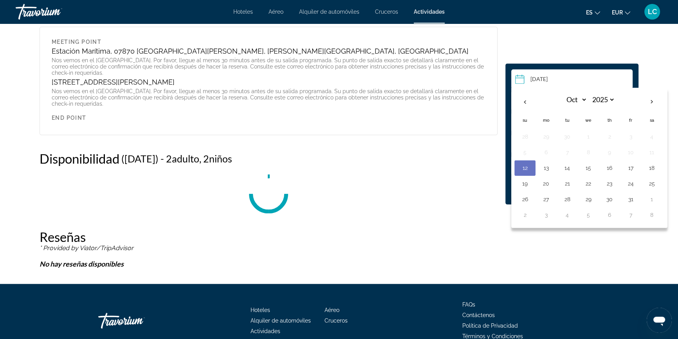
scroll to position [1168, 0]
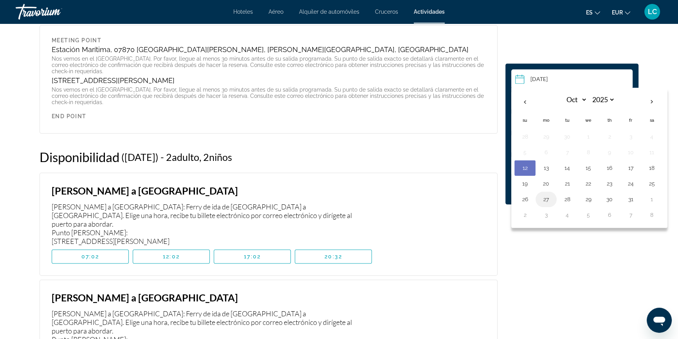
click at [548, 197] on button "27" at bounding box center [546, 199] width 13 height 11
type input "**********"
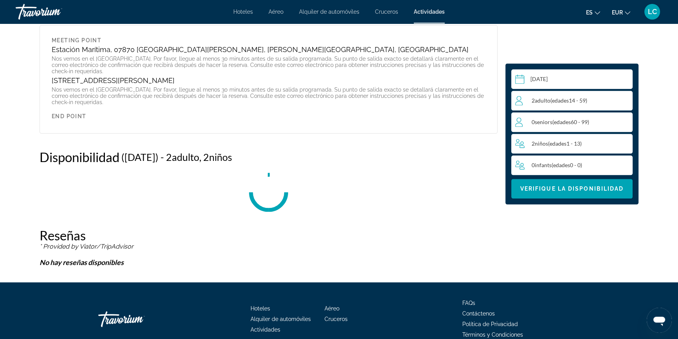
scroll to position [1199, 0]
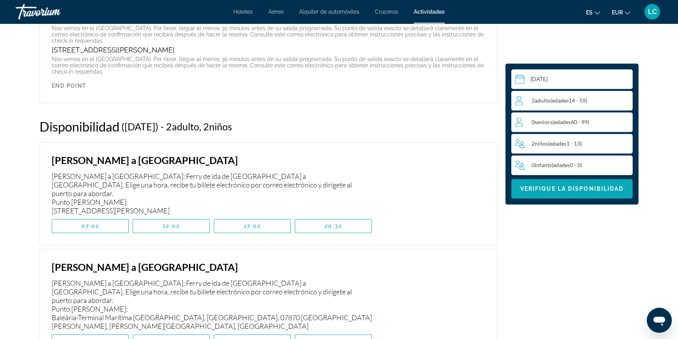
click at [551, 192] on span "Main content" at bounding box center [571, 188] width 121 height 19
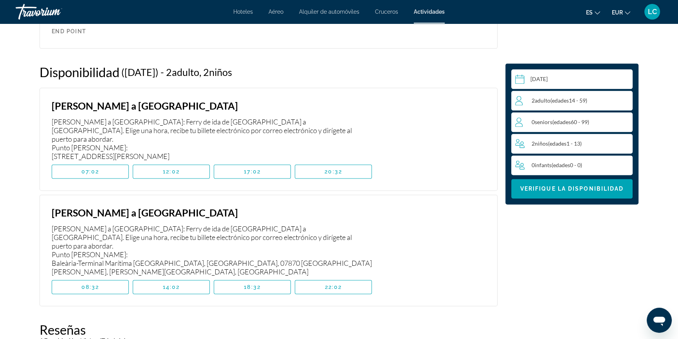
scroll to position [1270, 0]
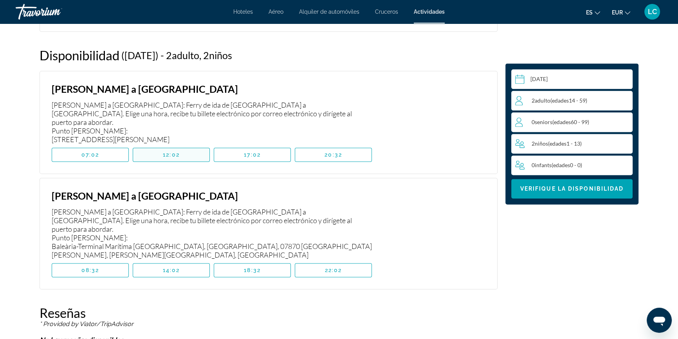
click at [189, 145] on span "Main content" at bounding box center [171, 154] width 76 height 19
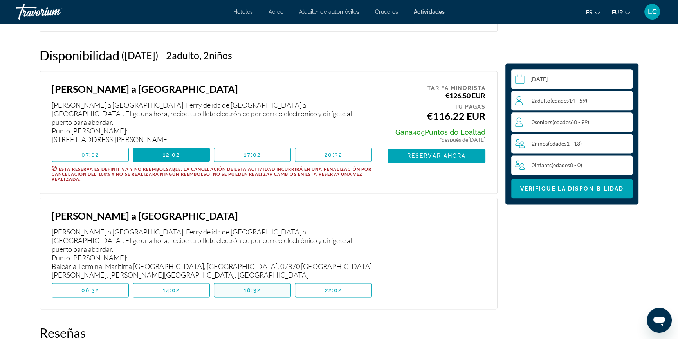
click at [269, 281] on span "Main content" at bounding box center [252, 290] width 76 height 19
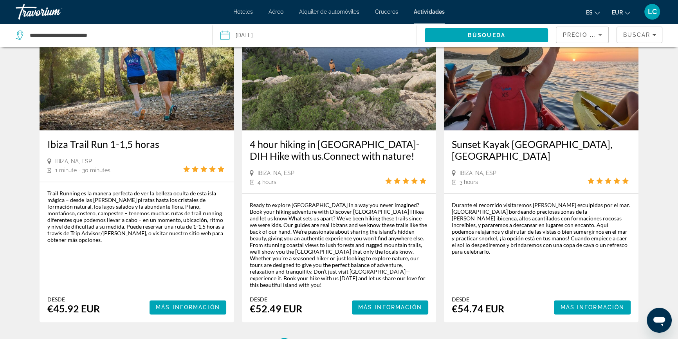
scroll to position [1222, 0]
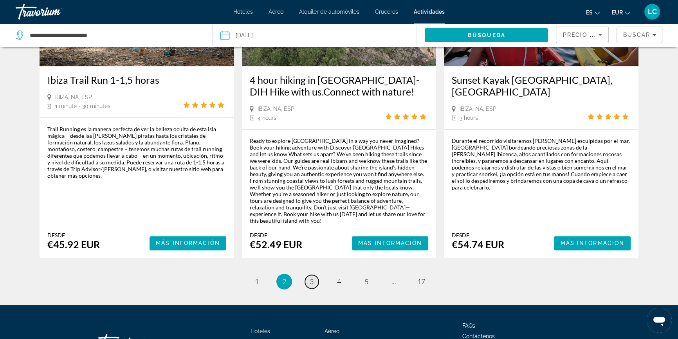
click at [311, 277] on span "3" at bounding box center [312, 281] width 4 height 9
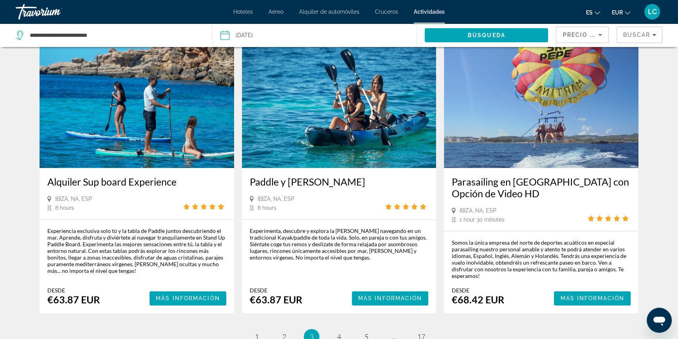
scroll to position [1175, 0]
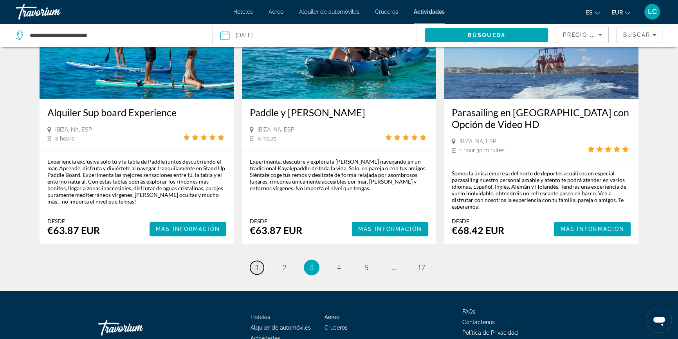
click at [257, 263] on span "1" at bounding box center [257, 267] width 4 height 9
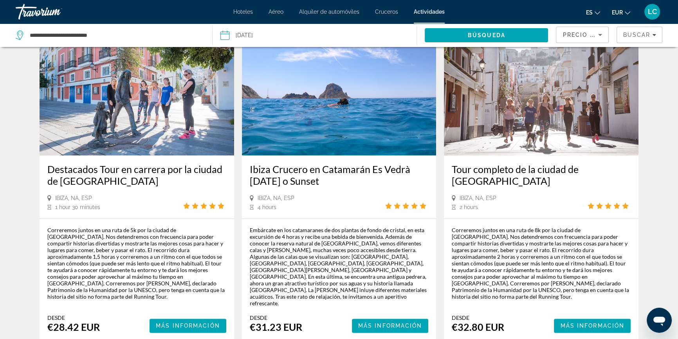
scroll to position [1094, 0]
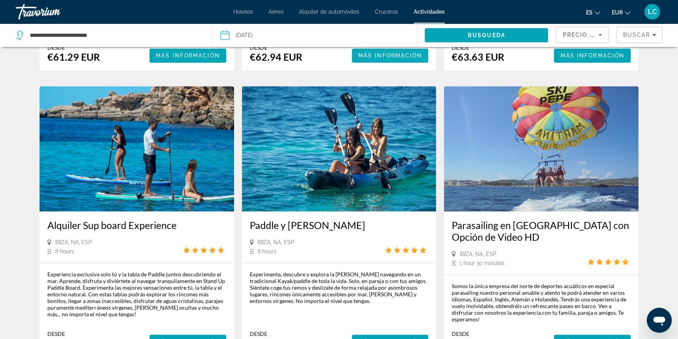
scroll to position [937, 0]
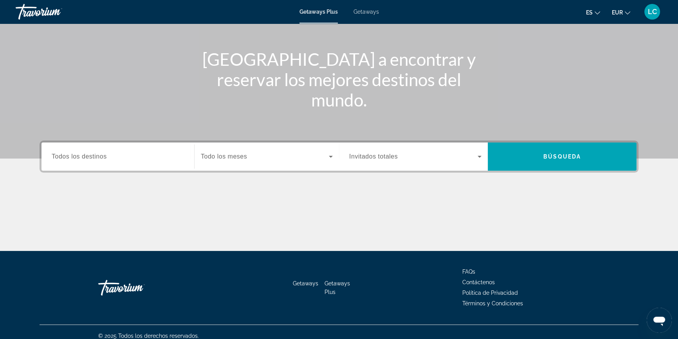
scroll to position [84, 0]
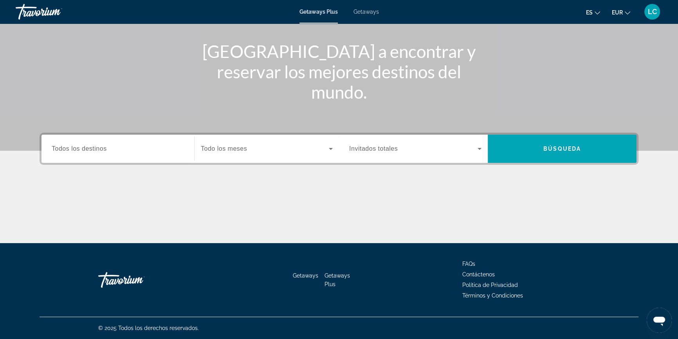
click at [105, 147] on span "Todos los destinos" at bounding box center [79, 148] width 55 height 7
click at [105, 147] on input "Destination Todos los destinos" at bounding box center [118, 149] width 132 height 9
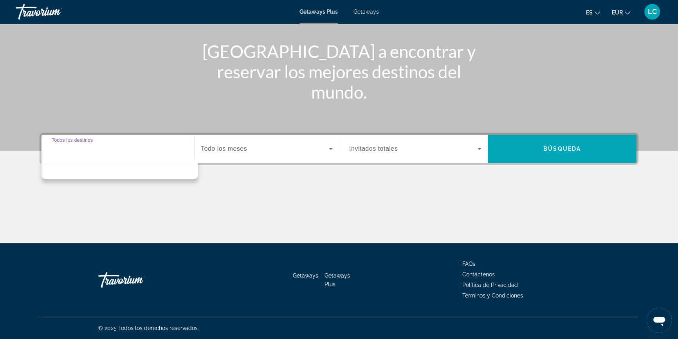
click at [104, 146] on input "Destination Todos los destinos" at bounding box center [118, 149] width 132 height 9
click at [372, 12] on span "Getaways" at bounding box center [366, 12] width 25 height 6
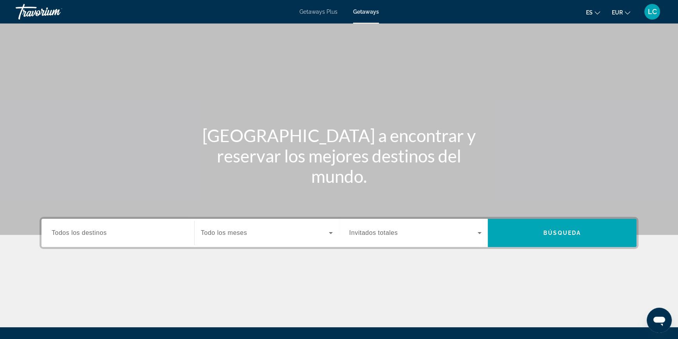
click at [106, 233] on span "Todos los destinos" at bounding box center [79, 233] width 55 height 7
click at [106, 233] on input "Destination Todos los destinos" at bounding box center [118, 233] width 132 height 9
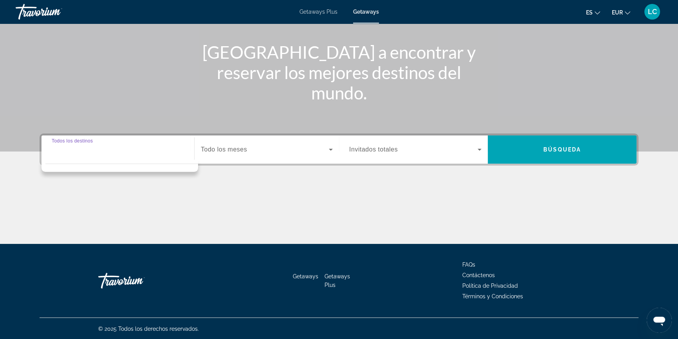
scroll to position [84, 0]
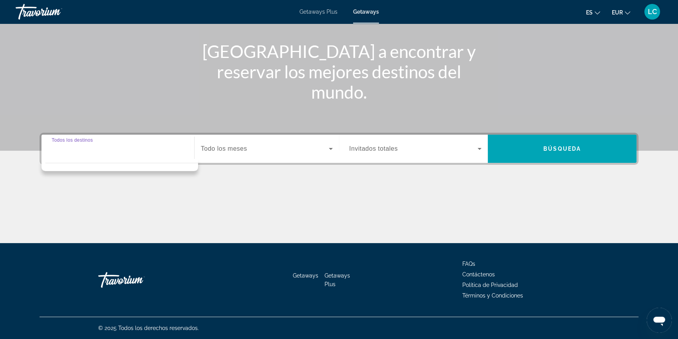
click at [328, 11] on span "Getaways Plus" at bounding box center [319, 12] width 38 height 6
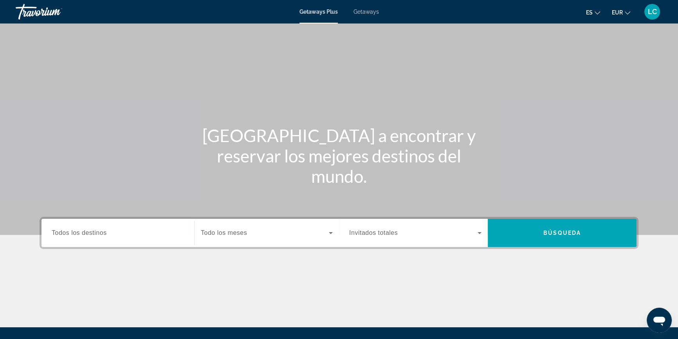
click at [97, 233] on span "Todos los destinos" at bounding box center [79, 233] width 55 height 7
click at [97, 233] on input "Destination Todos los destinos" at bounding box center [118, 233] width 132 height 9
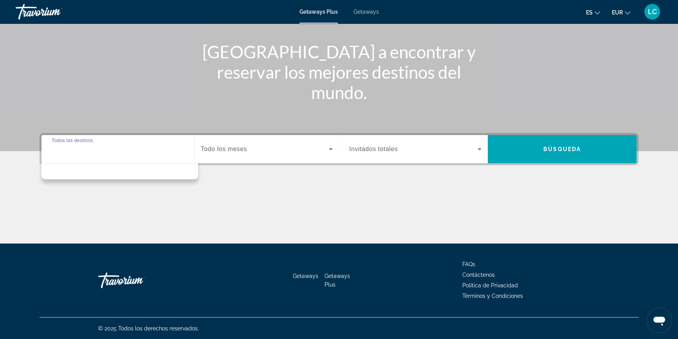
scroll to position [84, 0]
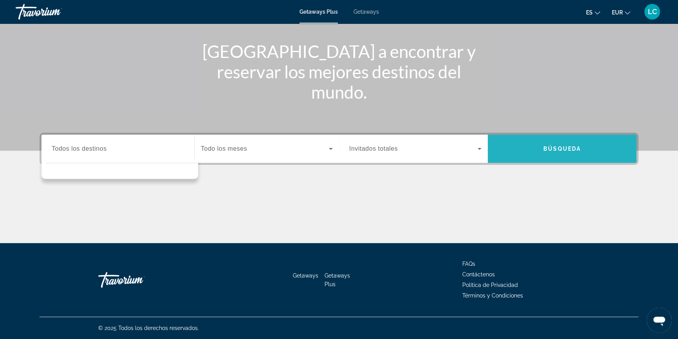
click at [561, 146] on span "Búsqueda" at bounding box center [563, 149] width 38 height 6
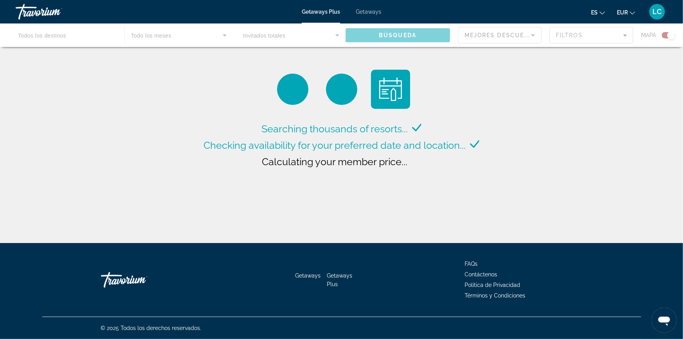
click at [368, 12] on span "Getaways" at bounding box center [368, 12] width 25 height 6
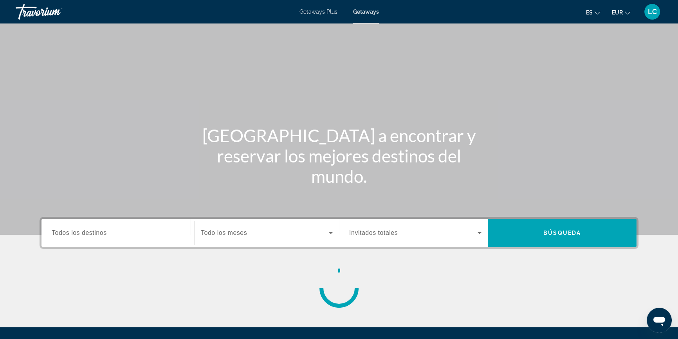
click at [98, 234] on span "Todos los destinos" at bounding box center [79, 233] width 55 height 7
click at [98, 234] on input "Destination Todos los destinos" at bounding box center [118, 233] width 132 height 9
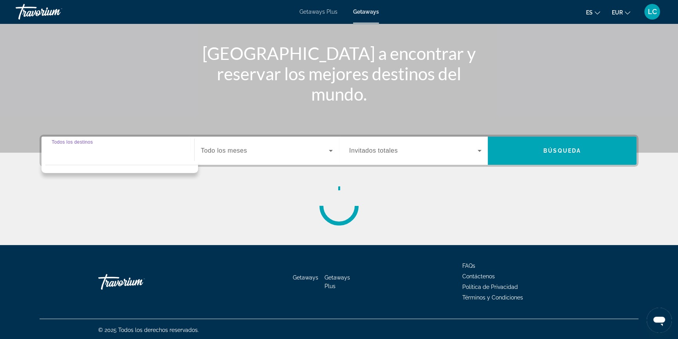
scroll to position [84, 0]
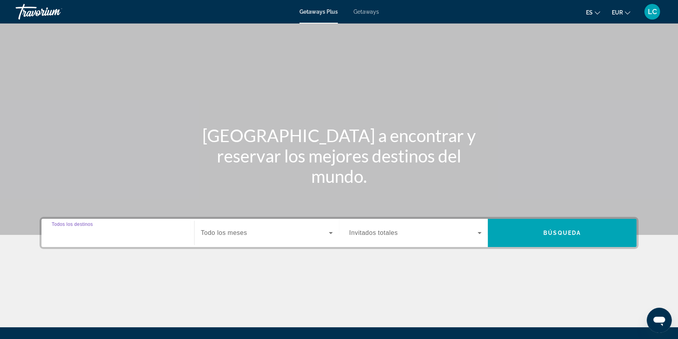
click at [108, 231] on input "Destination Todos los destinos" at bounding box center [118, 233] width 132 height 9
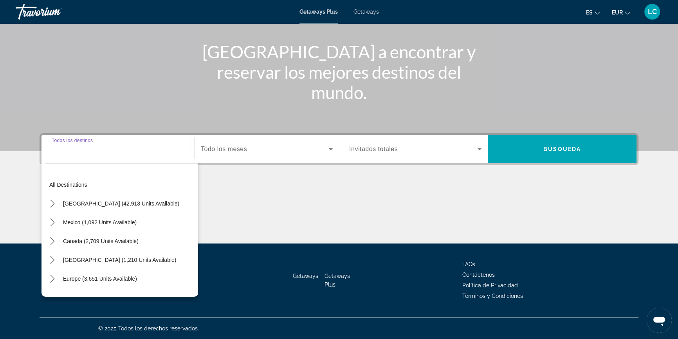
scroll to position [84, 0]
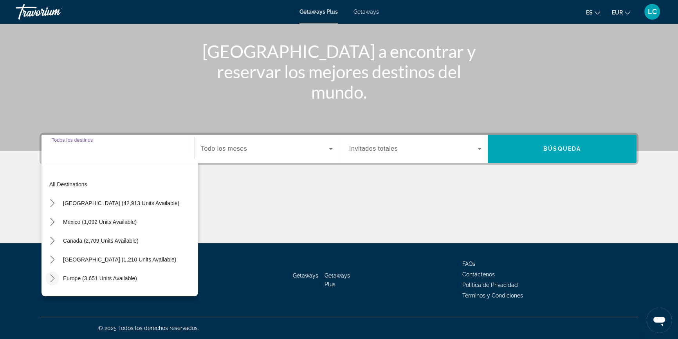
click at [49, 277] on icon "Toggle Europe (3,651 units available) submenu" at bounding box center [53, 279] width 8 height 8
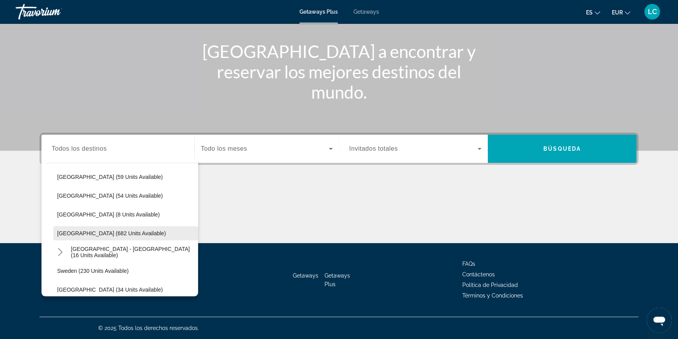
scroll to position [311, 0]
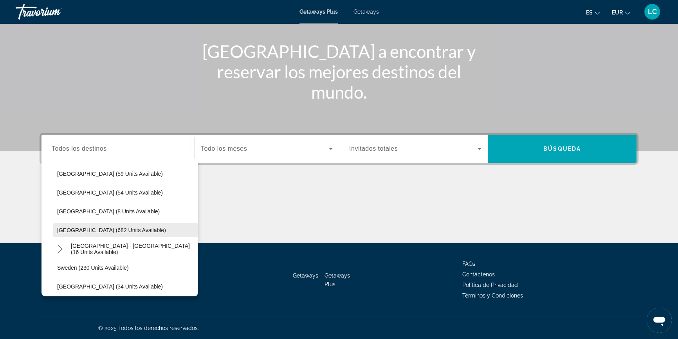
click at [110, 227] on span "Spain (682 units available)" at bounding box center [111, 230] width 109 height 6
type input "**********"
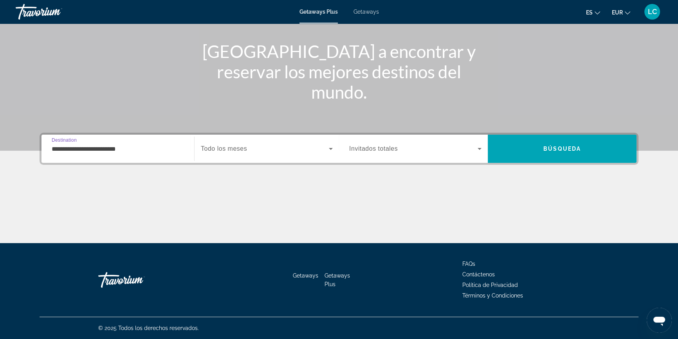
click at [253, 149] on span "Search widget" at bounding box center [265, 148] width 128 height 9
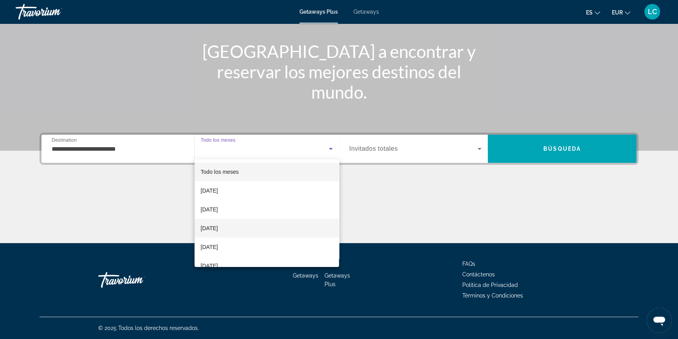
click at [218, 230] on span "December 2025" at bounding box center [209, 228] width 17 height 9
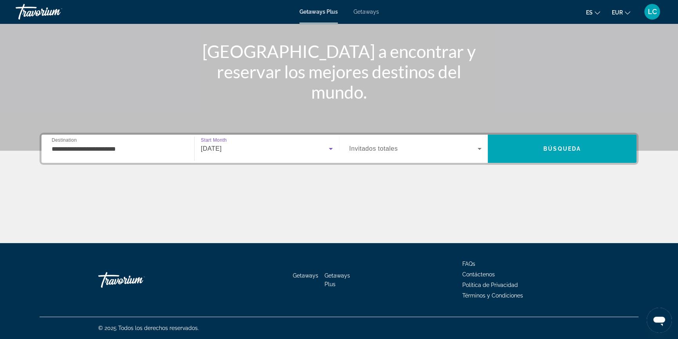
click at [400, 149] on span "Search widget" at bounding box center [413, 148] width 128 height 9
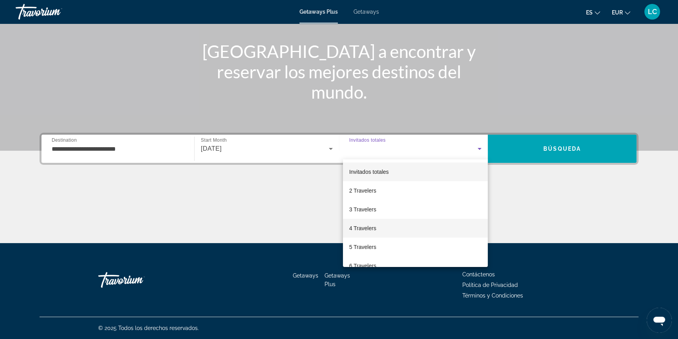
click at [380, 229] on mat-option "4 Travelers" at bounding box center [415, 228] width 145 height 19
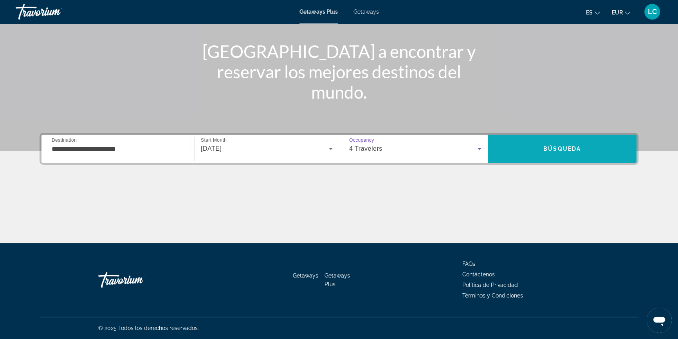
click at [537, 150] on span "Search" at bounding box center [562, 148] width 149 height 19
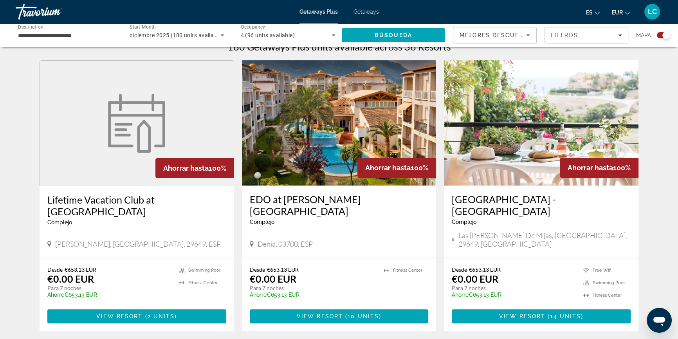
scroll to position [285, 0]
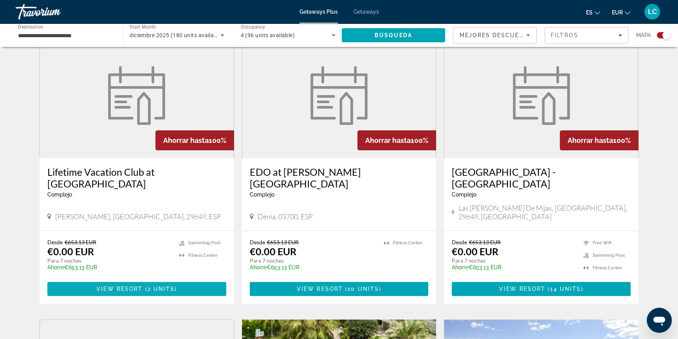
click at [137, 286] on span "View Resort" at bounding box center [119, 289] width 46 height 6
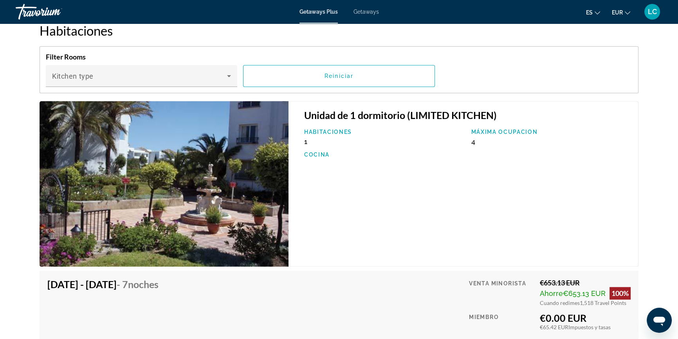
scroll to position [1139, 0]
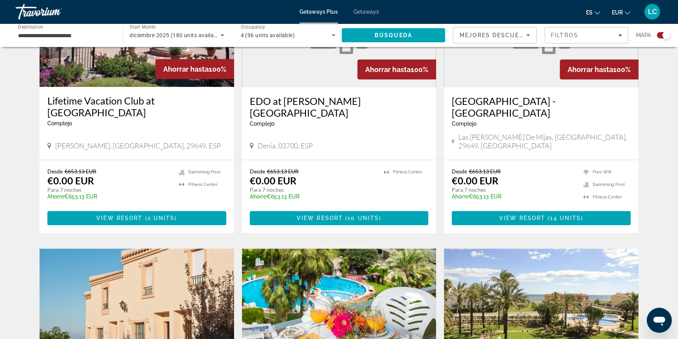
scroll to position [320, 0]
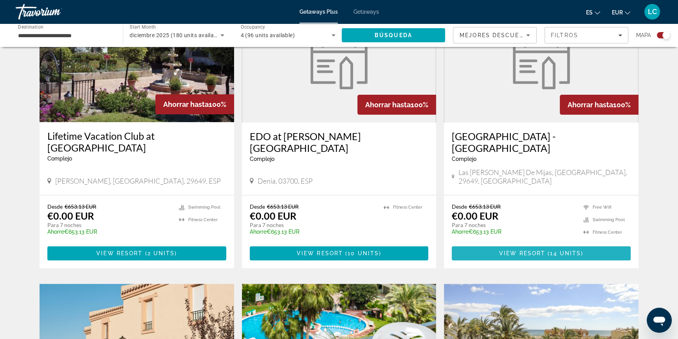
click at [545, 250] on span "View Resort" at bounding box center [522, 253] width 46 height 6
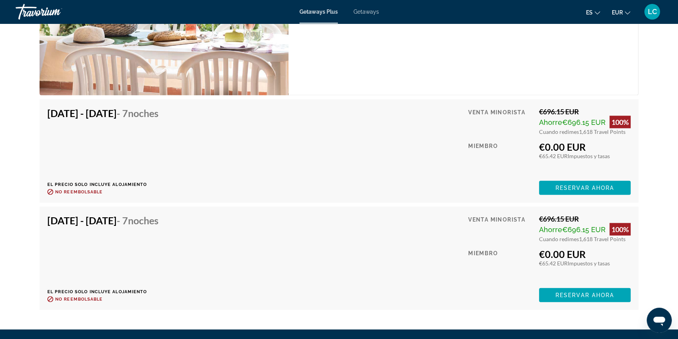
scroll to position [2172, 0]
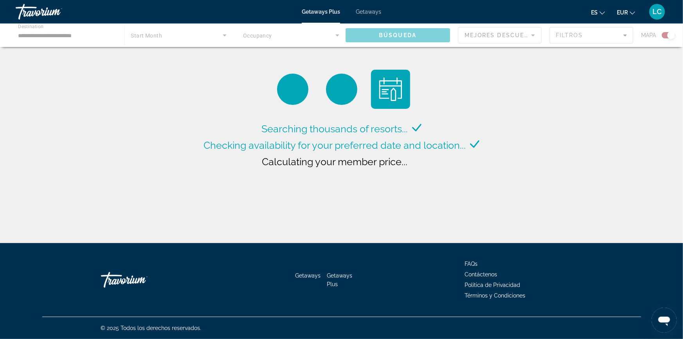
click at [368, 10] on span "Getaways" at bounding box center [368, 12] width 25 height 6
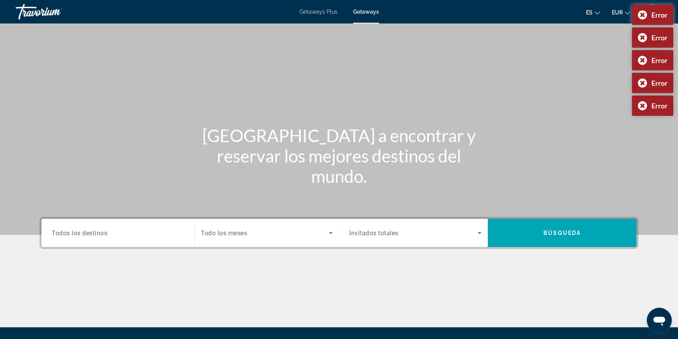
click at [123, 234] on input "Destination Todos los destinos" at bounding box center [118, 233] width 132 height 9
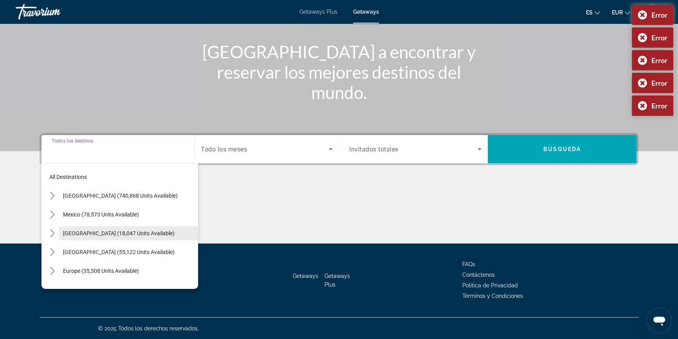
scroll to position [84, 0]
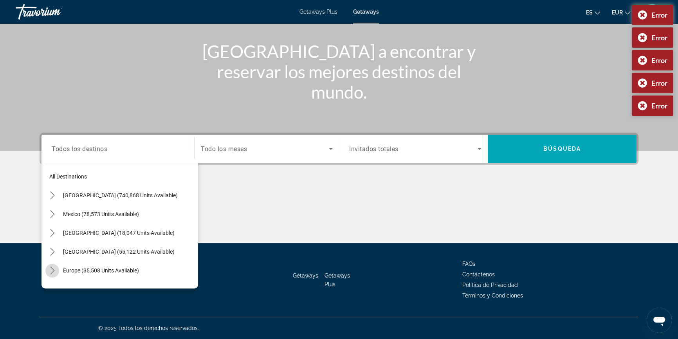
click at [54, 267] on icon "Toggle Europe (35,508 units available) submenu" at bounding box center [53, 271] width 8 height 8
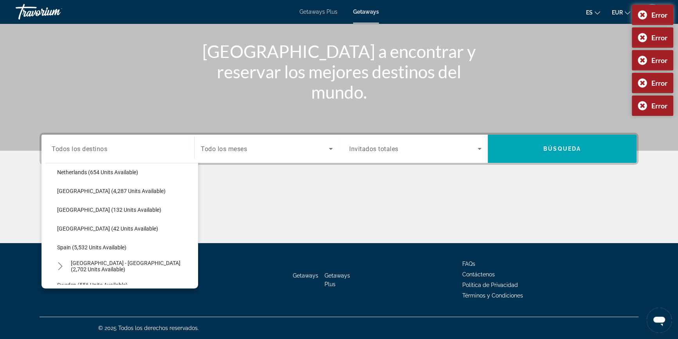
scroll to position [347, 0]
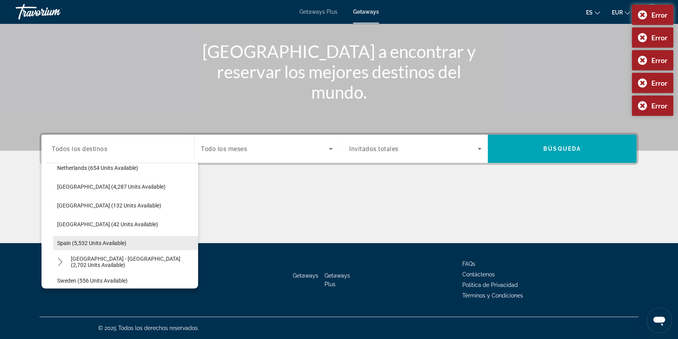
click at [111, 240] on span "Spain (5,532 units available)" at bounding box center [91, 243] width 69 height 6
type input "**********"
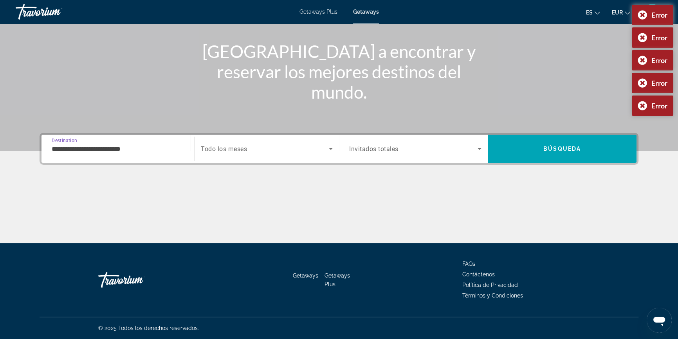
click at [253, 144] on span "Search widget" at bounding box center [265, 148] width 128 height 9
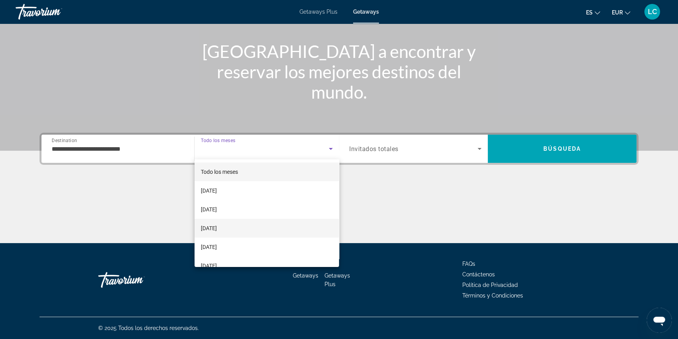
click at [251, 225] on mat-option "December 2025" at bounding box center [267, 228] width 145 height 19
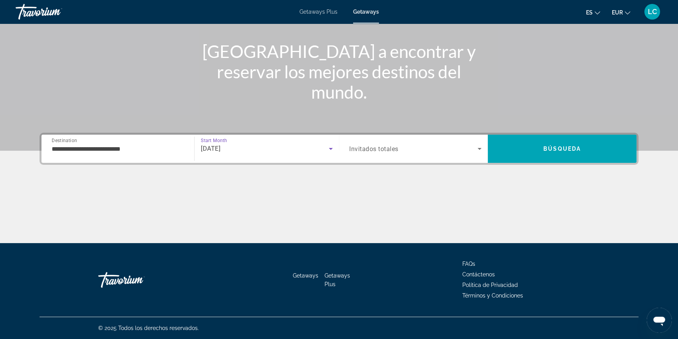
click at [404, 153] on div "Search widget" at bounding box center [415, 149] width 132 height 22
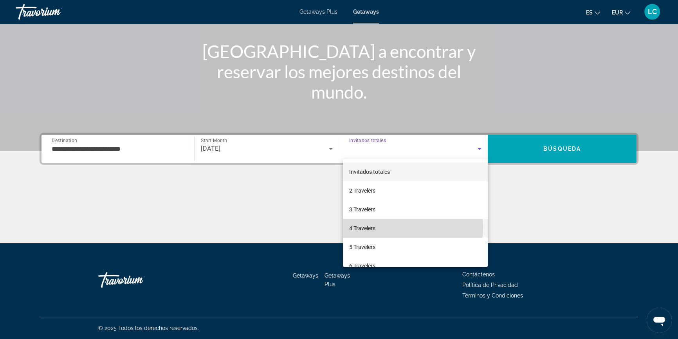
click at [408, 228] on mat-option "4 Travelers" at bounding box center [415, 228] width 145 height 19
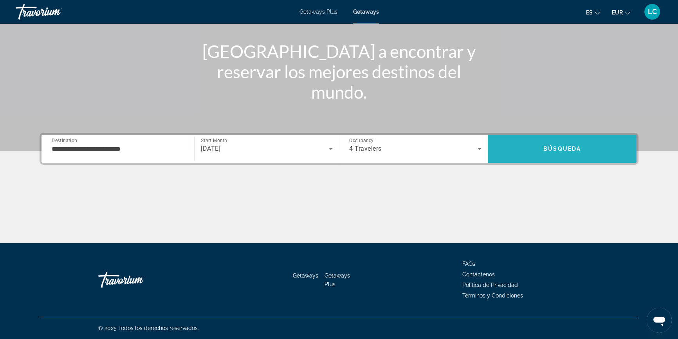
click at [563, 154] on span "Search" at bounding box center [562, 148] width 149 height 19
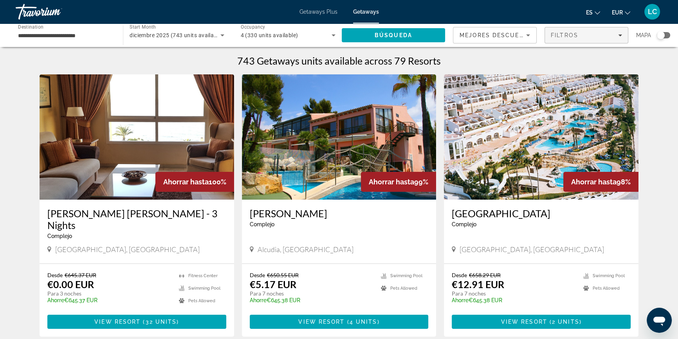
click at [587, 35] on div "Filtros" at bounding box center [586, 35] width 71 height 6
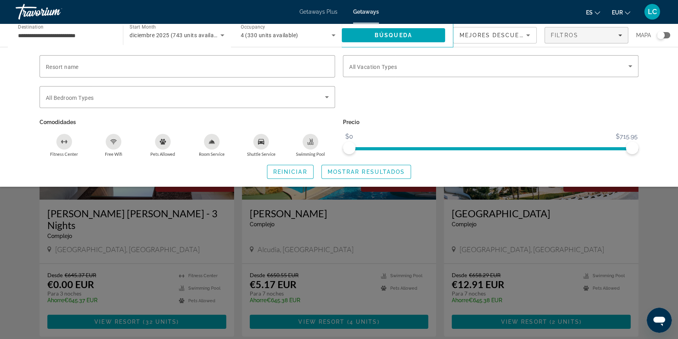
click at [486, 33] on span "Mejores descuentos" at bounding box center [499, 35] width 78 height 6
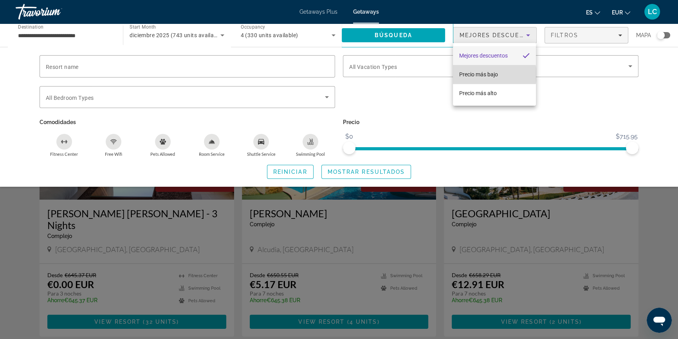
click at [490, 75] on span "Precio más bajo" at bounding box center [478, 74] width 39 height 6
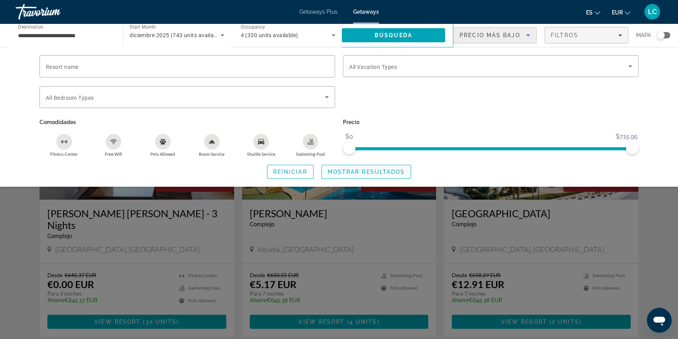
click at [369, 173] on span "Mostrar resultados" at bounding box center [367, 172] width 78 height 6
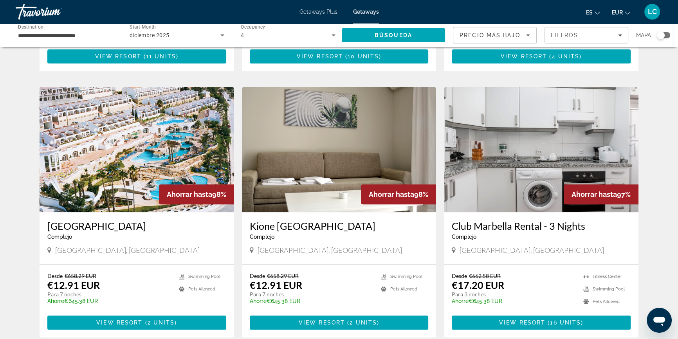
scroll to position [854, 0]
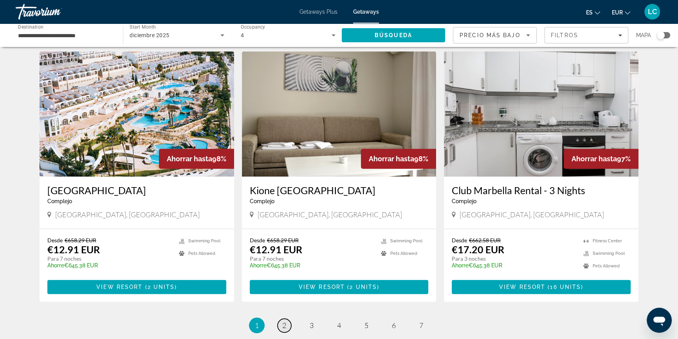
click at [283, 321] on span "2" at bounding box center [284, 325] width 4 height 9
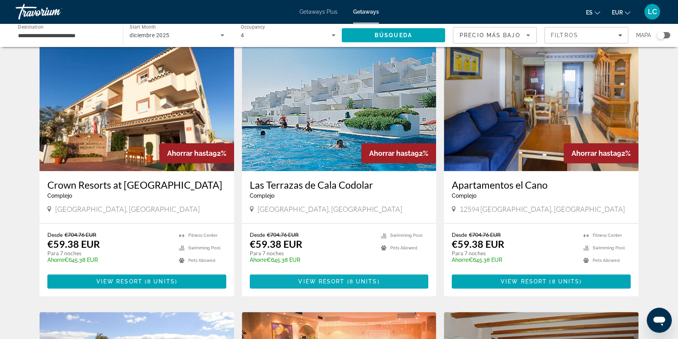
scroll to position [285, 0]
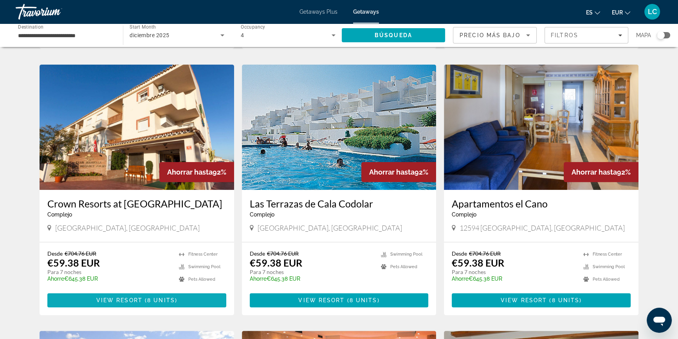
click at [188, 291] on span "Main content" at bounding box center [136, 300] width 179 height 19
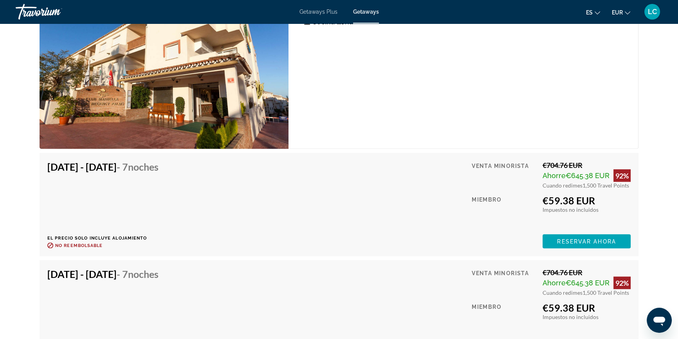
scroll to position [1637, 0]
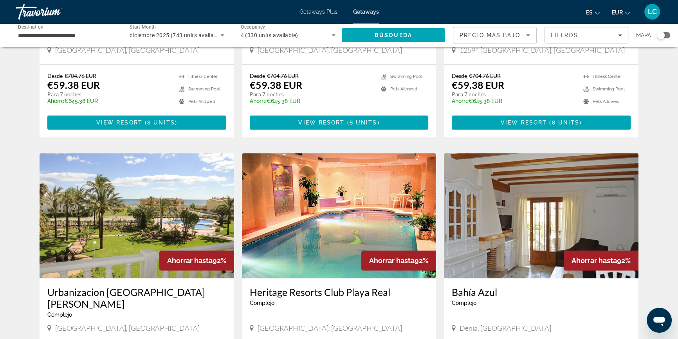
scroll to position [498, 0]
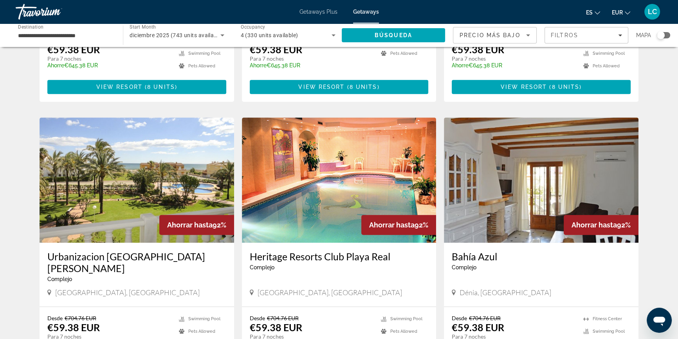
click at [347, 197] on img "Main content" at bounding box center [339, 179] width 195 height 125
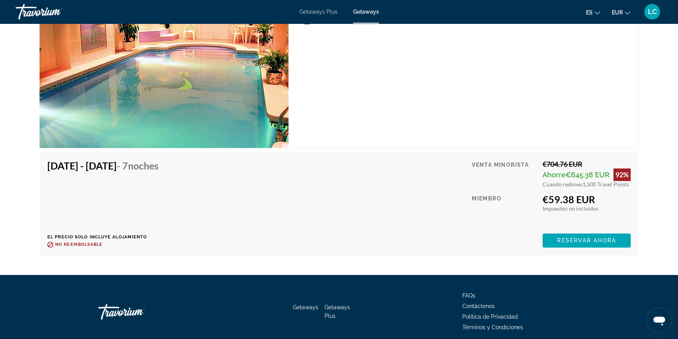
scroll to position [1402, 0]
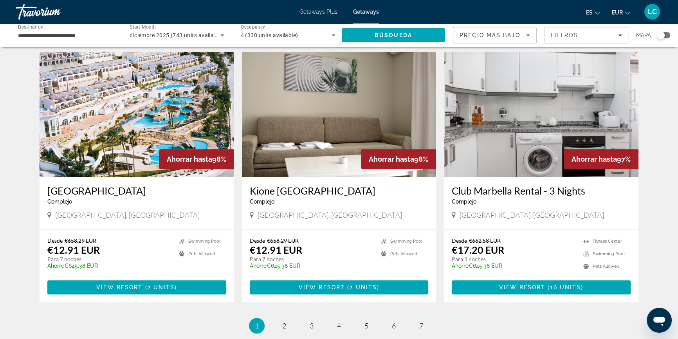
scroll to position [854, 0]
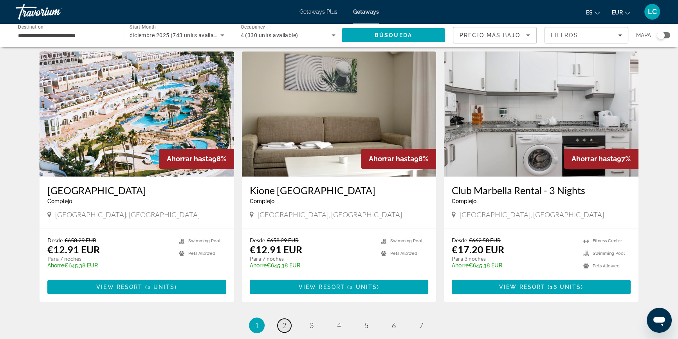
click at [283, 321] on span "2" at bounding box center [284, 325] width 4 height 9
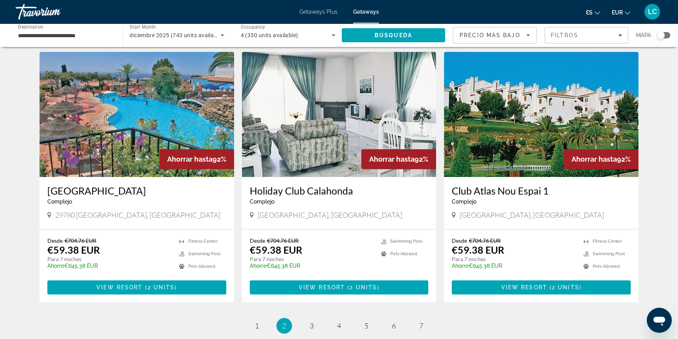
scroll to position [854, 0]
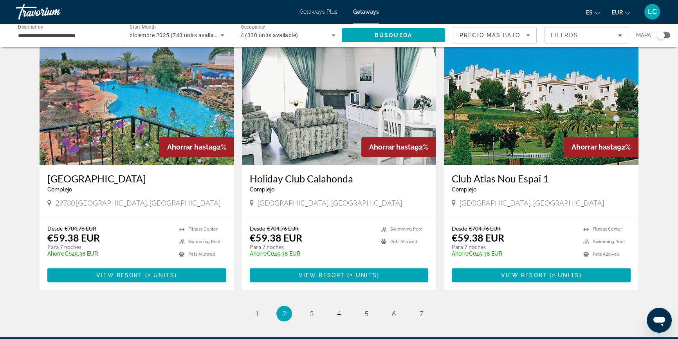
click at [339, 114] on img "Main content" at bounding box center [339, 102] width 195 height 125
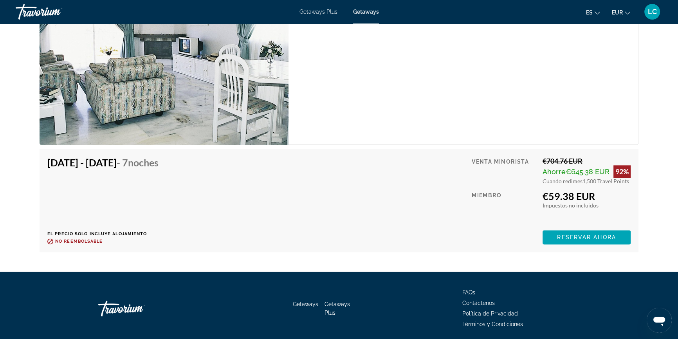
scroll to position [1260, 0]
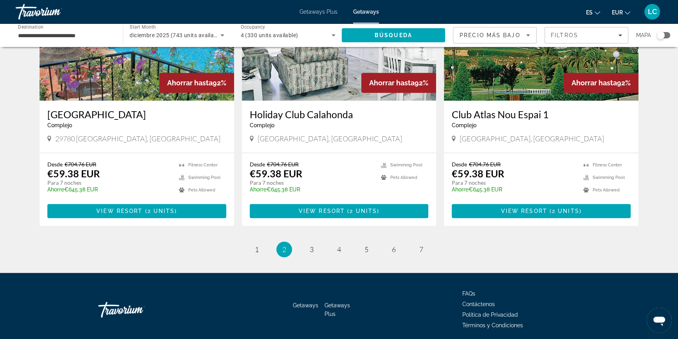
scroll to position [925, 0]
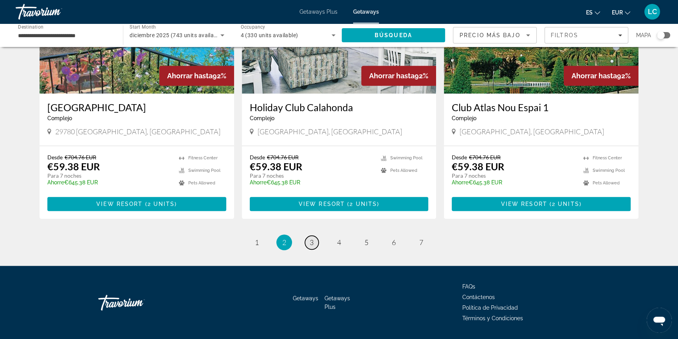
click at [309, 236] on link "page 3" at bounding box center [312, 243] width 14 height 14
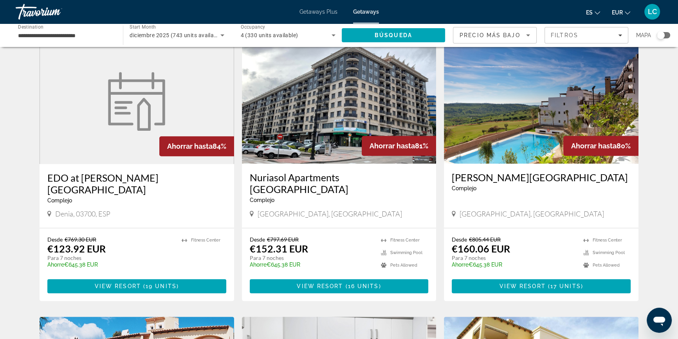
scroll to position [570, 0]
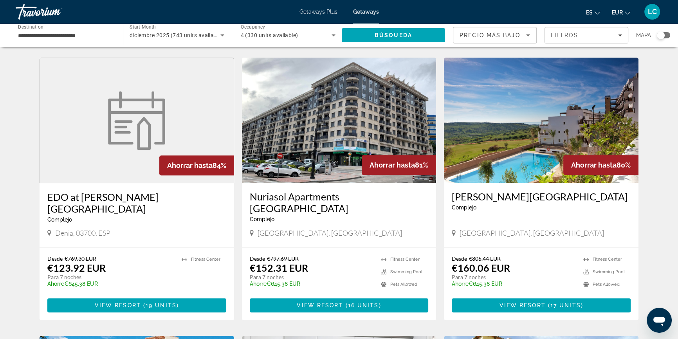
click at [310, 12] on span "Getaways Plus" at bounding box center [319, 12] width 38 height 6
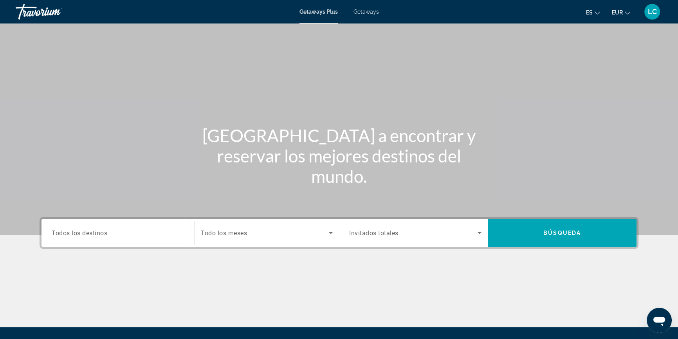
click at [74, 233] on span "Todos los destinos" at bounding box center [80, 232] width 56 height 7
click at [74, 233] on input "Destination Todos los destinos" at bounding box center [118, 233] width 132 height 9
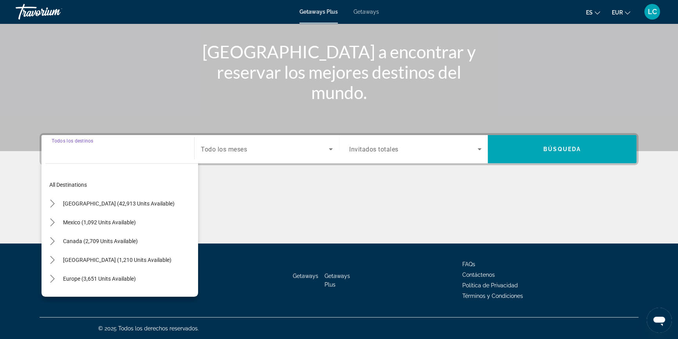
scroll to position [84, 0]
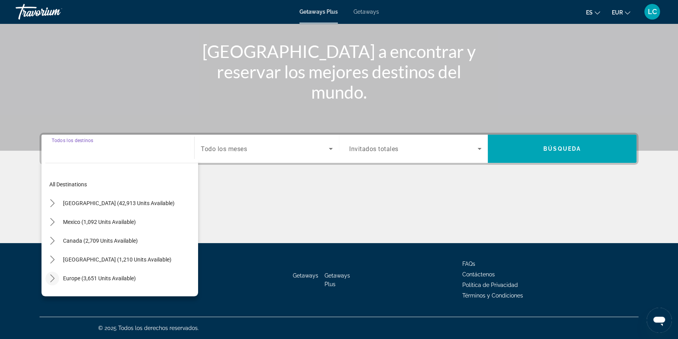
click at [51, 278] on icon "Toggle Europe (3,651 units available) submenu" at bounding box center [53, 279] width 8 height 8
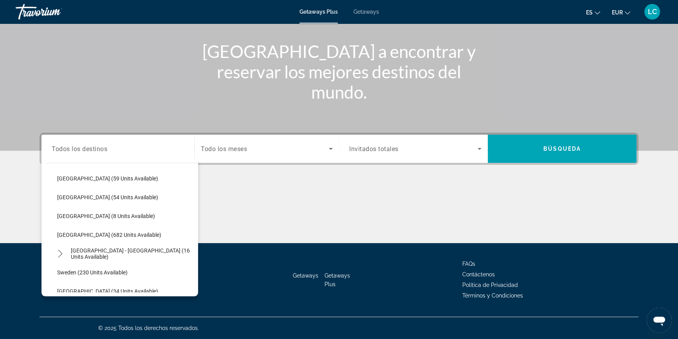
scroll to position [311, 0]
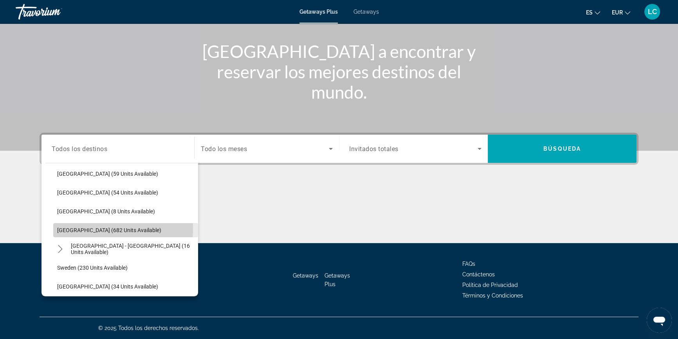
click at [100, 228] on span "Spain (682 units available)" at bounding box center [109, 230] width 104 height 6
type input "**********"
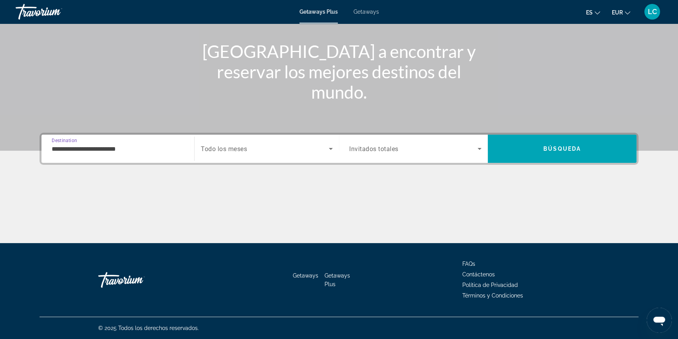
click at [246, 148] on span "Todo los meses" at bounding box center [224, 148] width 46 height 7
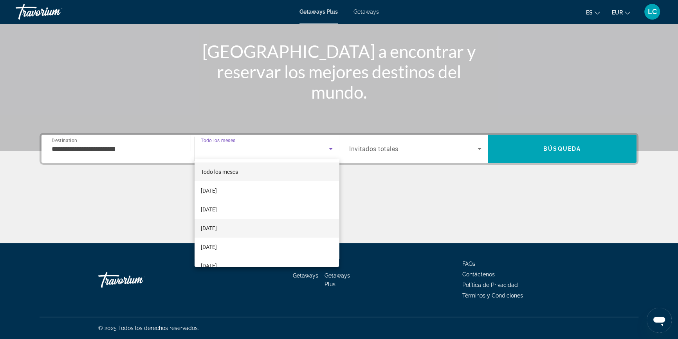
click at [274, 227] on mat-option "December 2025" at bounding box center [267, 228] width 145 height 19
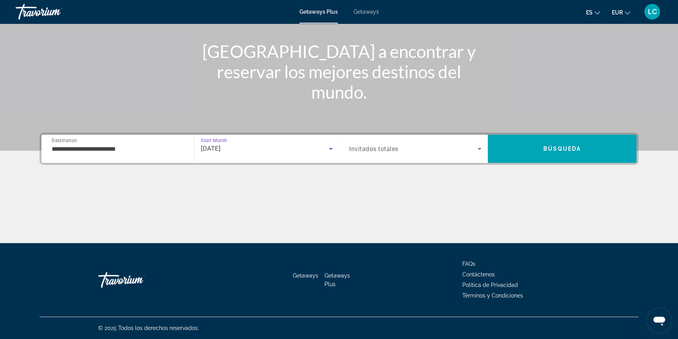
click at [381, 145] on span "Invitados totales" at bounding box center [373, 148] width 49 height 7
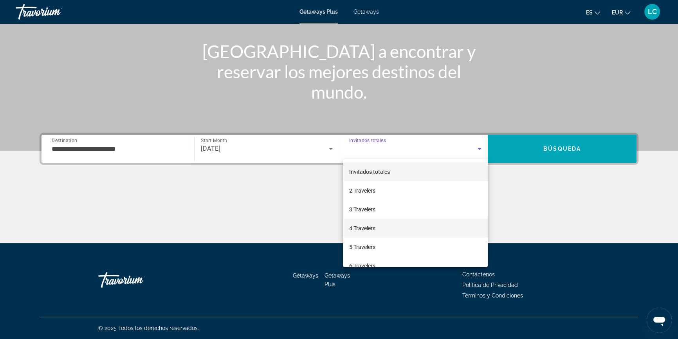
click at [415, 228] on mat-option "4 Travelers" at bounding box center [415, 228] width 145 height 19
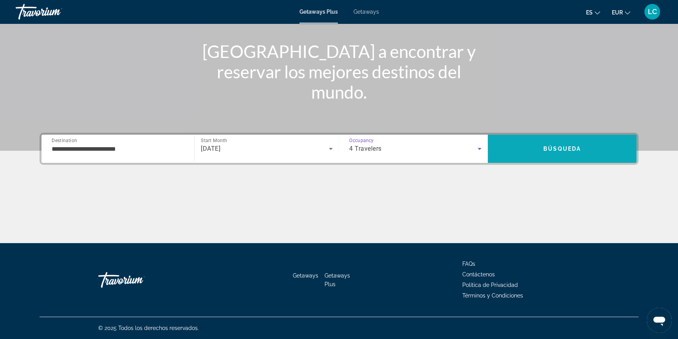
click at [544, 144] on span "Search" at bounding box center [562, 148] width 149 height 19
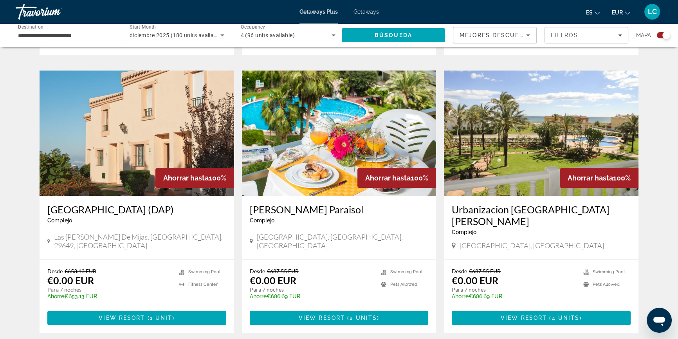
scroll to position [534, 0]
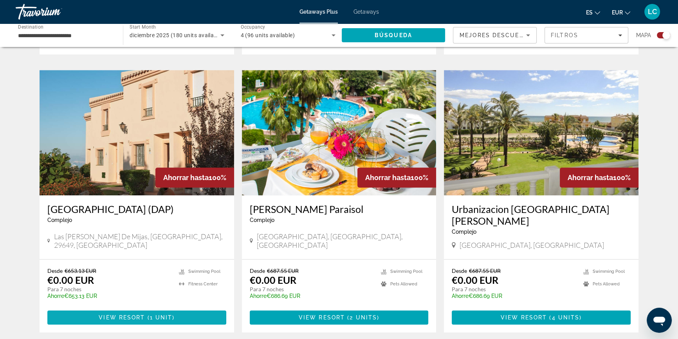
click at [143, 314] on span "View Resort" at bounding box center [122, 317] width 46 height 6
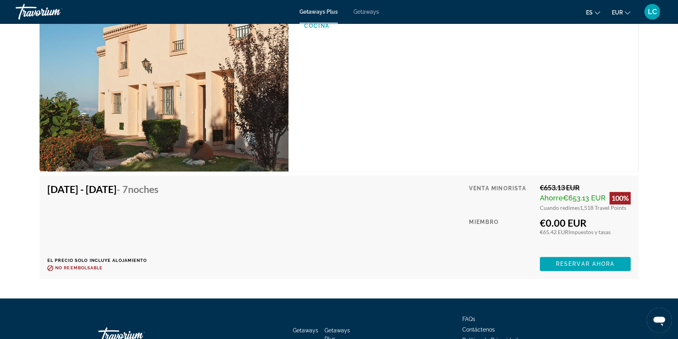
scroll to position [1388, 0]
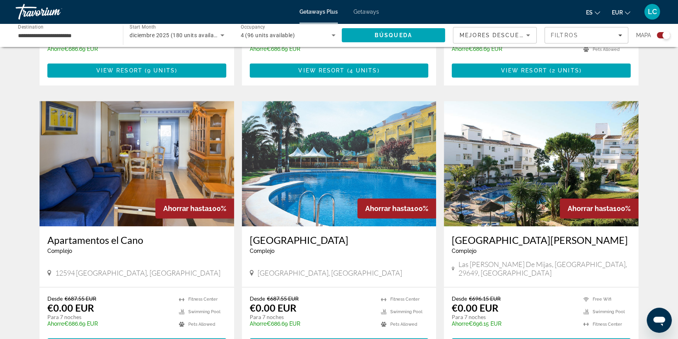
scroll to position [1068, 0]
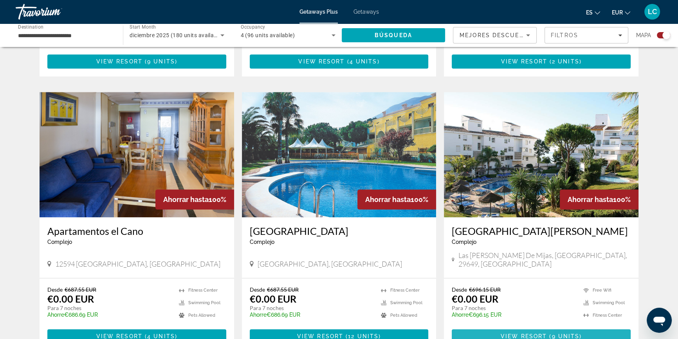
click at [493, 327] on span "Main content" at bounding box center [541, 336] width 179 height 19
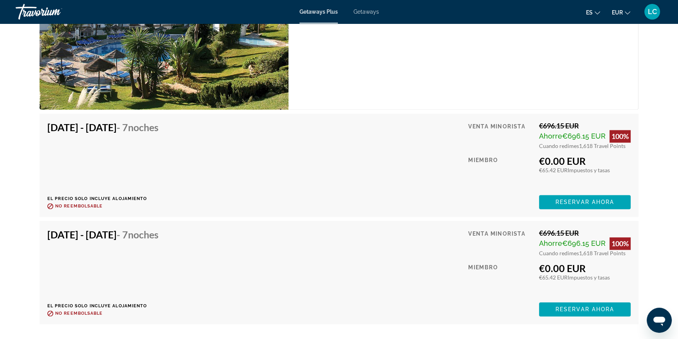
scroll to position [1495, 0]
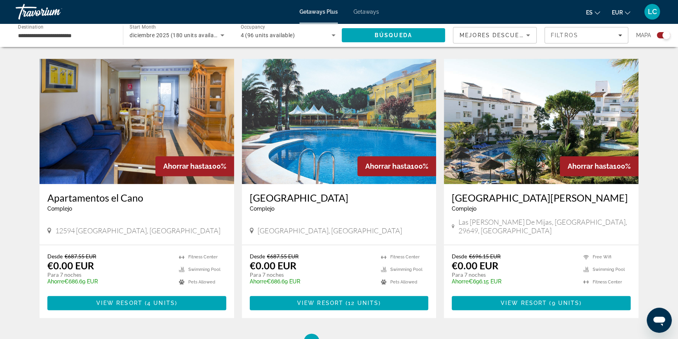
scroll to position [1104, 0]
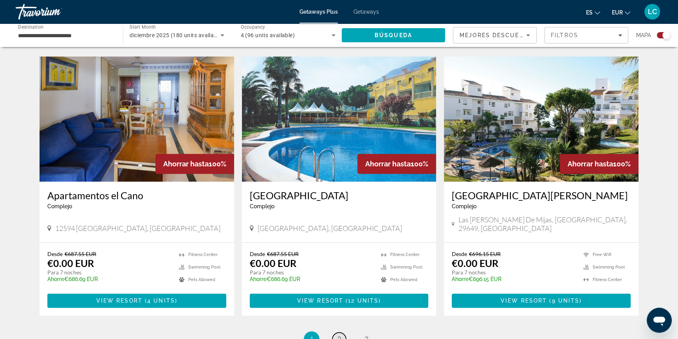
click at [340, 335] on span "2" at bounding box center [339, 339] width 4 height 9
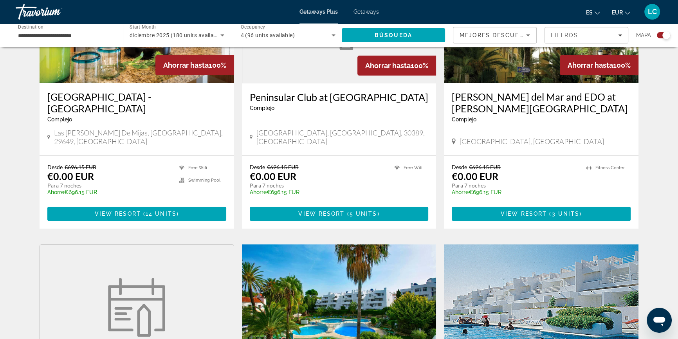
scroll to position [356, 0]
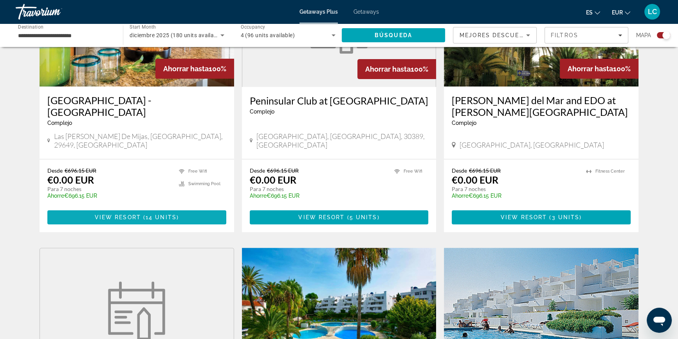
click at [161, 214] on span "14 units" at bounding box center [161, 217] width 31 height 6
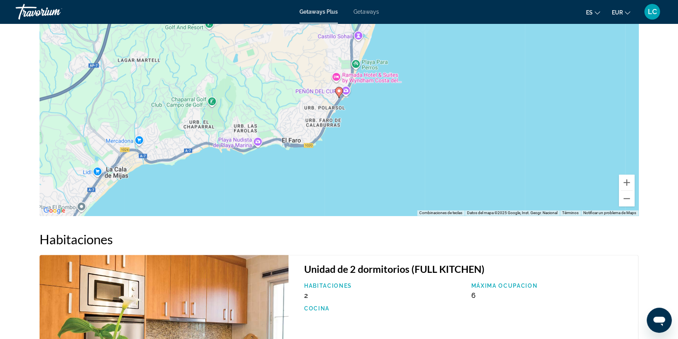
scroll to position [1068, 0]
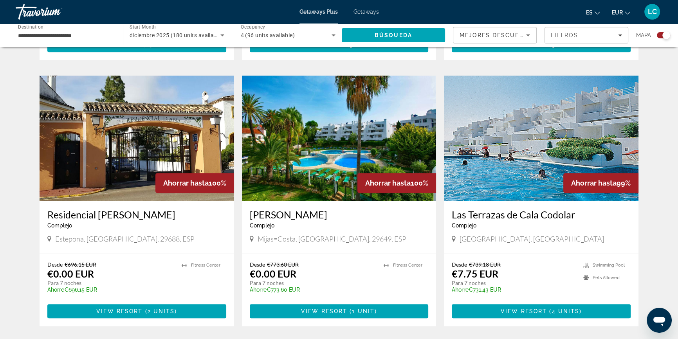
scroll to position [570, 0]
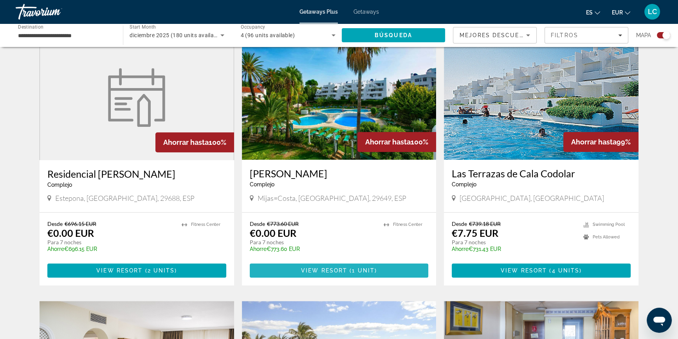
click at [345, 267] on span "View Resort" at bounding box center [324, 270] width 46 height 6
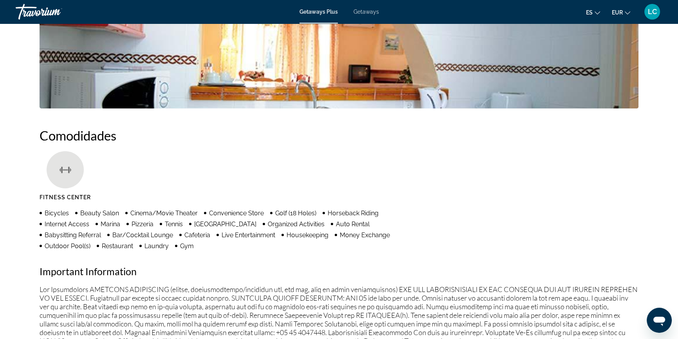
scroll to position [498, 0]
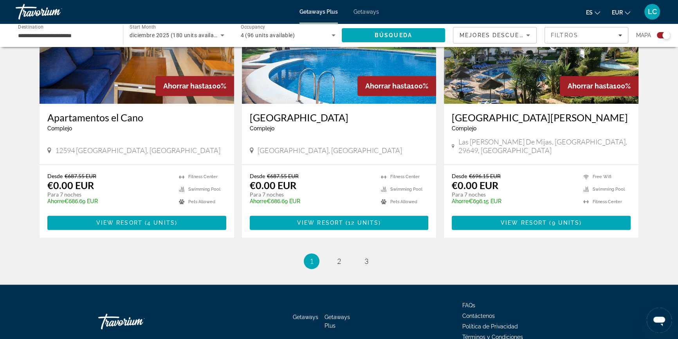
scroll to position [1183, 0]
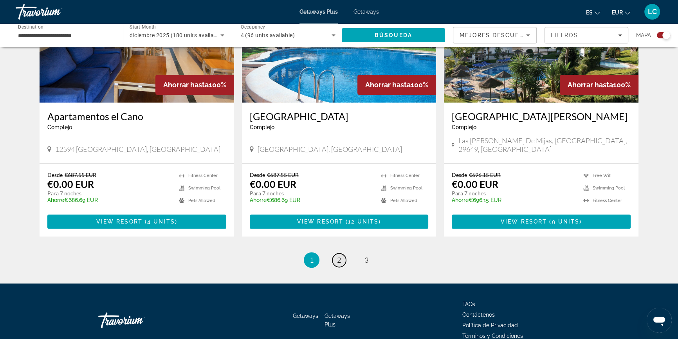
click at [337, 256] on span "2" at bounding box center [339, 260] width 4 height 9
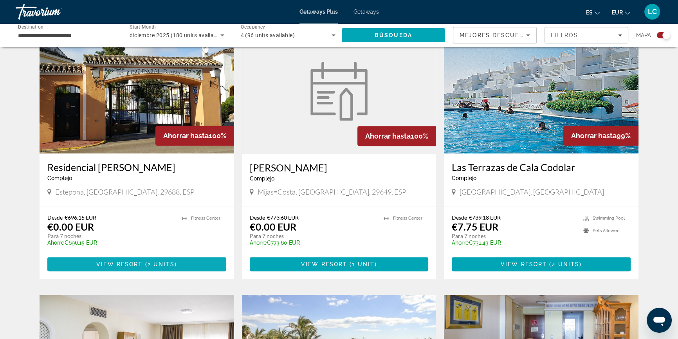
scroll to position [535, 0]
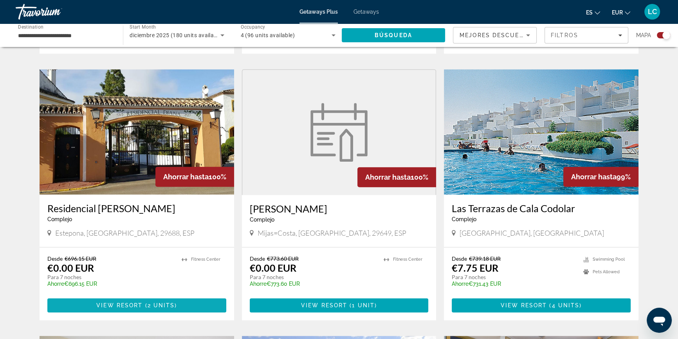
click at [184, 298] on span "Main content" at bounding box center [136, 305] width 179 height 19
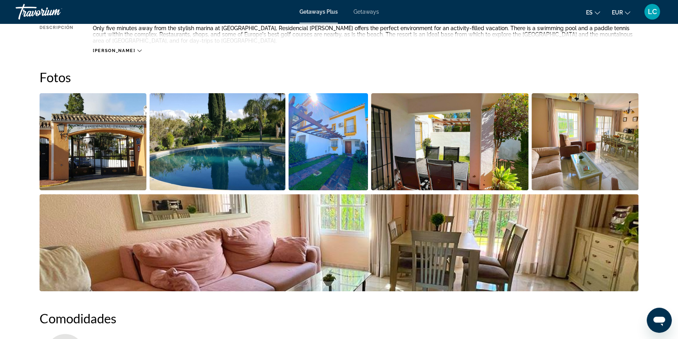
scroll to position [320, 0]
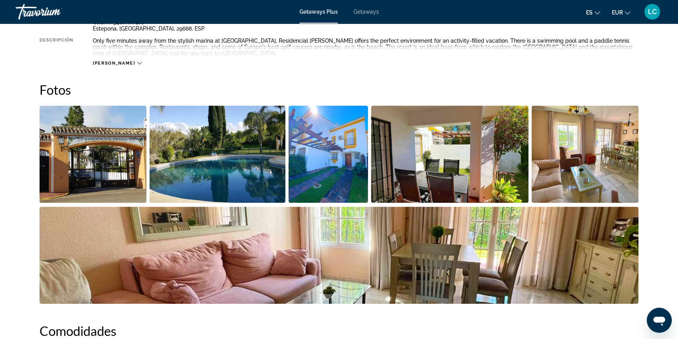
click at [82, 156] on img "Open full-screen image slider" at bounding box center [93, 154] width 107 height 97
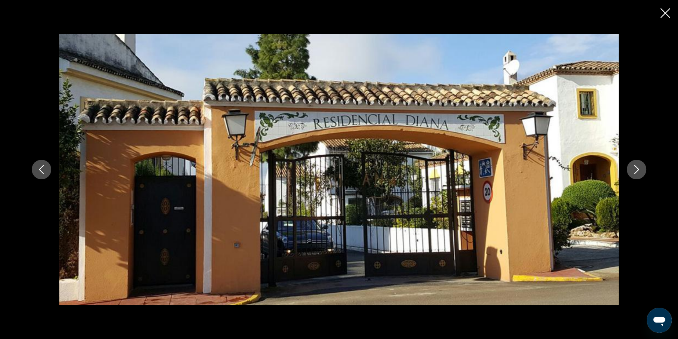
click at [635, 173] on icon "Next image" at bounding box center [636, 169] width 5 height 9
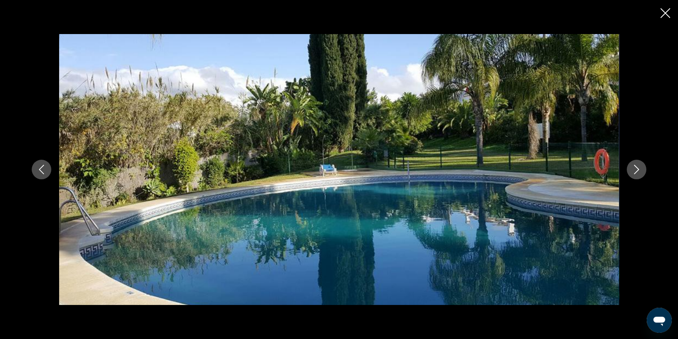
click at [635, 173] on icon "Next image" at bounding box center [636, 169] width 5 height 9
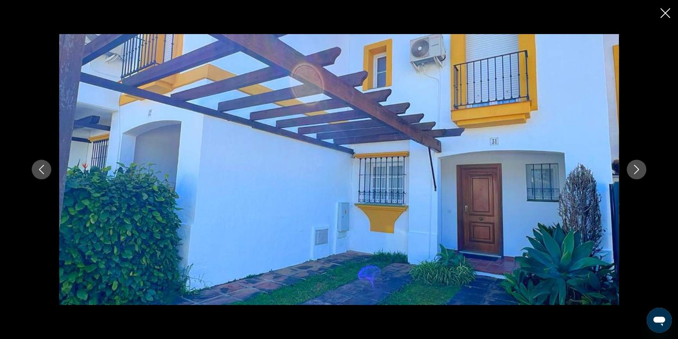
click at [634, 175] on button "Next image" at bounding box center [637, 170] width 20 height 20
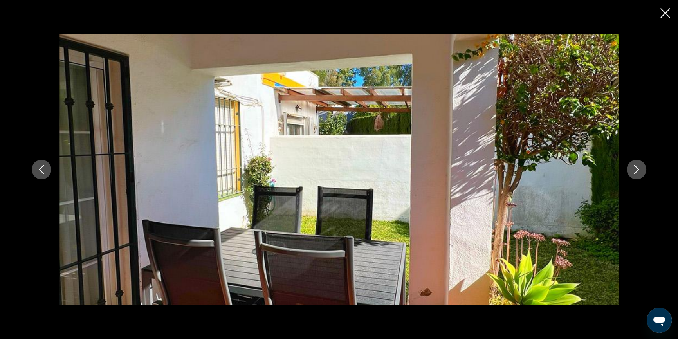
click at [634, 175] on button "Next image" at bounding box center [637, 170] width 20 height 20
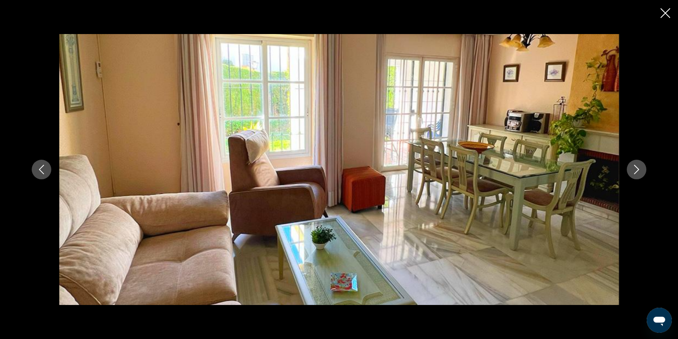
click at [634, 175] on button "Next image" at bounding box center [637, 170] width 20 height 20
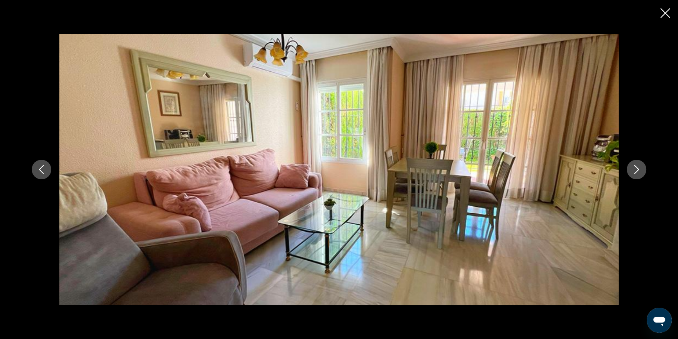
click at [634, 175] on button "Next image" at bounding box center [637, 170] width 20 height 20
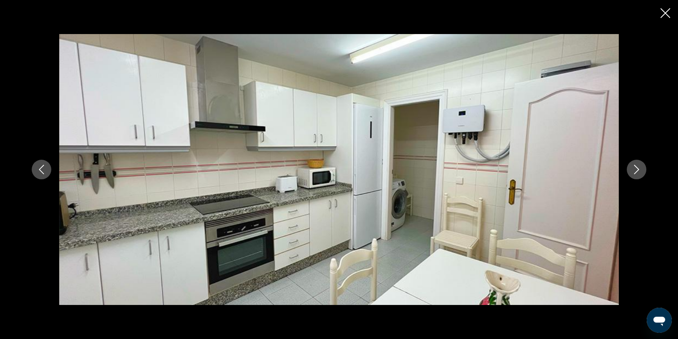
click at [634, 175] on button "Next image" at bounding box center [637, 170] width 20 height 20
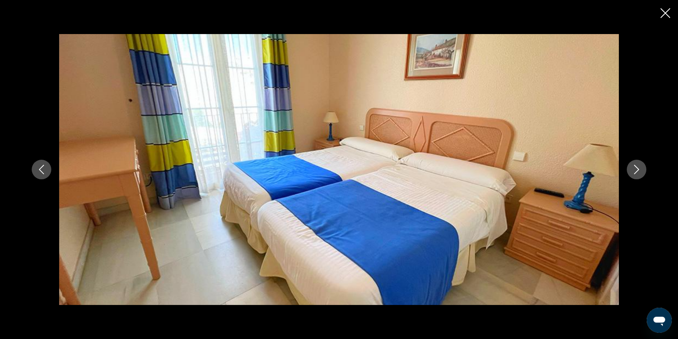
click at [634, 175] on button "Next image" at bounding box center [637, 170] width 20 height 20
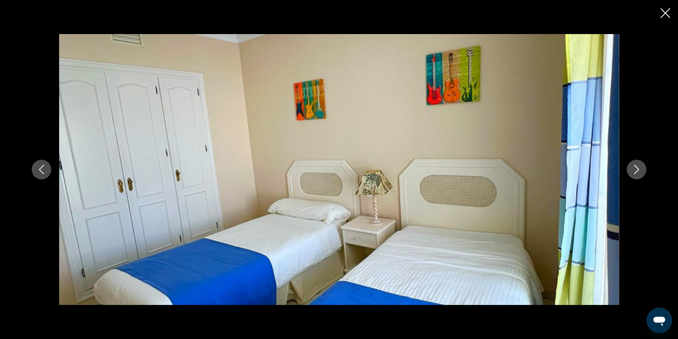
click at [634, 175] on button "Next image" at bounding box center [637, 170] width 20 height 20
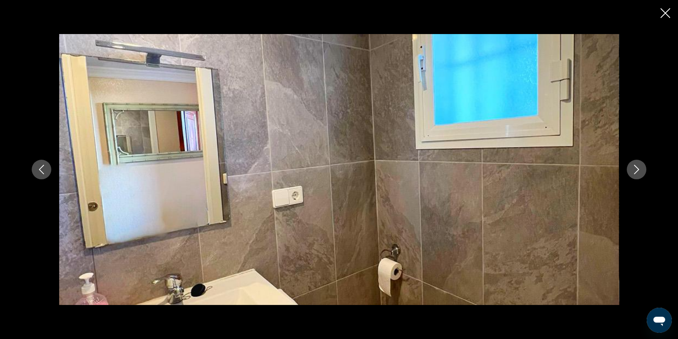
click at [634, 175] on button "Next image" at bounding box center [637, 170] width 20 height 20
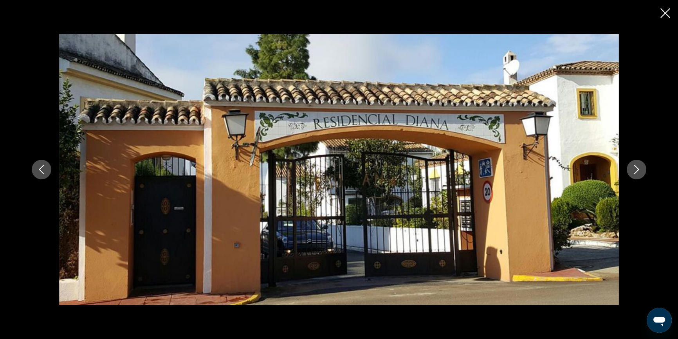
click at [634, 175] on button "Next image" at bounding box center [637, 170] width 20 height 20
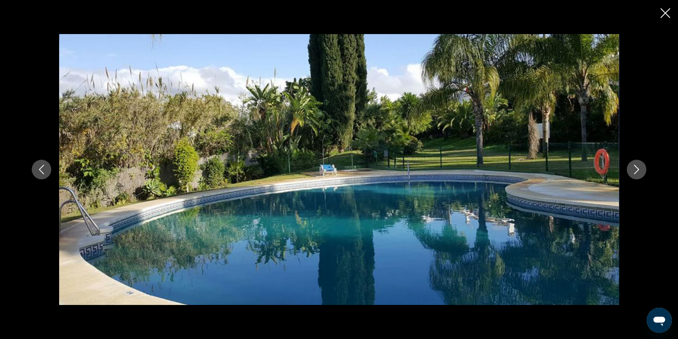
click at [662, 12] on icon "Close slideshow" at bounding box center [666, 13] width 10 height 10
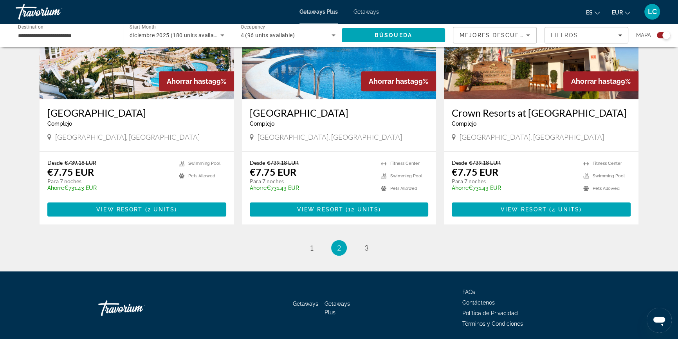
scroll to position [1175, 0]
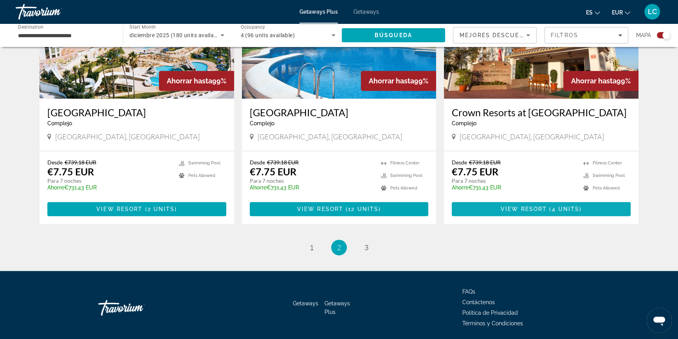
click at [533, 200] on span "Main content" at bounding box center [541, 209] width 179 height 19
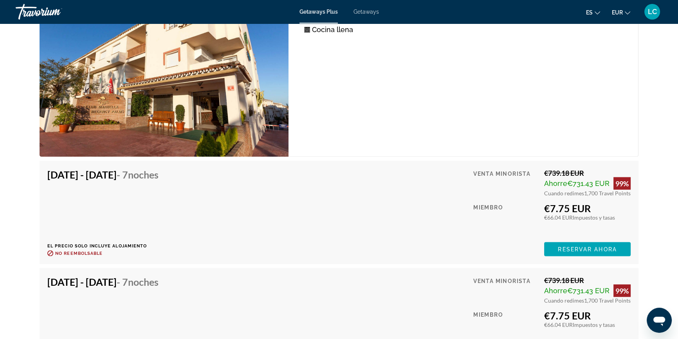
scroll to position [1794, 0]
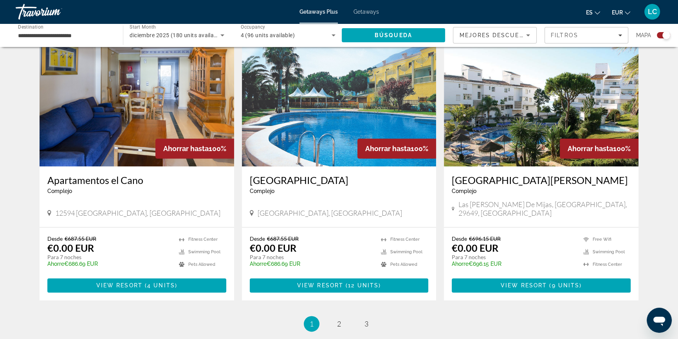
scroll to position [1139, 0]
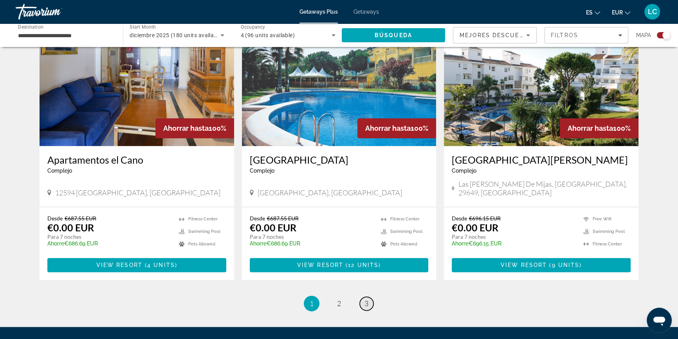
click at [366, 297] on link "page 3" at bounding box center [367, 304] width 14 height 14
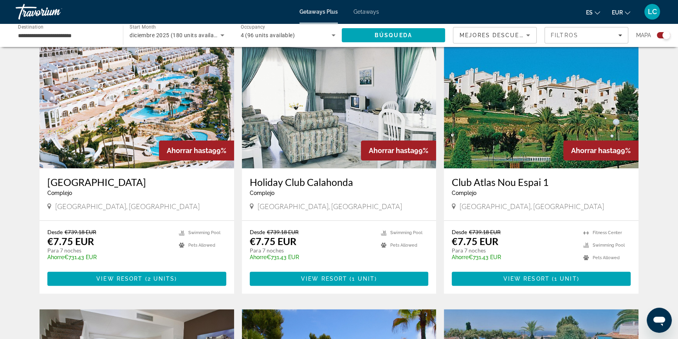
scroll to position [257, 0]
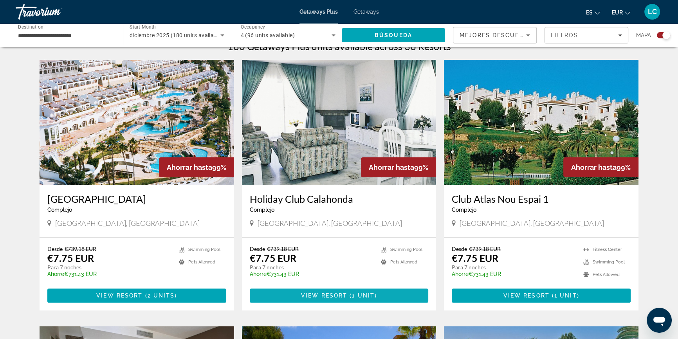
click at [390, 294] on span "Main content" at bounding box center [339, 295] width 179 height 19
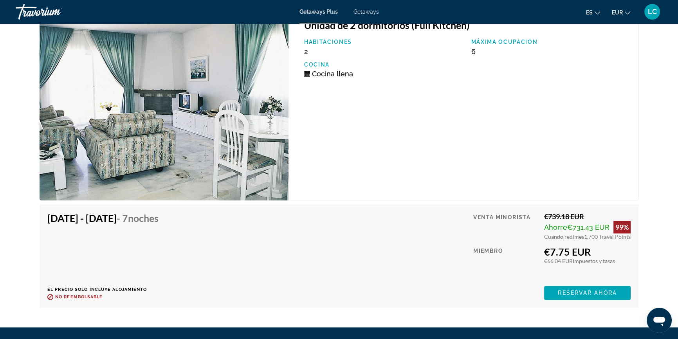
scroll to position [1175, 0]
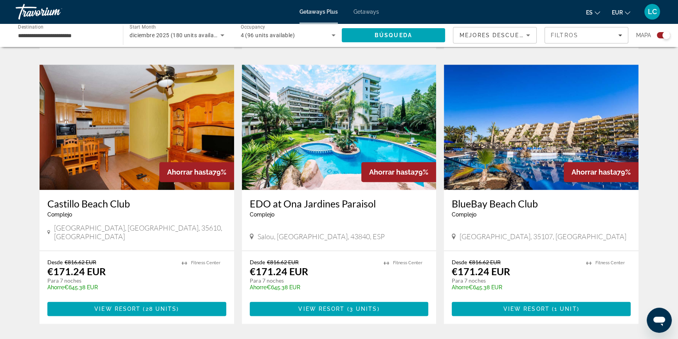
scroll to position [1183, 0]
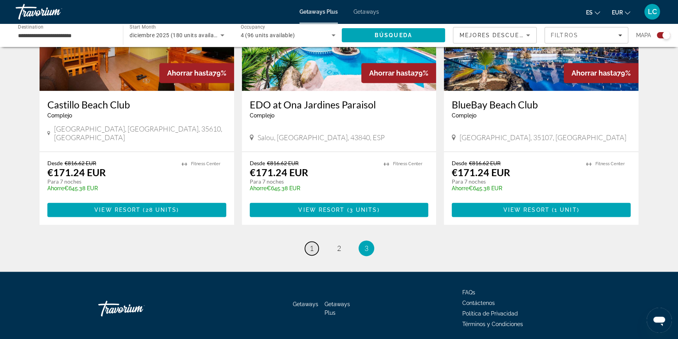
click at [307, 242] on link "page 1" at bounding box center [312, 249] width 14 height 14
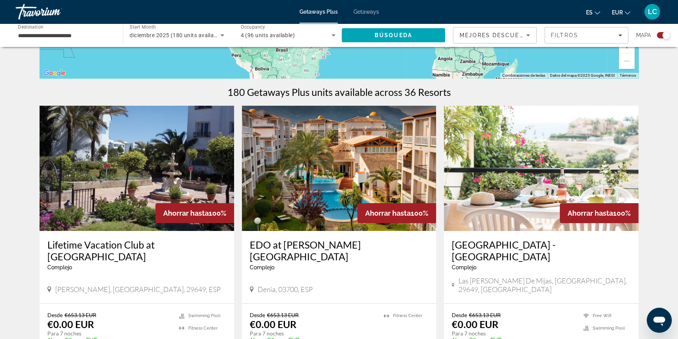
scroll to position [213, 0]
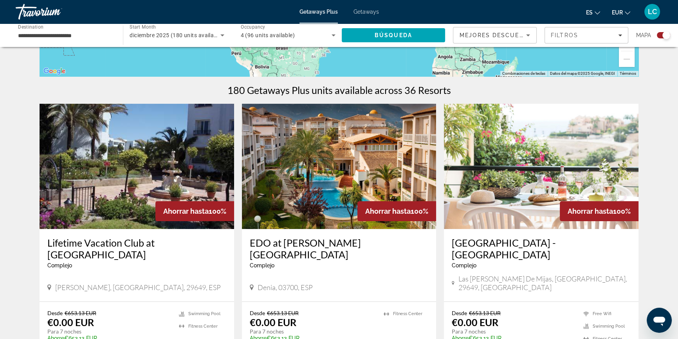
click at [100, 203] on img "Main content" at bounding box center [137, 166] width 195 height 125
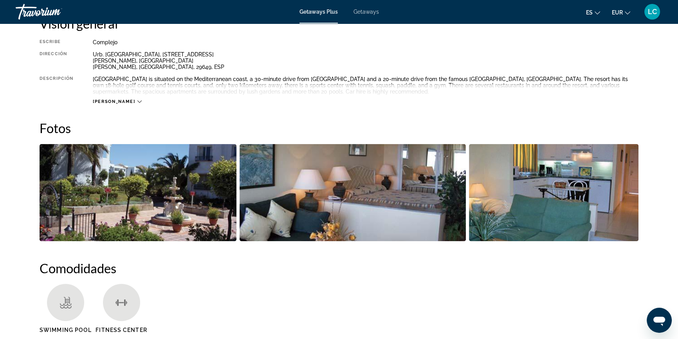
scroll to position [285, 0]
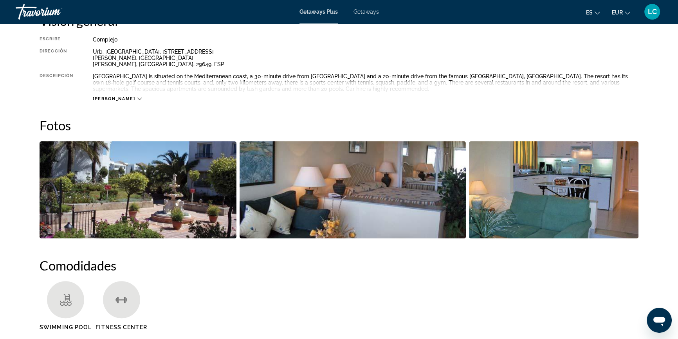
click at [146, 214] on img "Open full-screen image slider" at bounding box center [138, 189] width 197 height 97
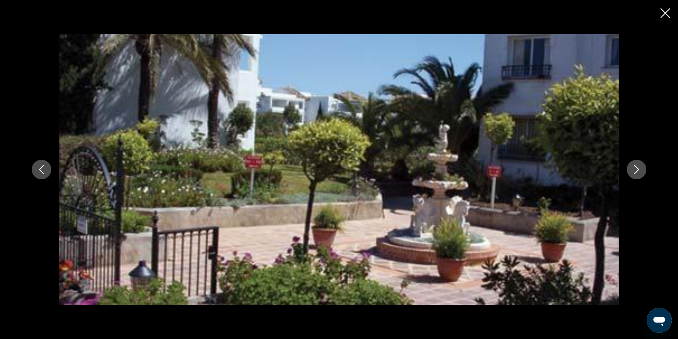
click at [635, 173] on icon "Next image" at bounding box center [636, 169] width 5 height 9
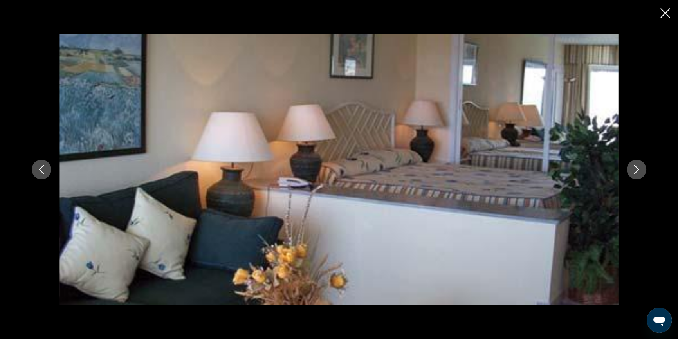
click at [635, 173] on icon "Next image" at bounding box center [636, 169] width 5 height 9
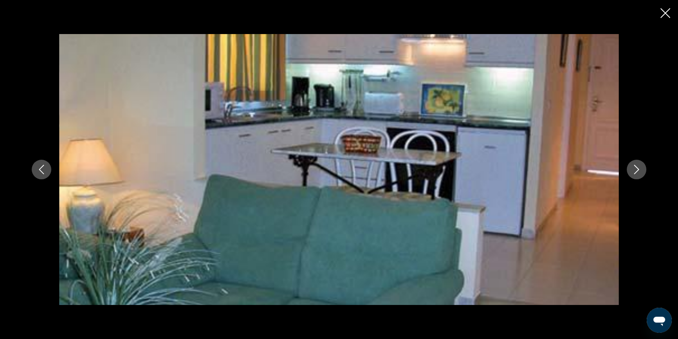
click at [635, 173] on icon "Next image" at bounding box center [636, 169] width 5 height 9
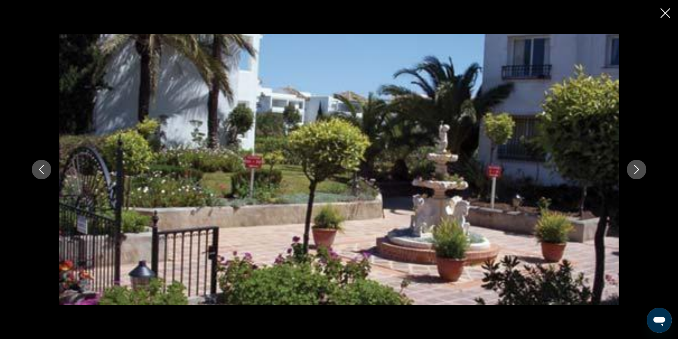
click at [635, 173] on icon "Next image" at bounding box center [636, 169] width 5 height 9
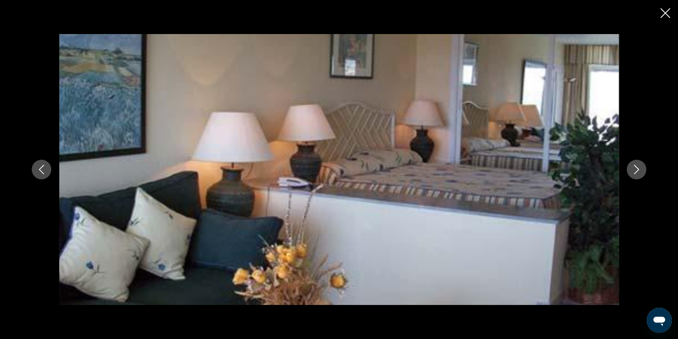
click at [635, 173] on icon "Next image" at bounding box center [636, 169] width 5 height 9
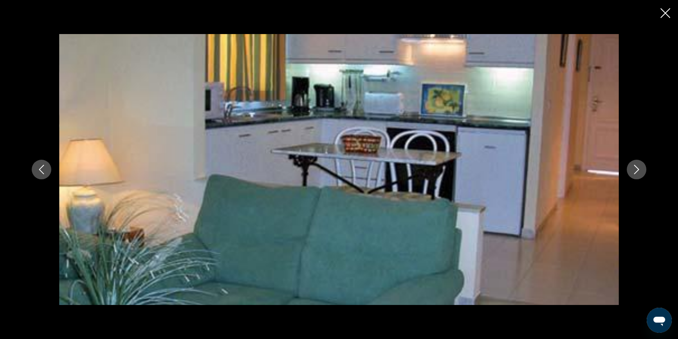
click at [665, 11] on icon "Close slideshow" at bounding box center [666, 13] width 10 height 10
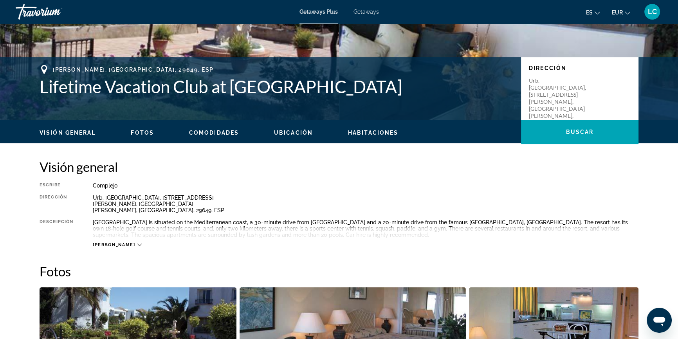
scroll to position [107, 0]
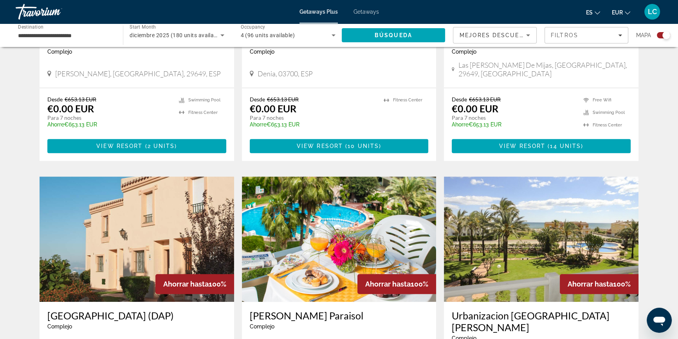
scroll to position [463, 0]
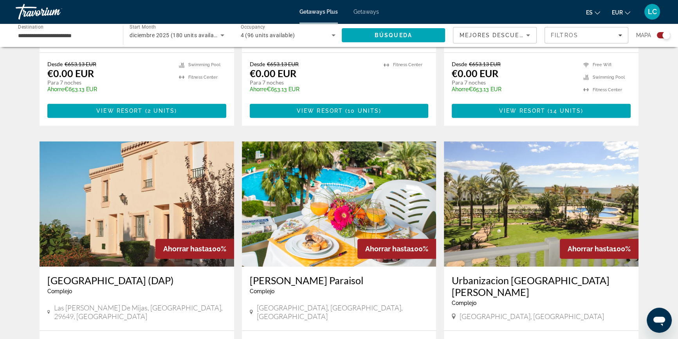
click at [654, 13] on span "LC" at bounding box center [652, 12] width 9 height 8
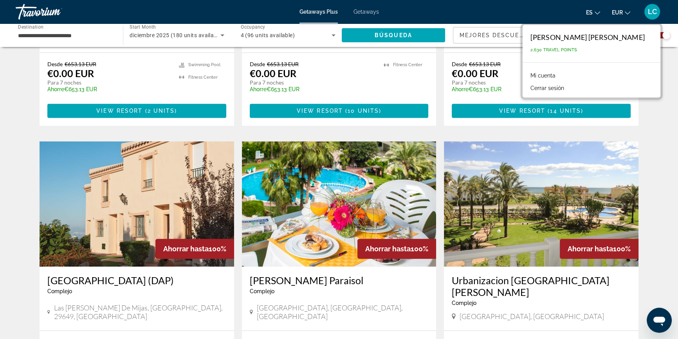
click at [558, 74] on link "Mi cuenta" at bounding box center [543, 75] width 33 height 10
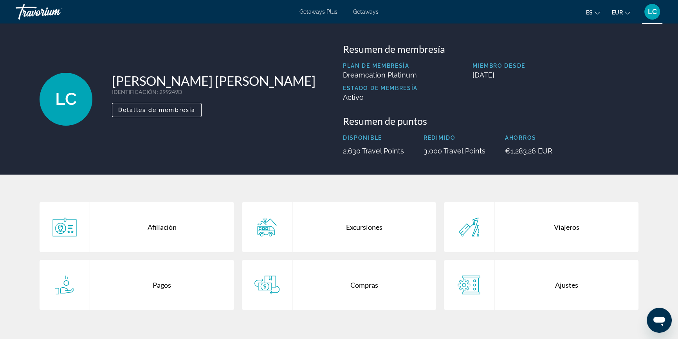
scroll to position [35, 0]
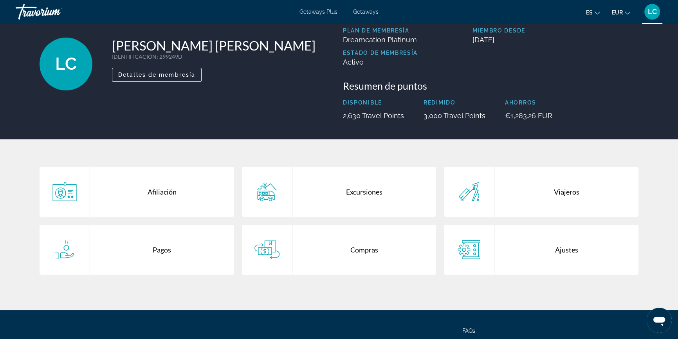
click at [374, 254] on div "Compras" at bounding box center [365, 250] width 144 height 50
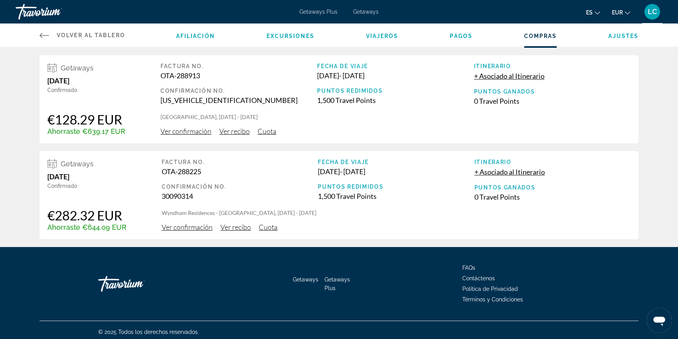
click at [183, 129] on span "Ver confirmación" at bounding box center [186, 131] width 51 height 9
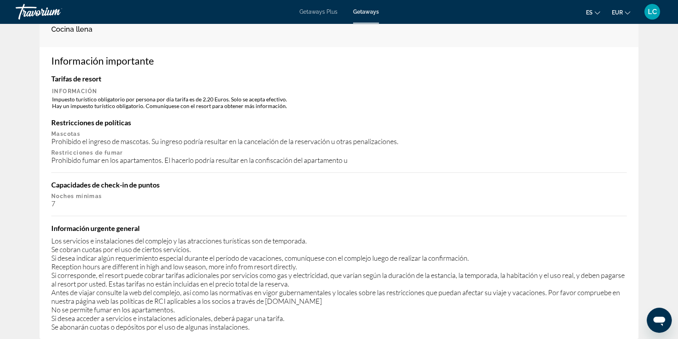
scroll to position [392, 0]
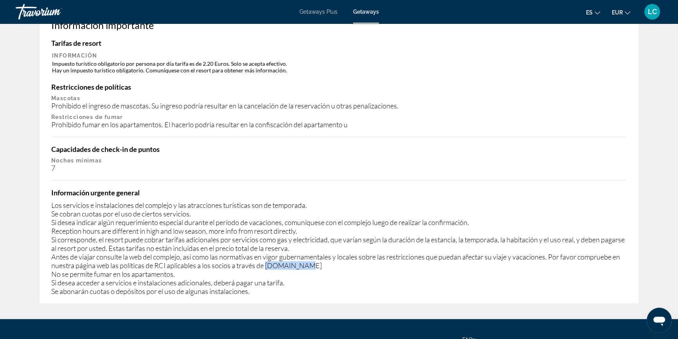
drag, startPoint x: 268, startPoint y: 255, endPoint x: 304, endPoint y: 259, distance: 36.7
click at [304, 259] on div "Los servicios e instalaciones del complejo y las atracciones turísticas son de …" at bounding box center [339, 248] width 576 height 95
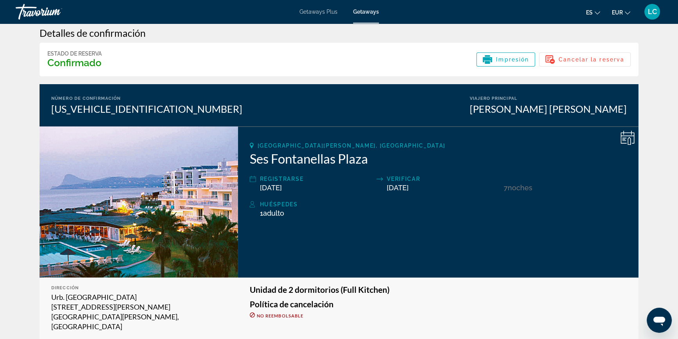
scroll to position [0, 0]
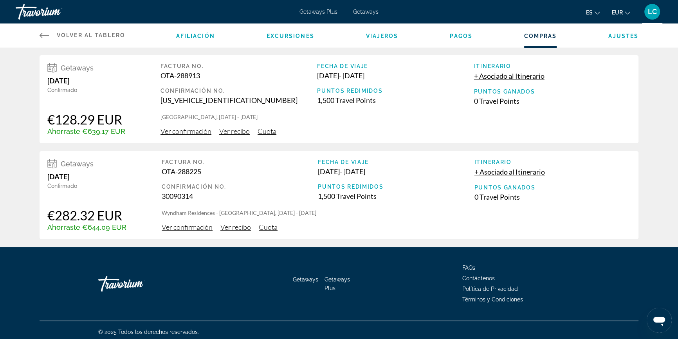
click at [231, 131] on span "Ver recibo" at bounding box center [234, 131] width 31 height 9
click at [266, 132] on span "Cuota" at bounding box center [267, 131] width 19 height 9
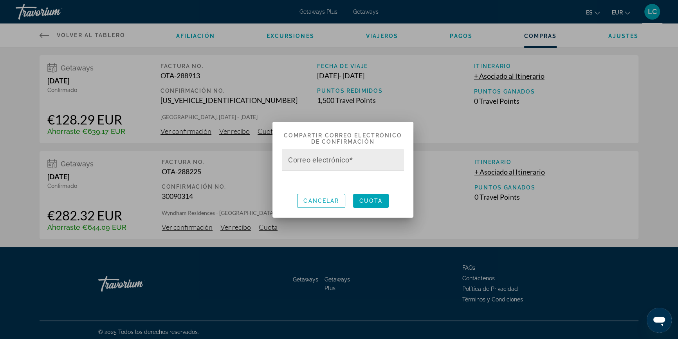
click at [379, 161] on input "Correo electrónico" at bounding box center [345, 163] width 114 height 9
type input "**********"
click at [381, 204] on span "Cuota" at bounding box center [371, 201] width 23 height 6
